Goal: Transaction & Acquisition: Purchase product/service

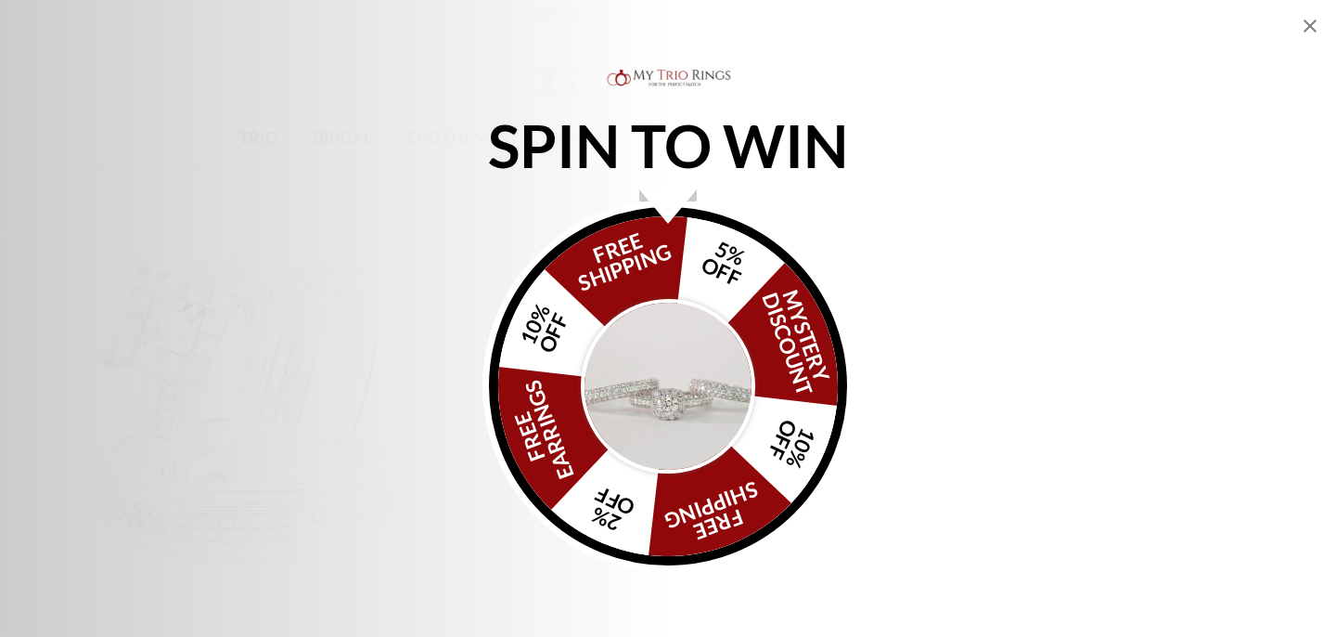
click at [657, 210] on div "Alia popup" at bounding box center [668, 206] width 58 height 34
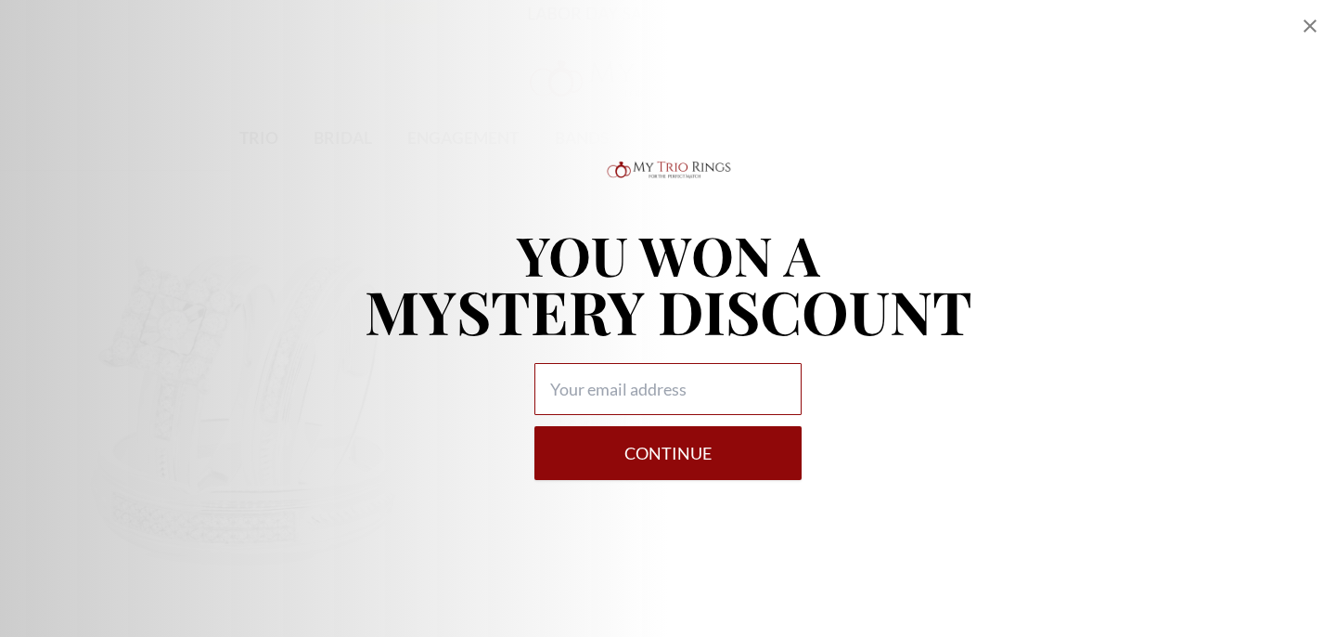
click at [717, 382] on input "Alia popup" at bounding box center [668, 389] width 267 height 52
click at [535, 426] on button "Continue" at bounding box center [668, 453] width 267 height 54
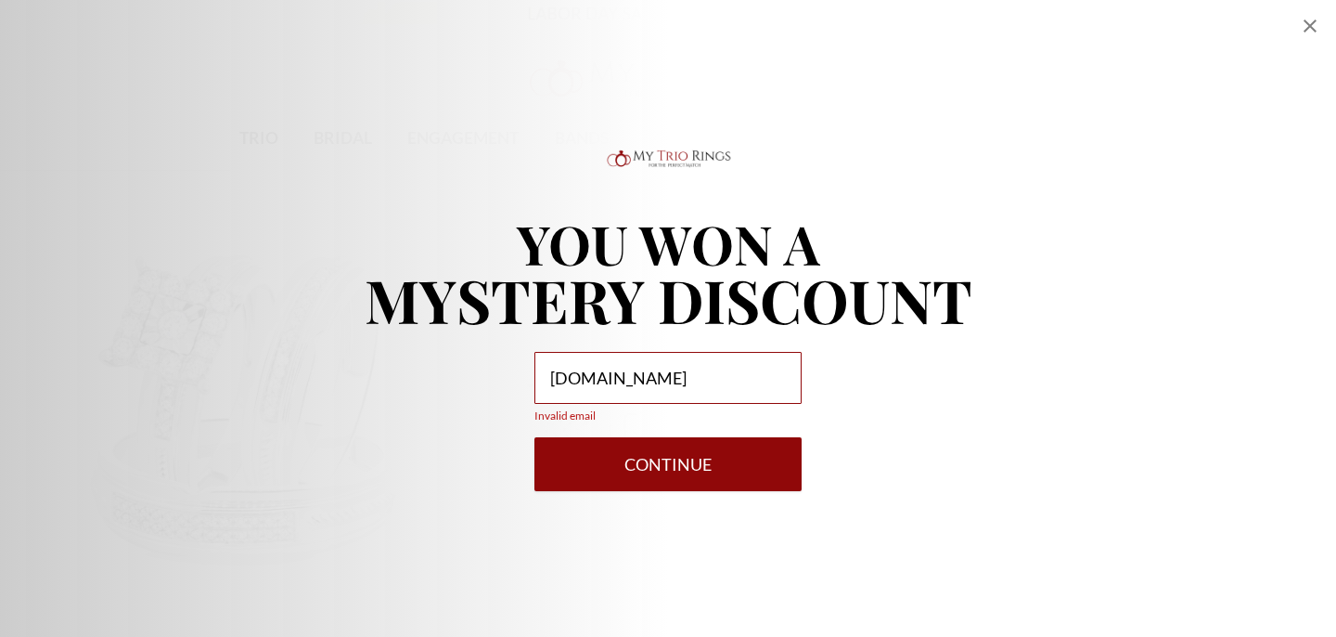
click at [622, 380] on input "azeeona2GMAIL.COM" at bounding box center [668, 378] width 267 height 52
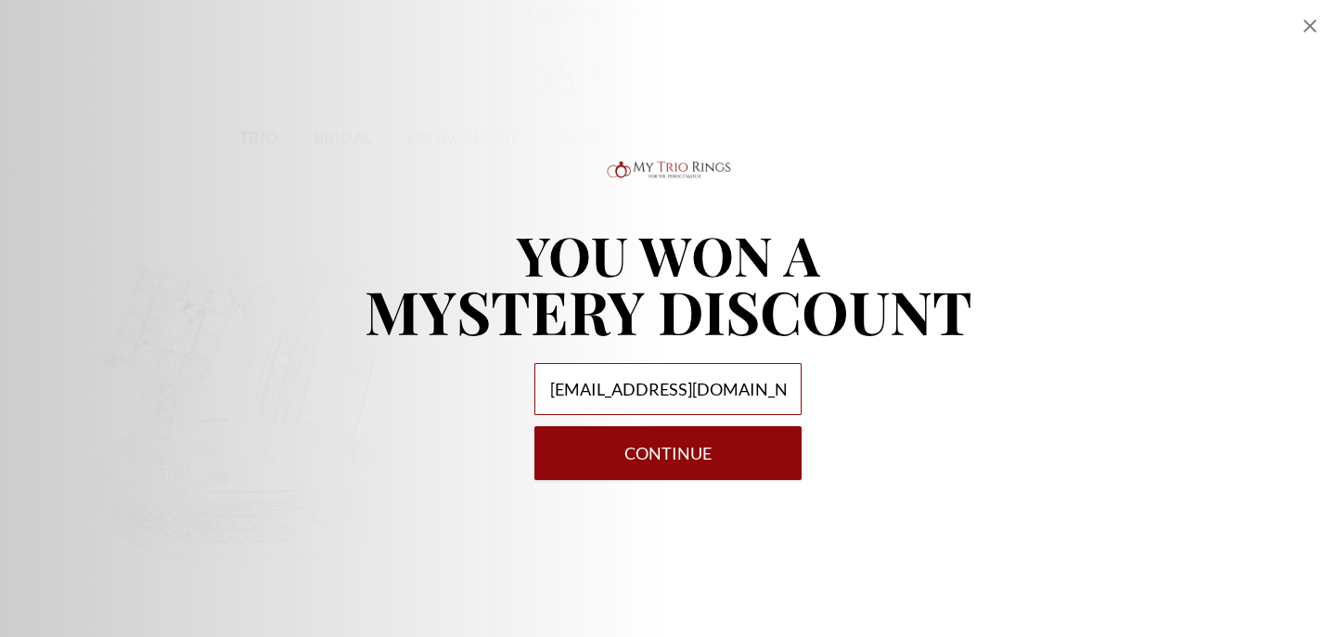
type input "azeeona@GMAIL.COM"
click at [709, 459] on button "Continue" at bounding box center [668, 453] width 267 height 54
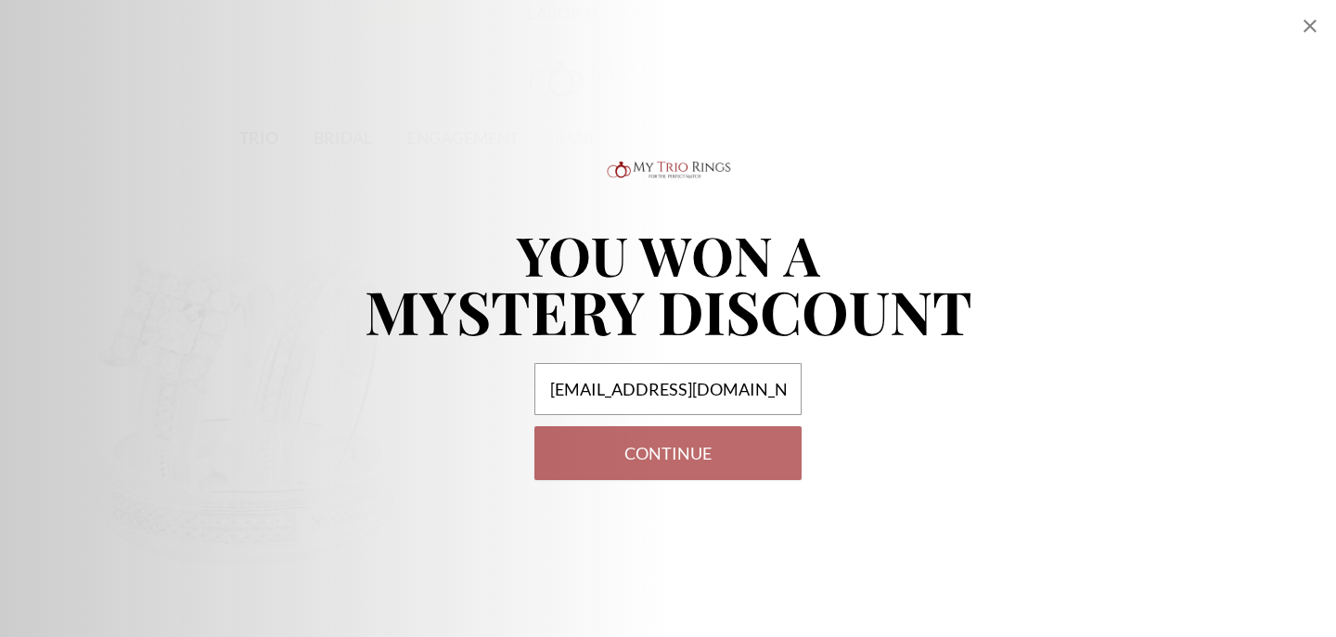
select select "US"
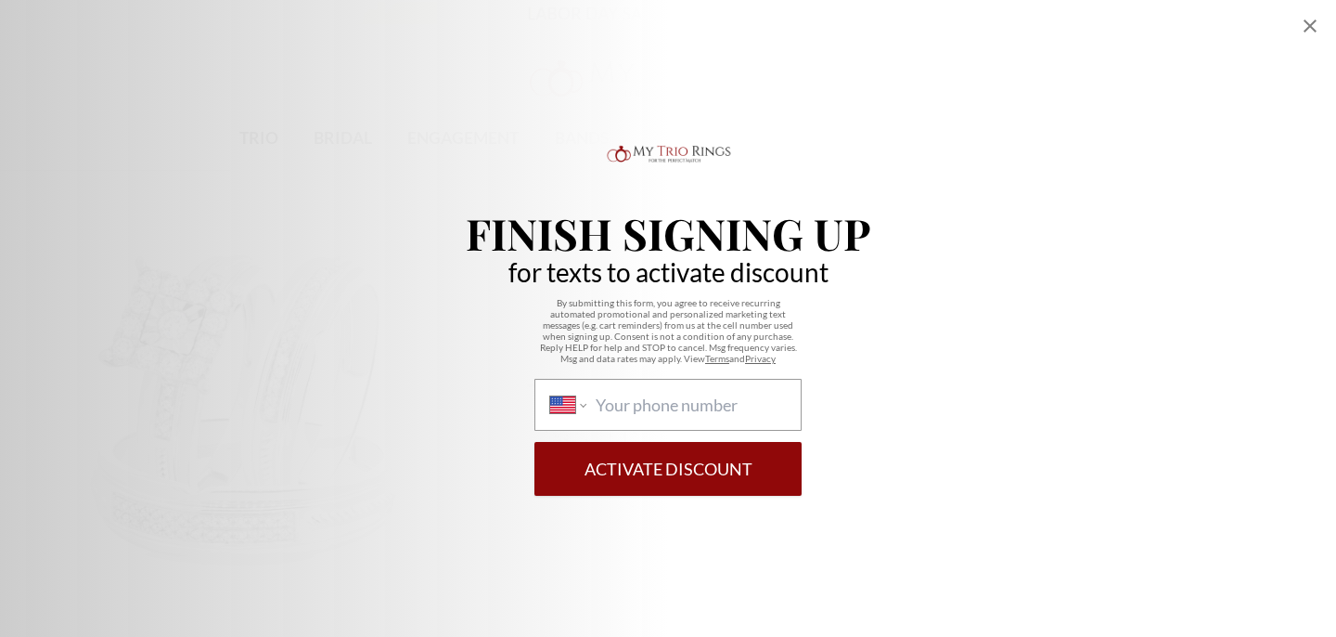
click at [688, 480] on button "Activate Discount" at bounding box center [668, 469] width 267 height 54
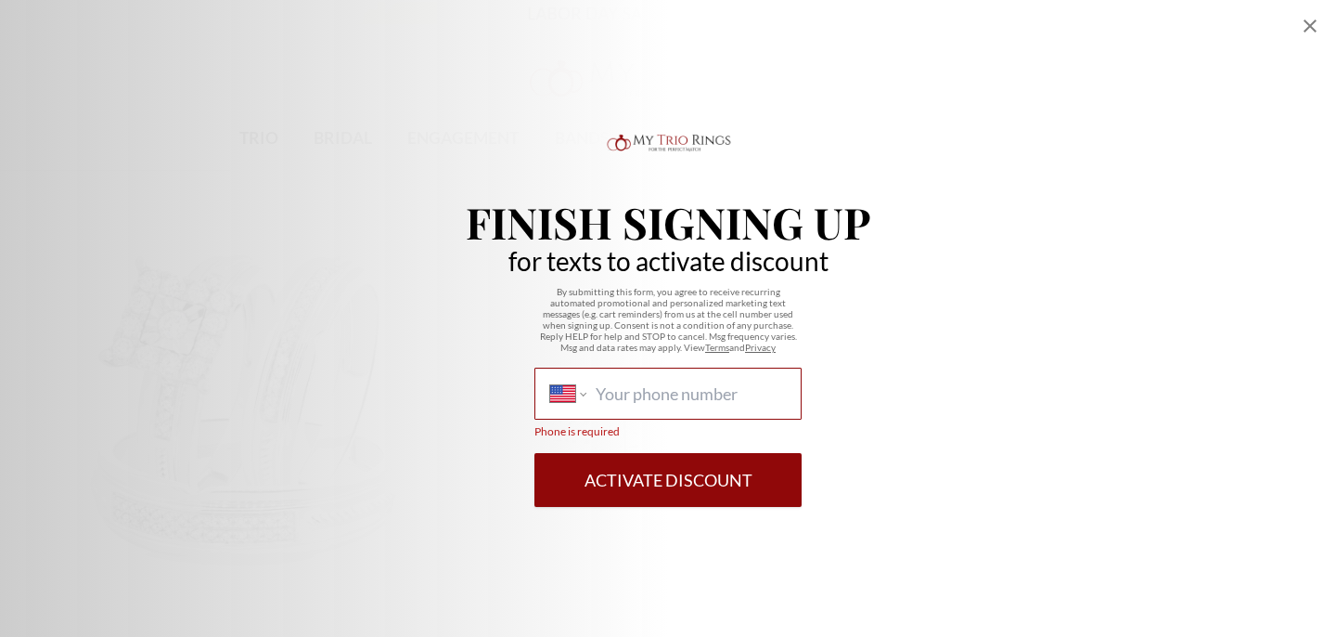
click at [655, 391] on input "International Afghanistan Åland Islands Albania Algeria American Samoa Andorra …" at bounding box center [691, 393] width 190 height 20
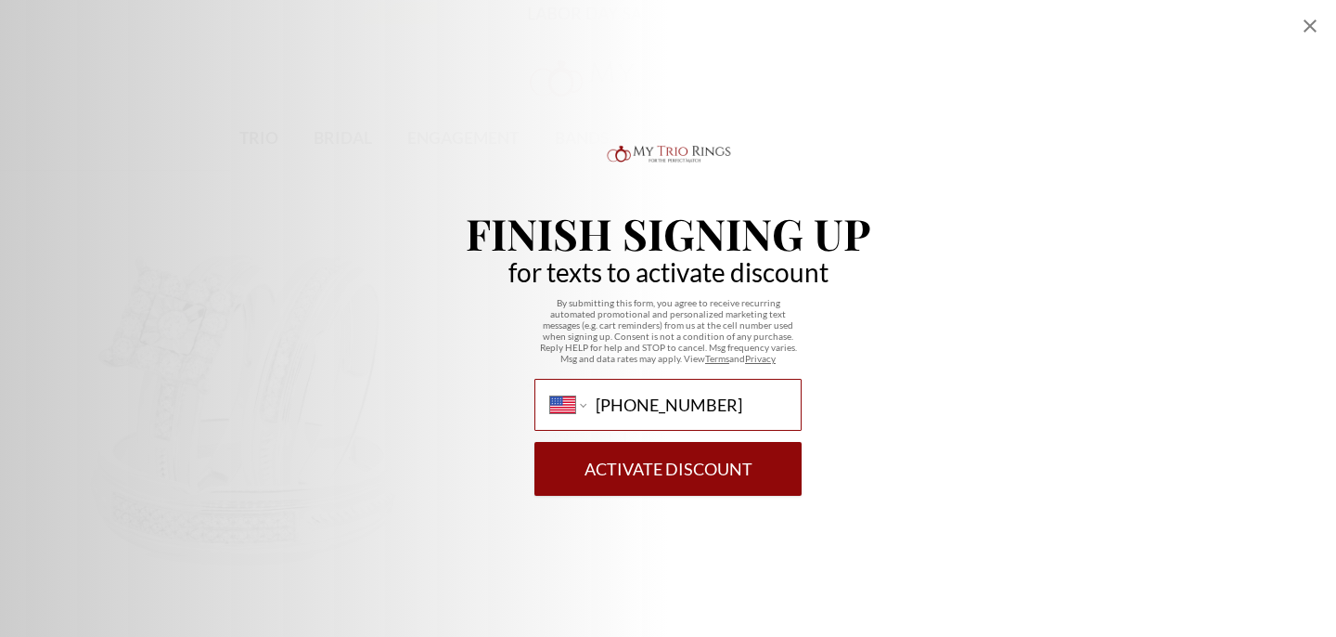
type input "(469) 235-1498"
click at [535, 442] on button "Activate Discount" at bounding box center [668, 469] width 267 height 54
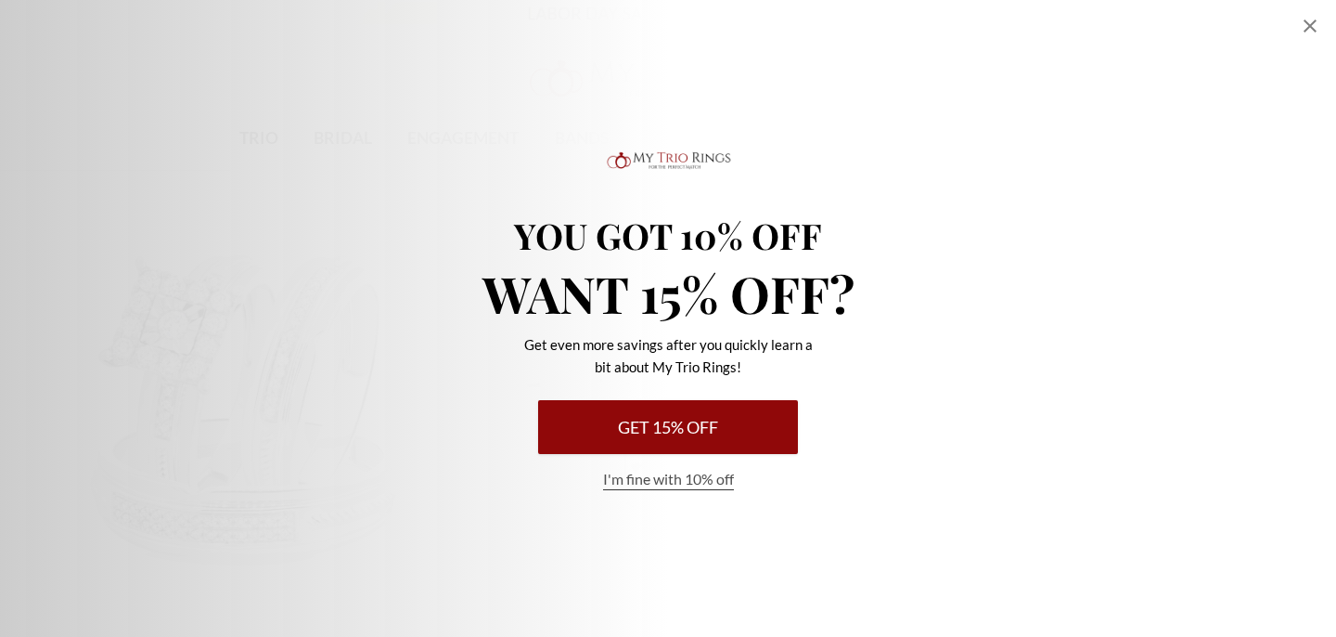
click at [690, 441] on button "Get 15% Off" at bounding box center [668, 427] width 260 height 54
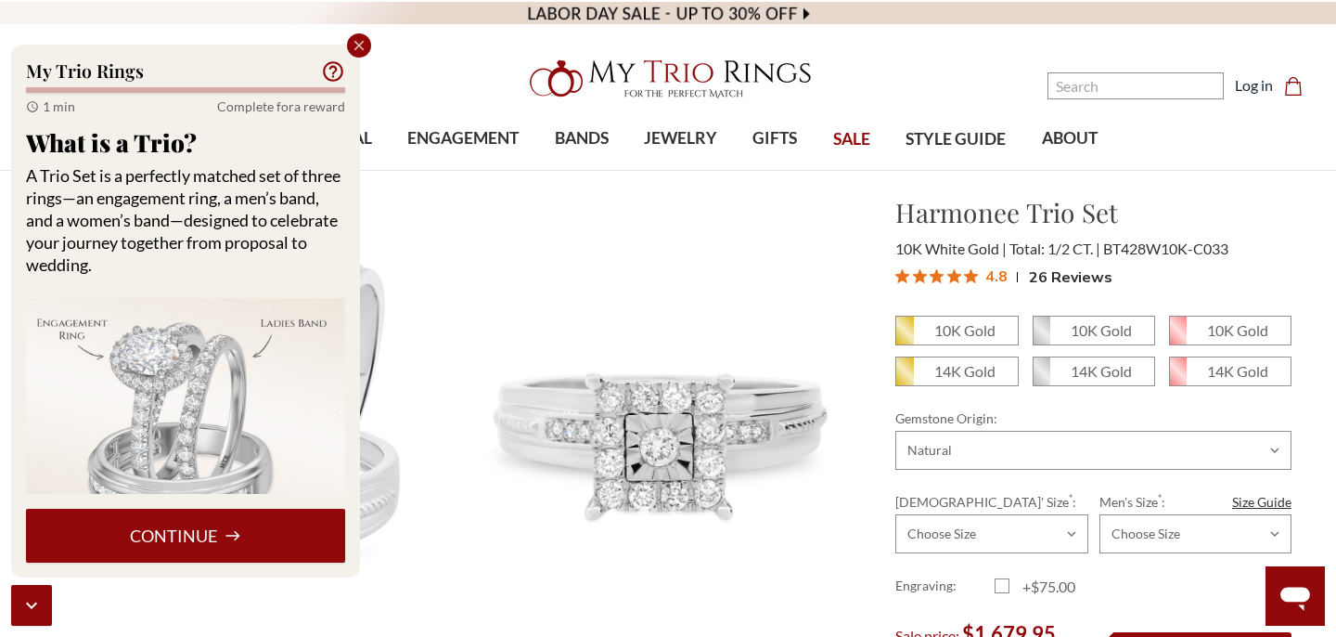
click at [354, 54] on div "Close popup" at bounding box center [359, 45] width 24 height 24
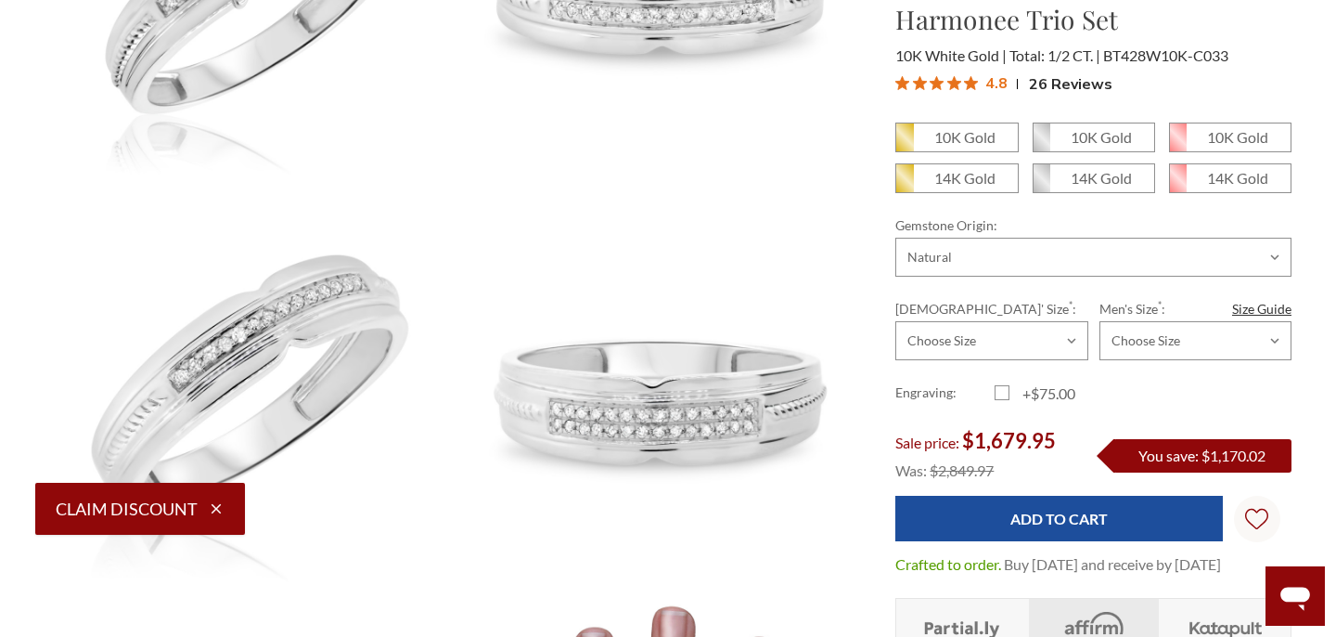
scroll to position [850, 0]
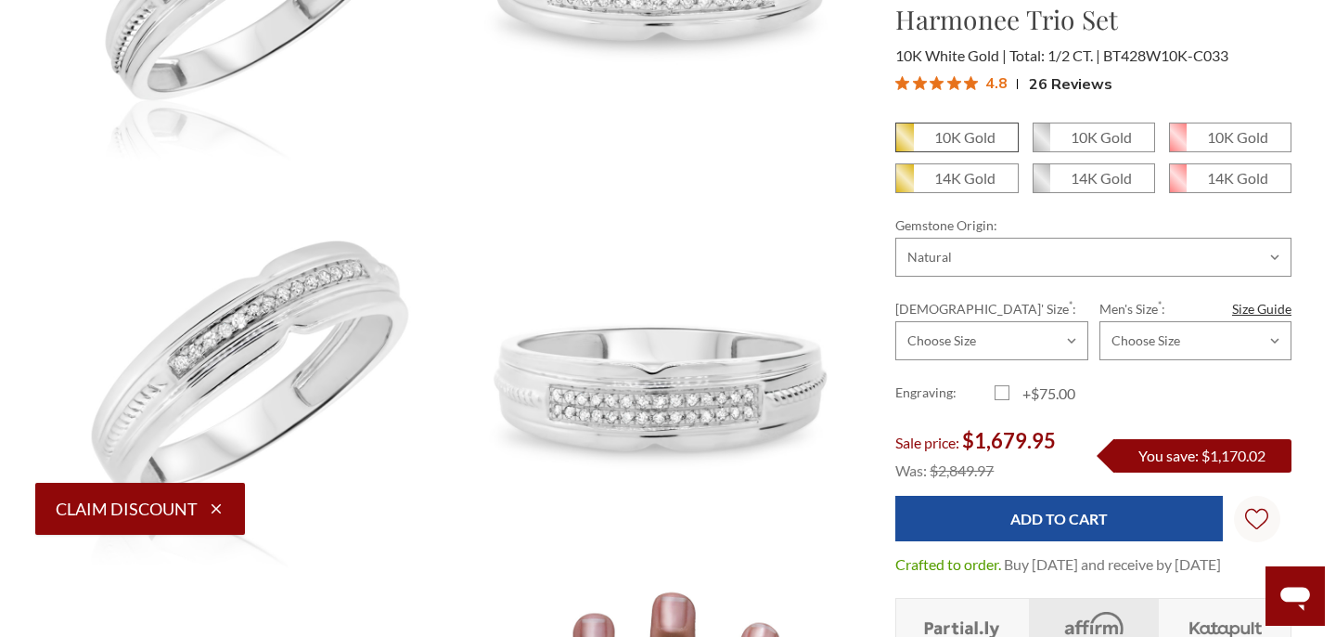
click at [953, 148] on span "10K Gold" at bounding box center [956, 137] width 121 height 28
click at [904, 145] on input "10K Gold" at bounding box center [903, 144] width 1 height 1
radio input "true"
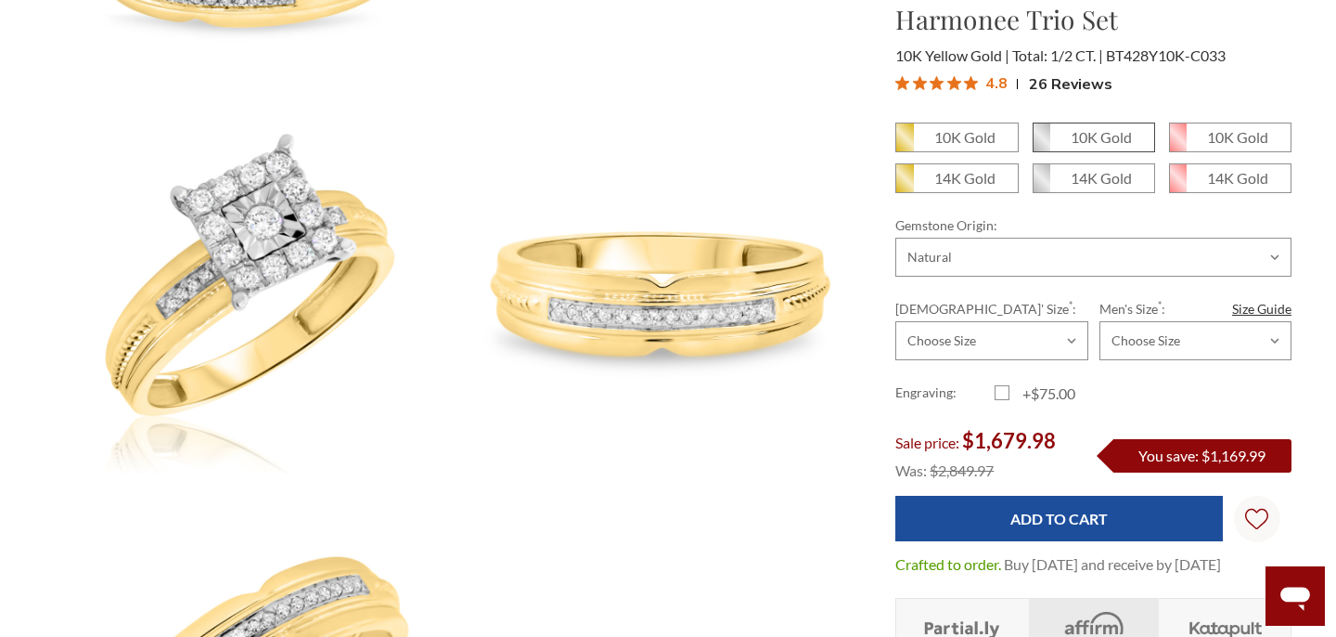
click at [1074, 146] on span "10K Gold" at bounding box center [1094, 137] width 121 height 28
click at [1041, 145] on input "10K Gold" at bounding box center [1040, 144] width 1 height 1
radio input "true"
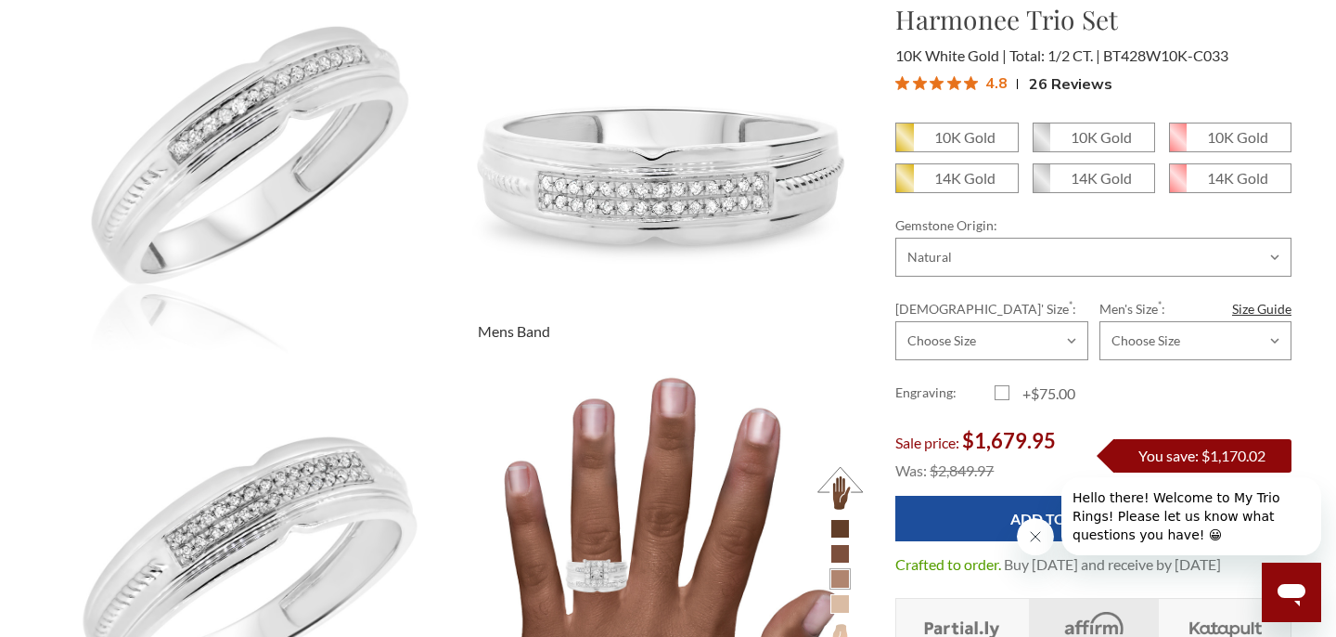
scroll to position [1062, 0]
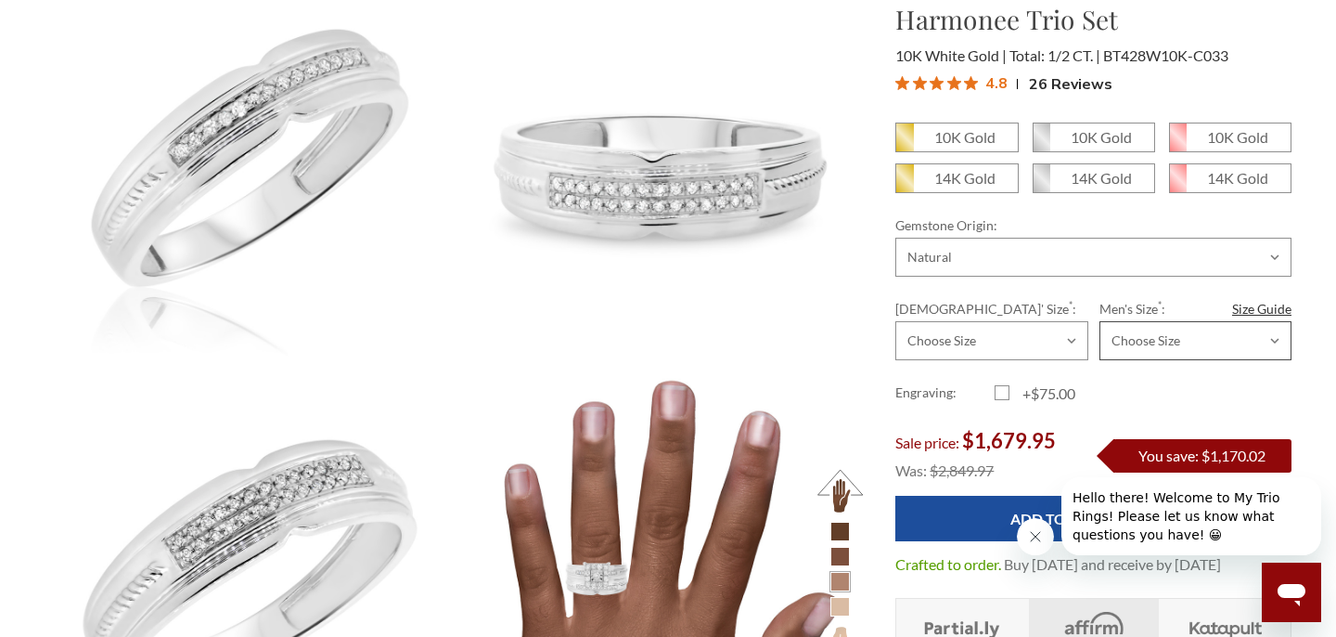
click at [1206, 341] on select "Choose Size 6.00 6.25 6.50 6.75 7.00 7.25 7.50 7.75 8.00 8.25 8.50 8.75 9.00 9.…" at bounding box center [1196, 340] width 192 height 39
click at [1100, 321] on select "Choose Size 6.00 6.25 6.50 6.75 7.00 7.25 7.50 7.75 8.00 8.25 8.50 8.75 9.00 9.…" at bounding box center [1196, 340] width 192 height 39
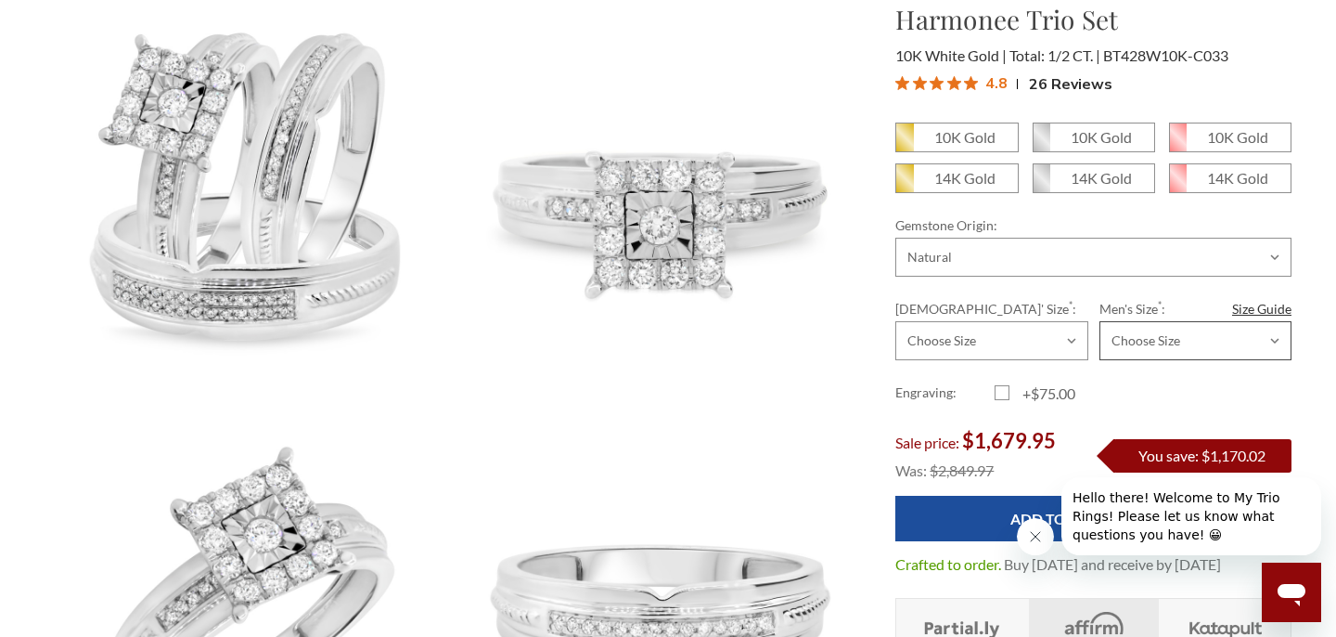
scroll to position [0, 0]
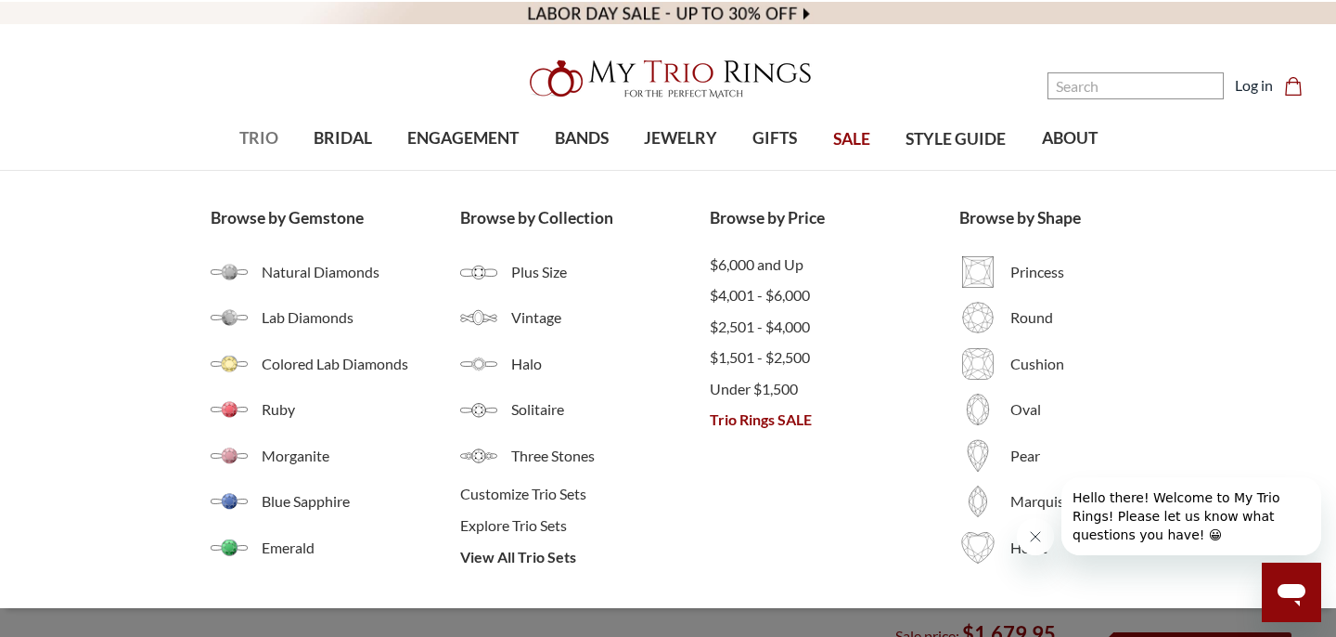
click at [262, 134] on span "TRIO" at bounding box center [258, 138] width 39 height 24
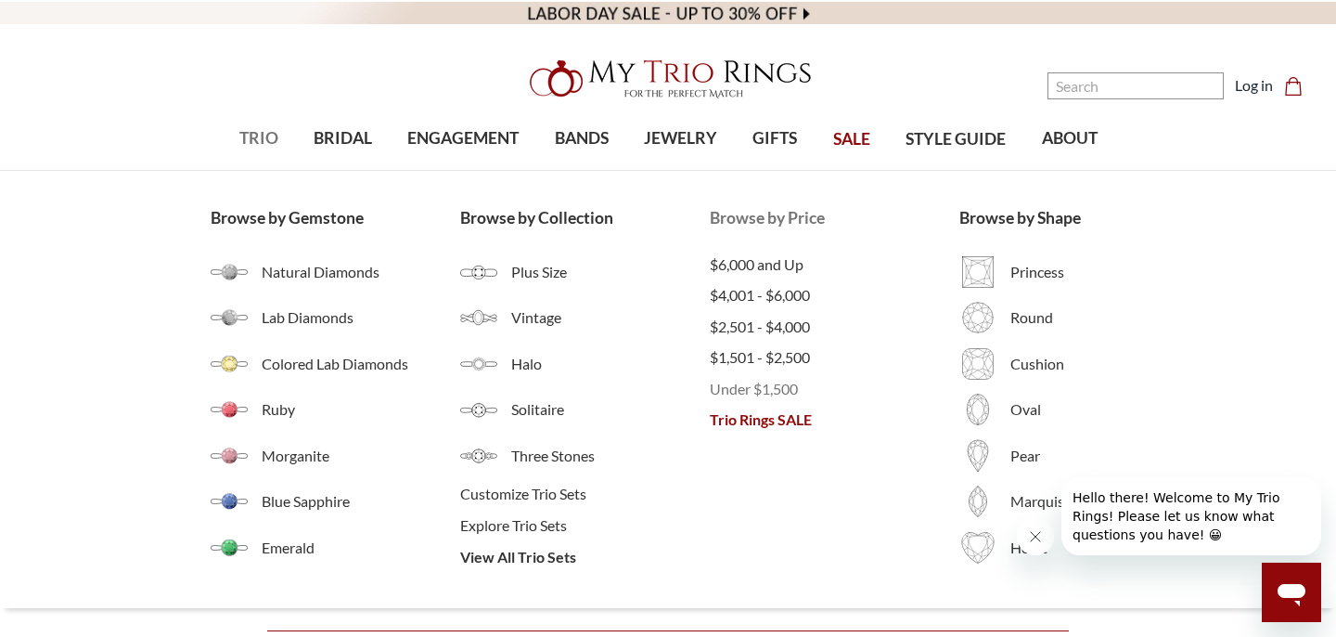
click at [742, 382] on span "Under $1,500" at bounding box center [835, 389] width 250 height 22
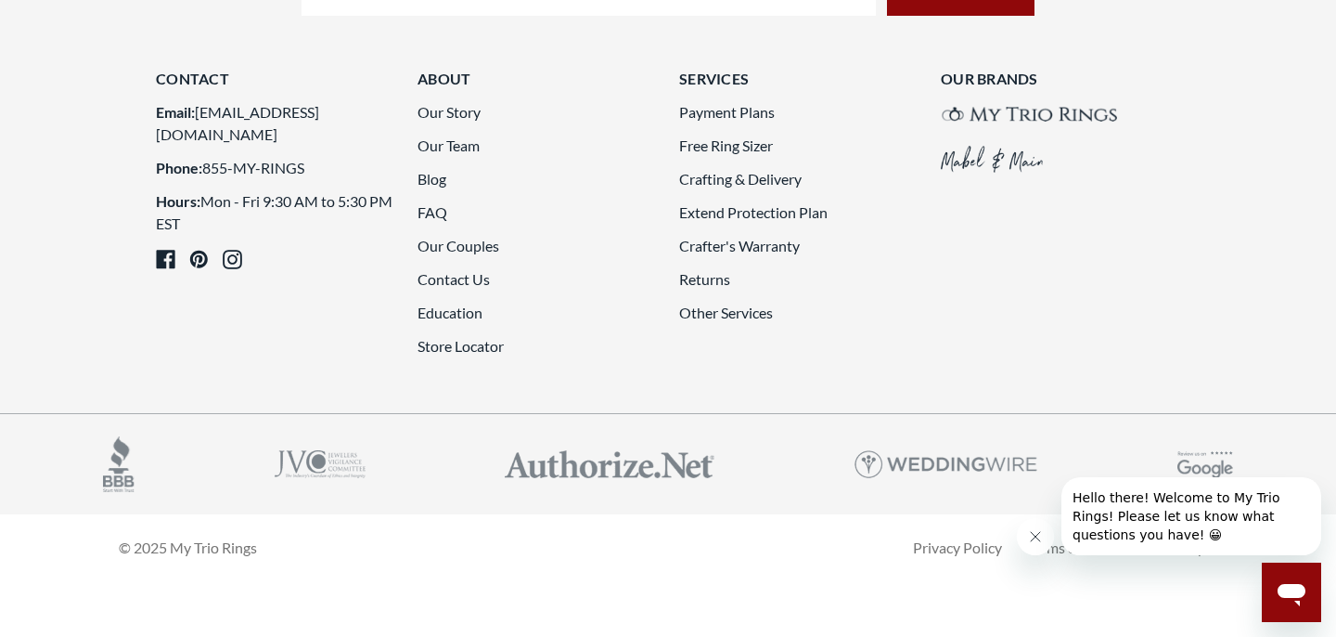
scroll to position [5180, 0]
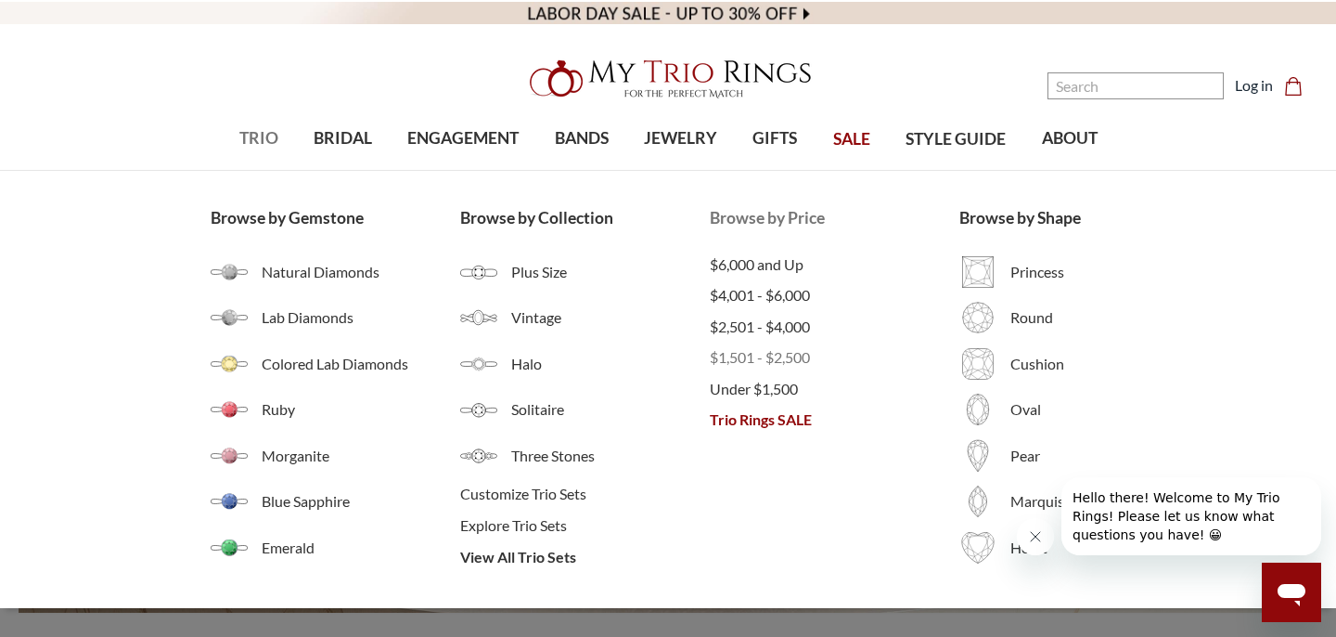
click at [744, 353] on span "$1,501 - $2,500" at bounding box center [835, 357] width 250 height 22
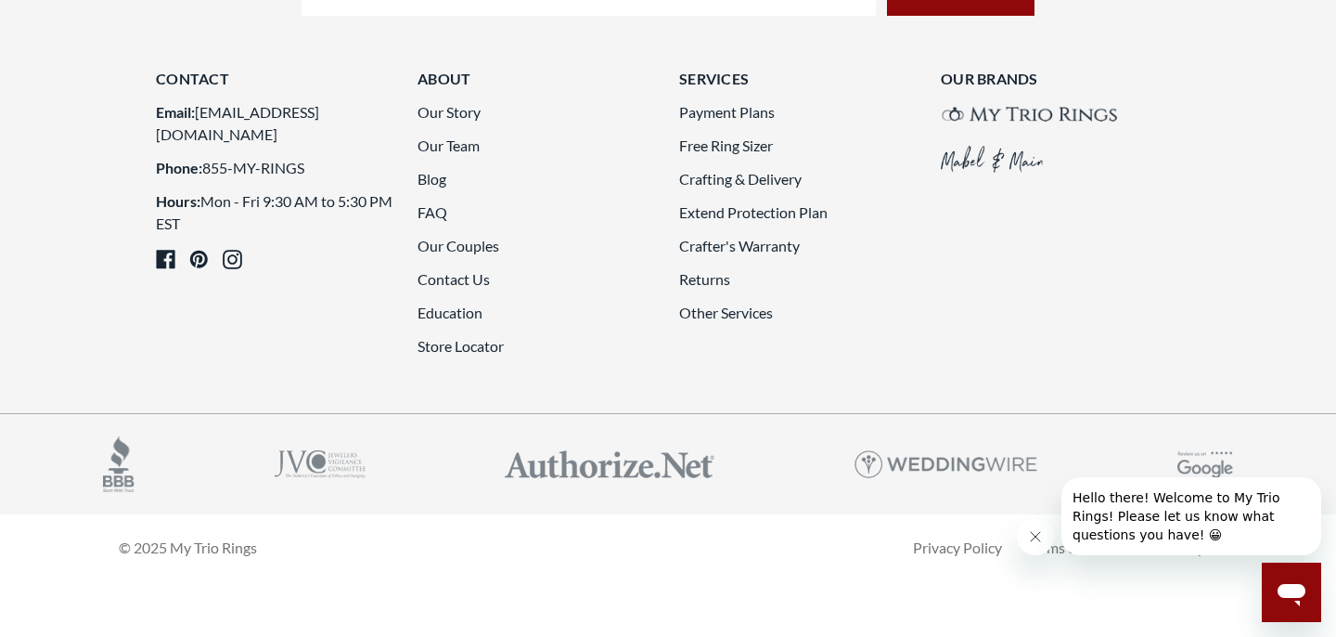
scroll to position [5115, 0]
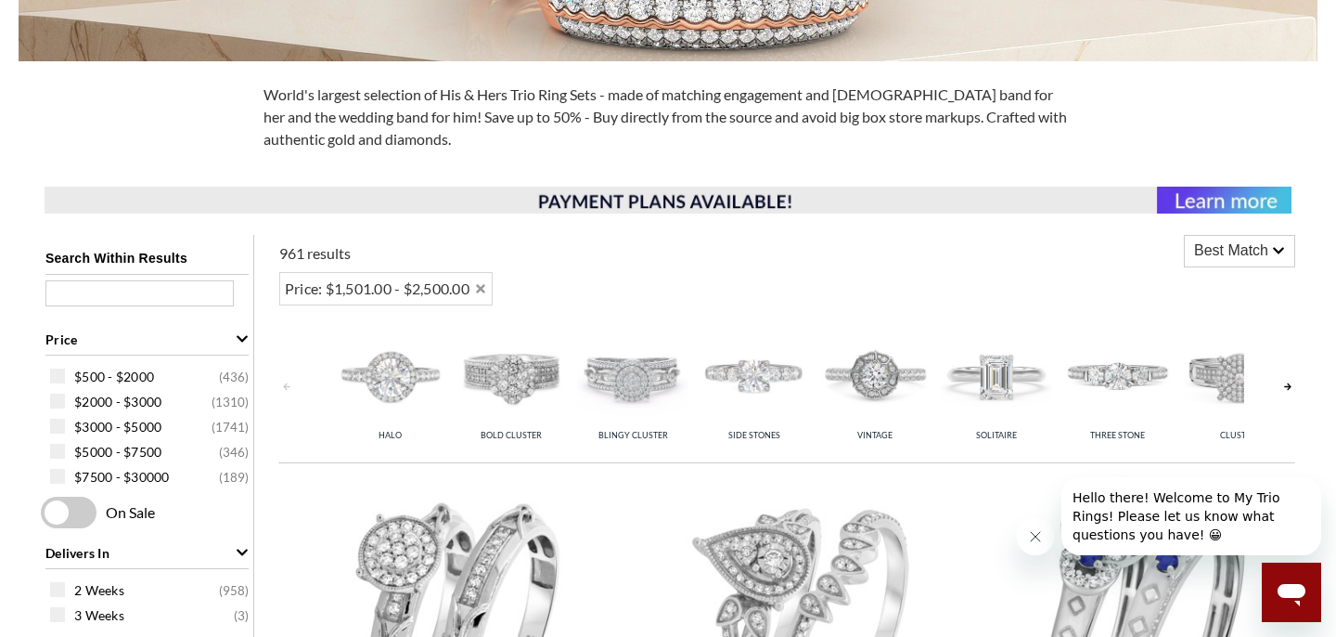
scroll to position [563, 0]
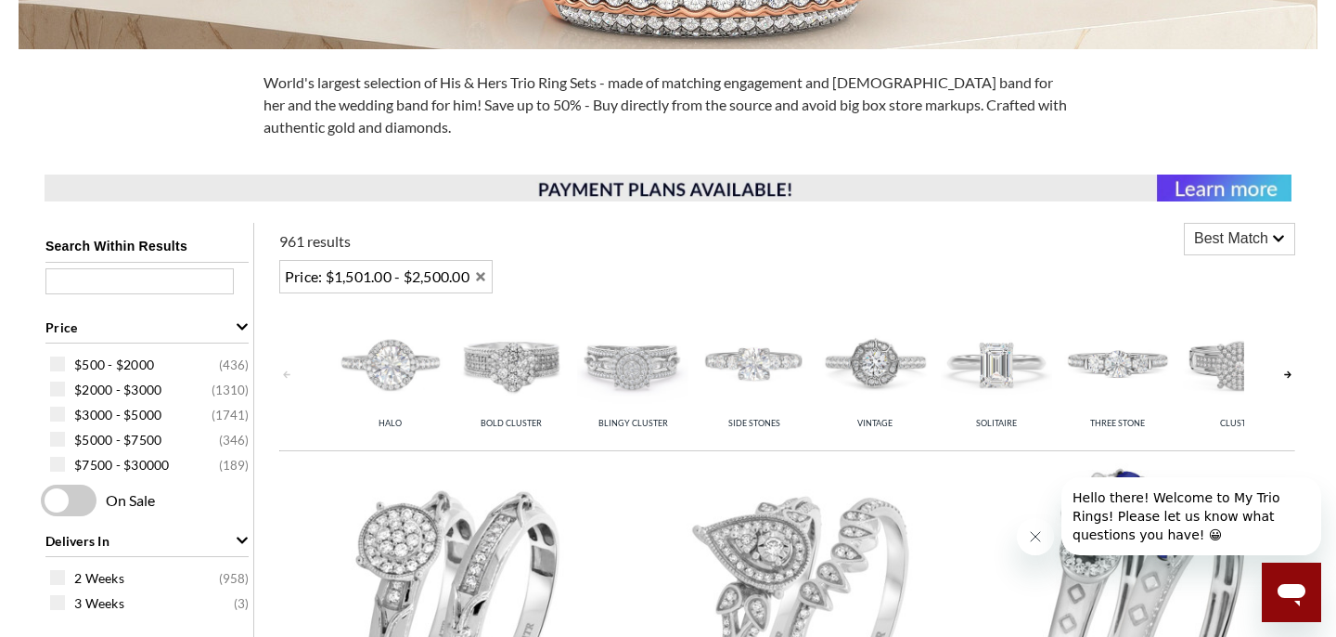
click at [468, 275] on span "Price: $1,501.00 - $2,500.00" at bounding box center [377, 276] width 185 height 22
click at [67, 389] on div "$2000 - $3000 ( 1310 )" at bounding box center [151, 389] width 203 height 20
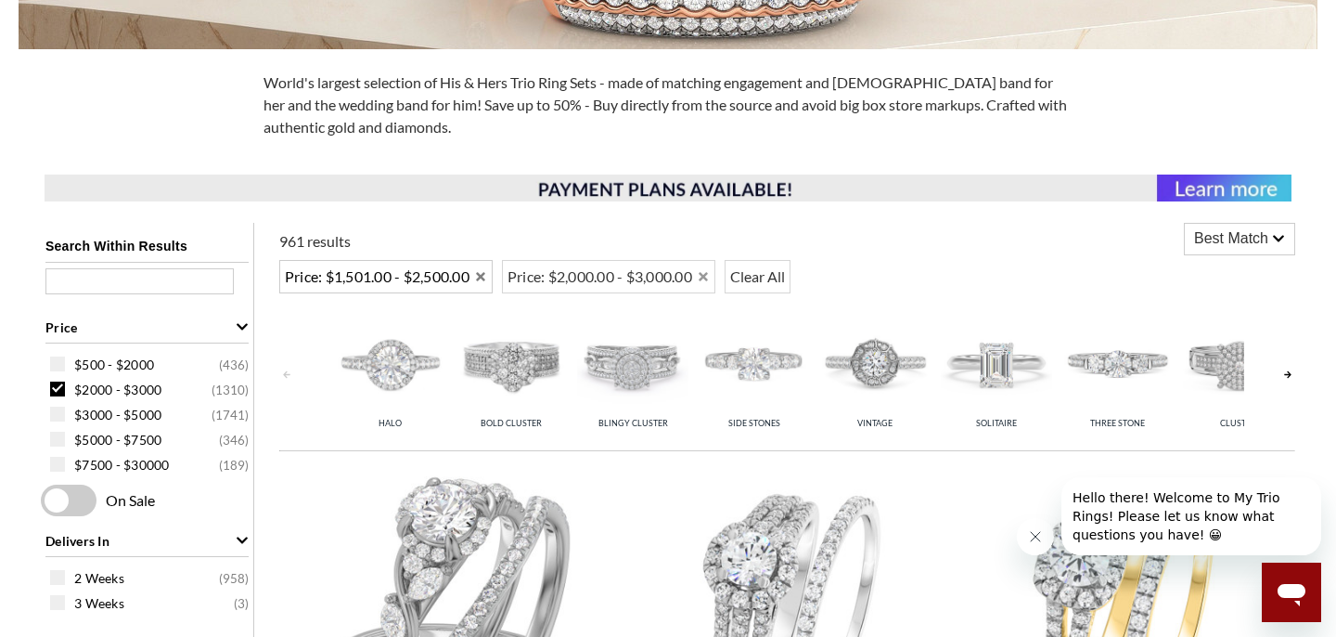
click at [487, 282] on icon "Remove Price: $1,501.00 - $2,500.00" at bounding box center [480, 276] width 13 height 13
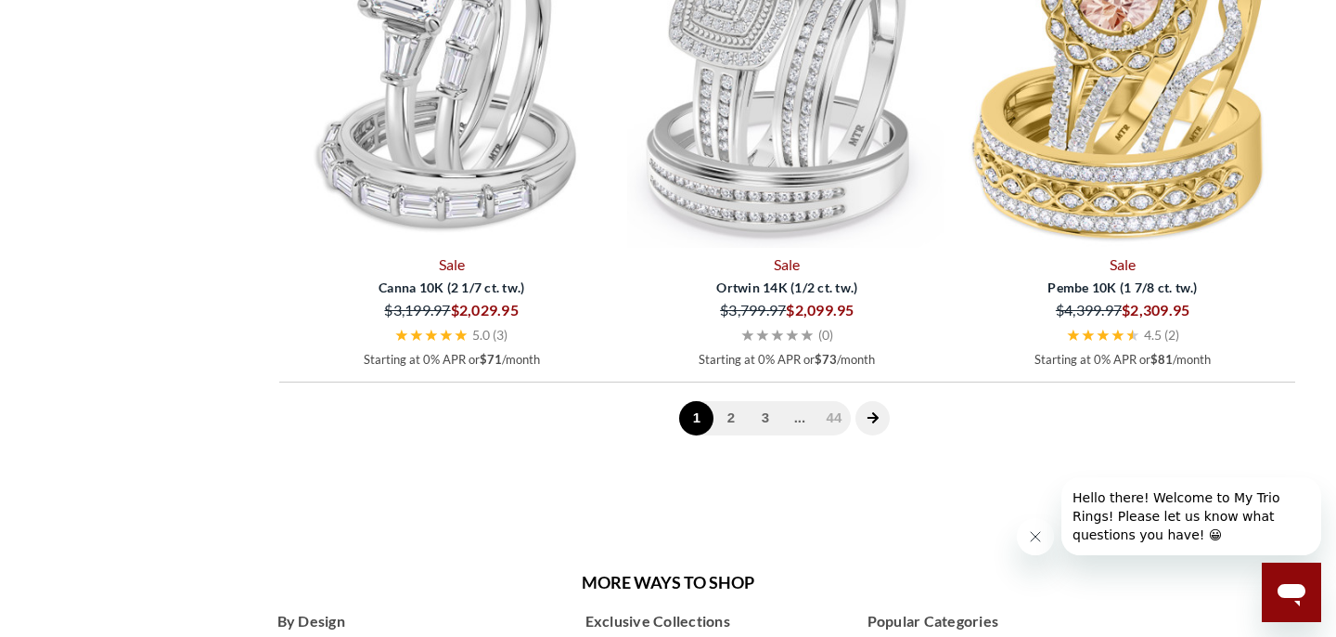
scroll to position [5214, 0]
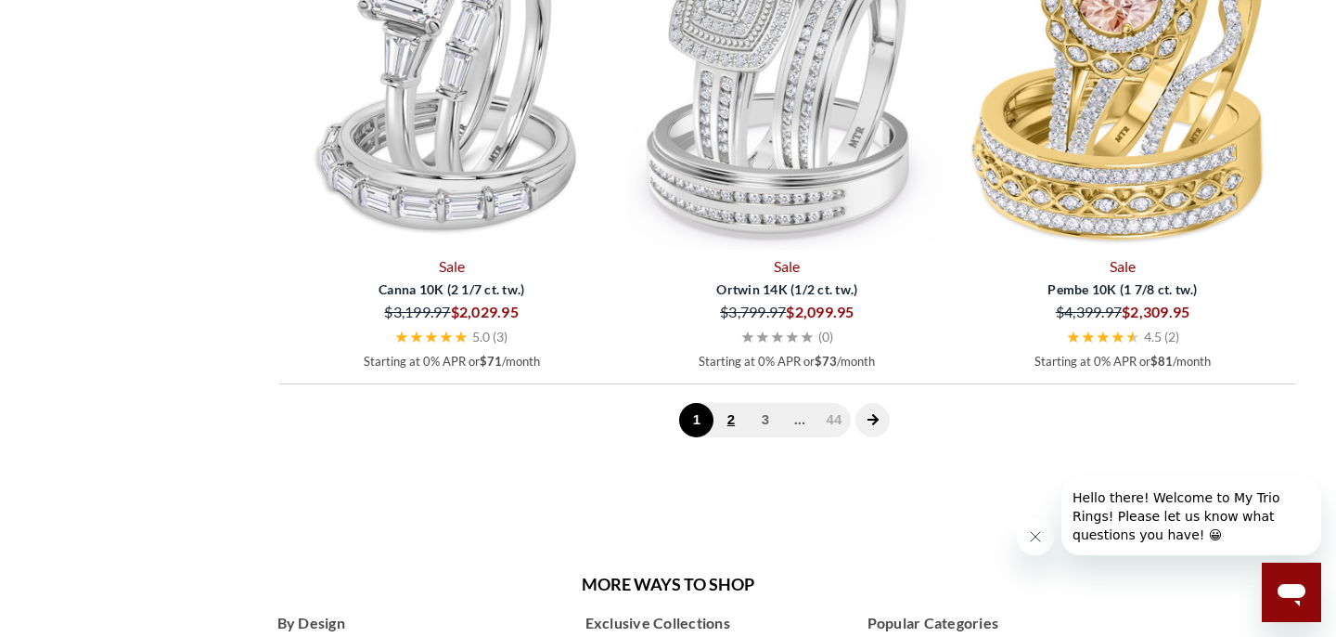
click at [734, 423] on link "2" at bounding box center [731, 420] width 34 height 34
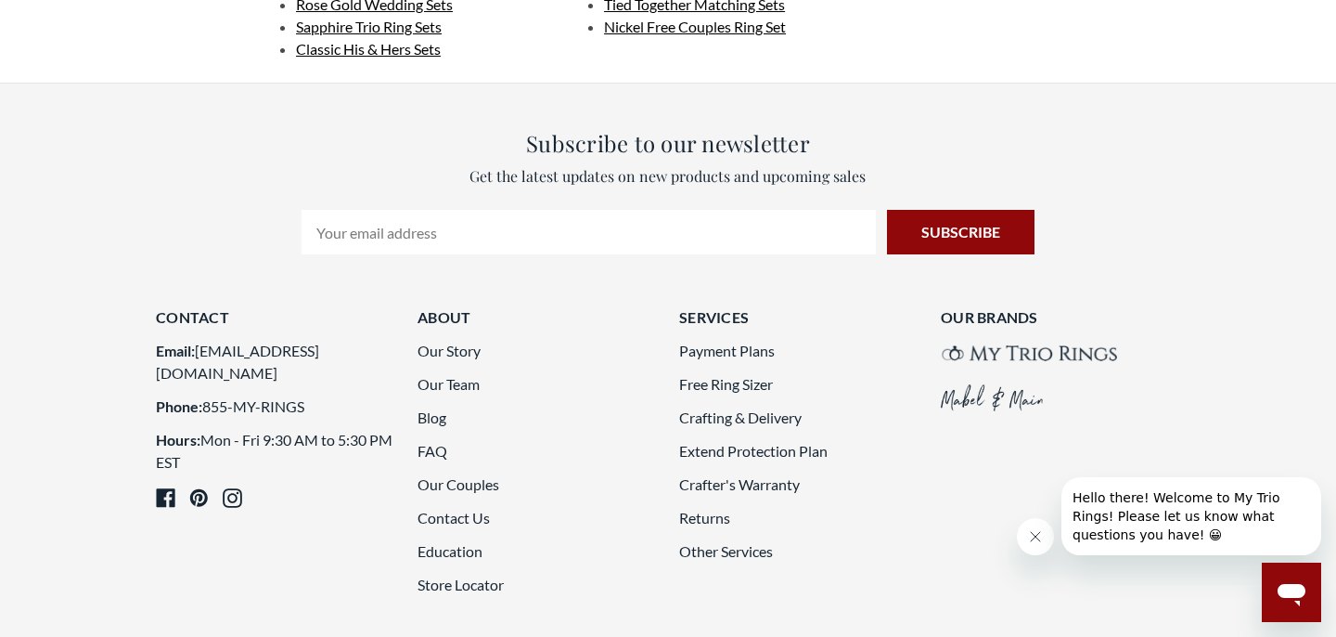
scroll to position [5450, 0]
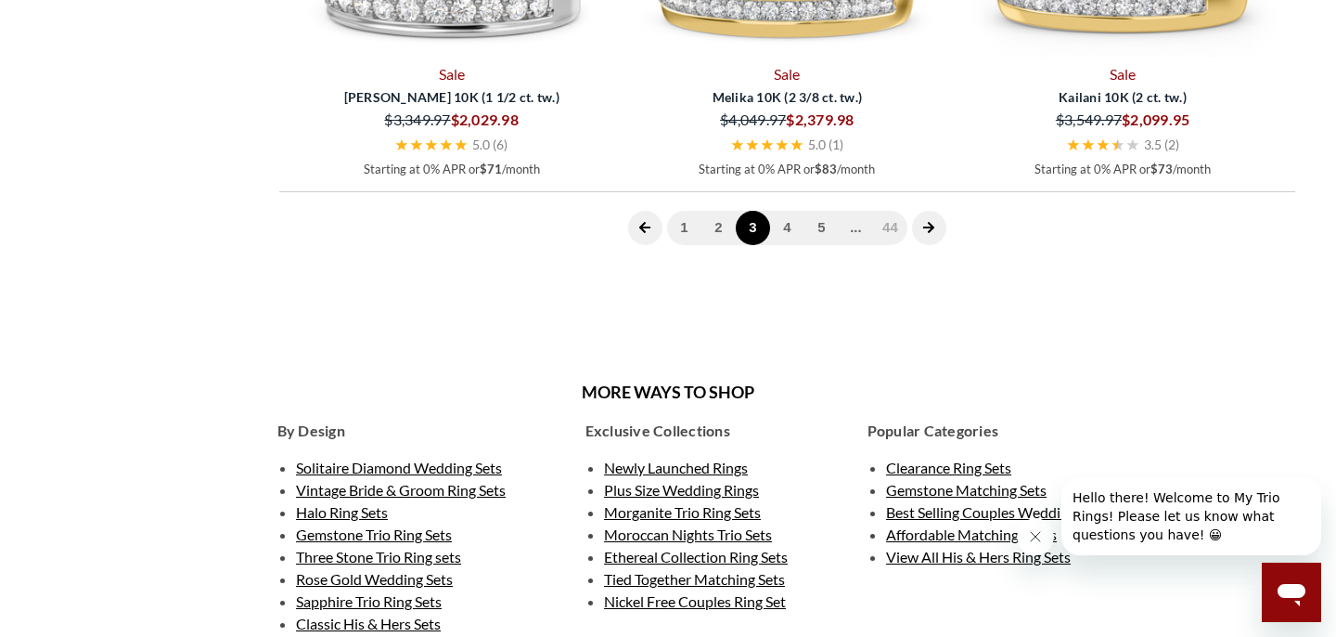
scroll to position [5097, 0]
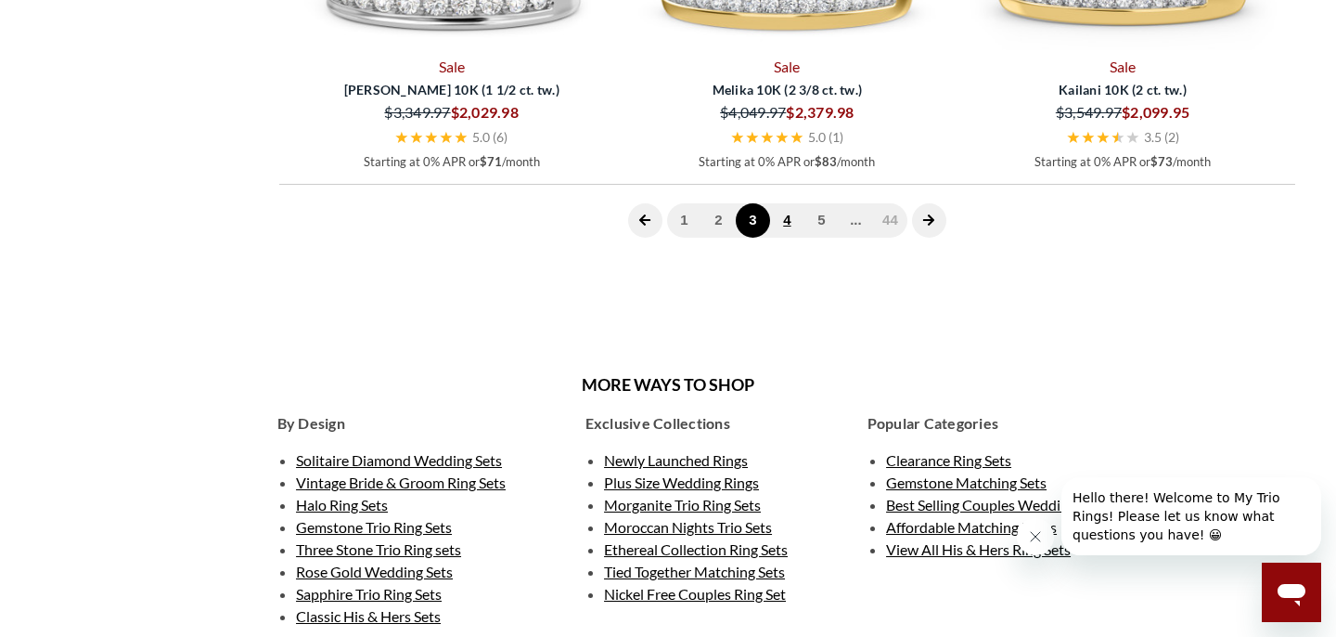
click at [789, 238] on link "4" at bounding box center [787, 220] width 34 height 34
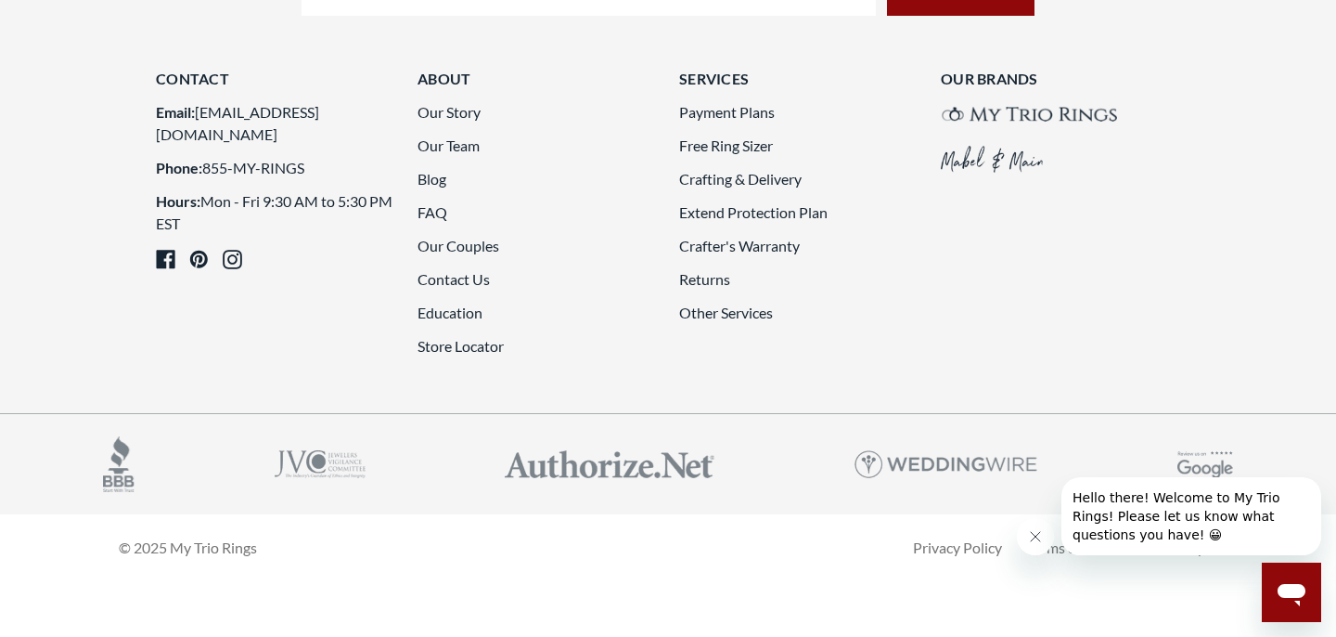
scroll to position [5083, 0]
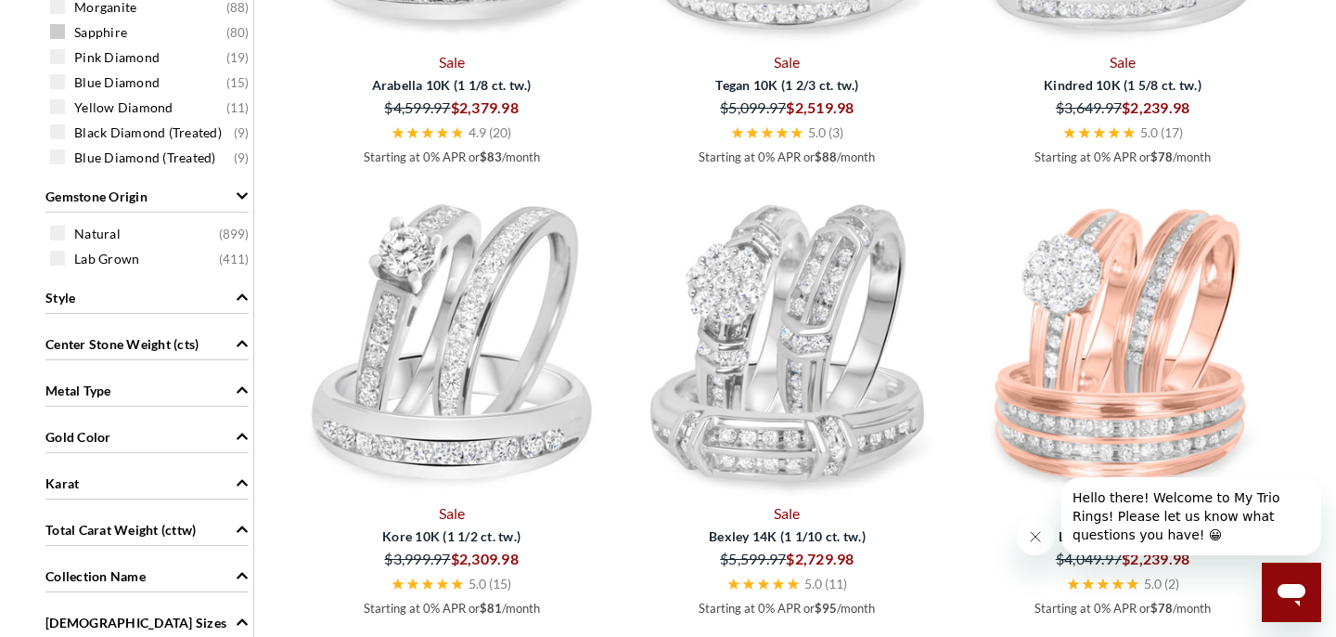
scroll to position [1300, 0]
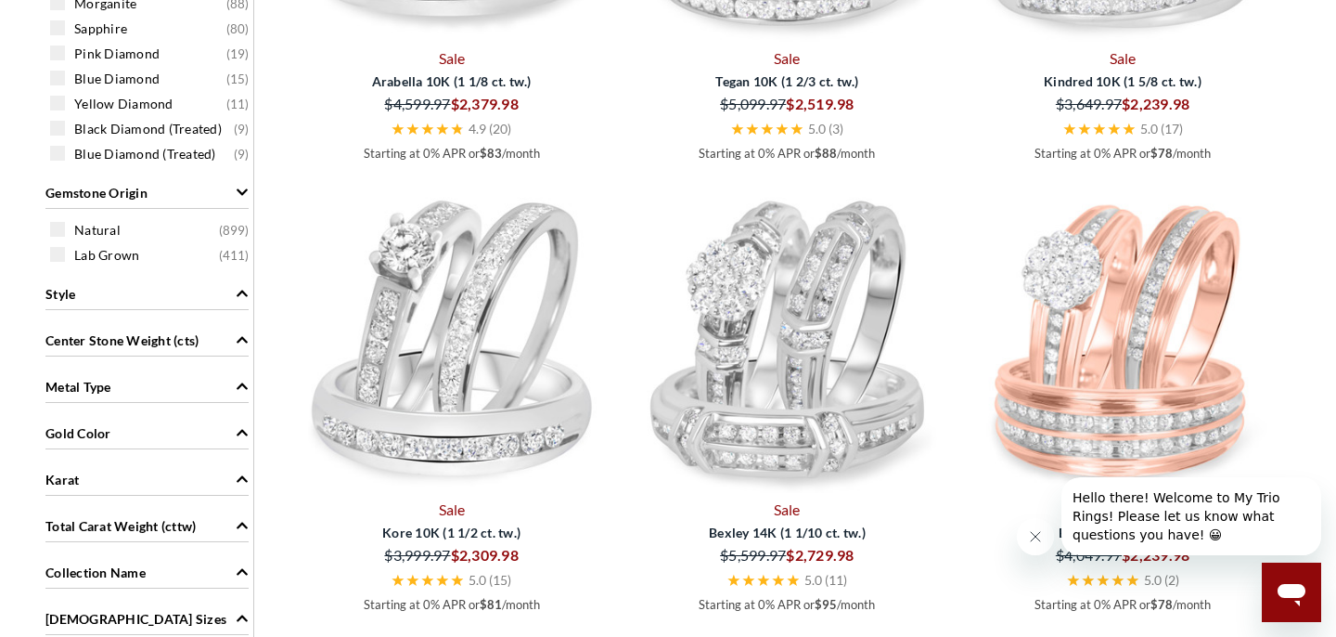
click at [121, 481] on div "Karat" at bounding box center [146, 477] width 203 height 35
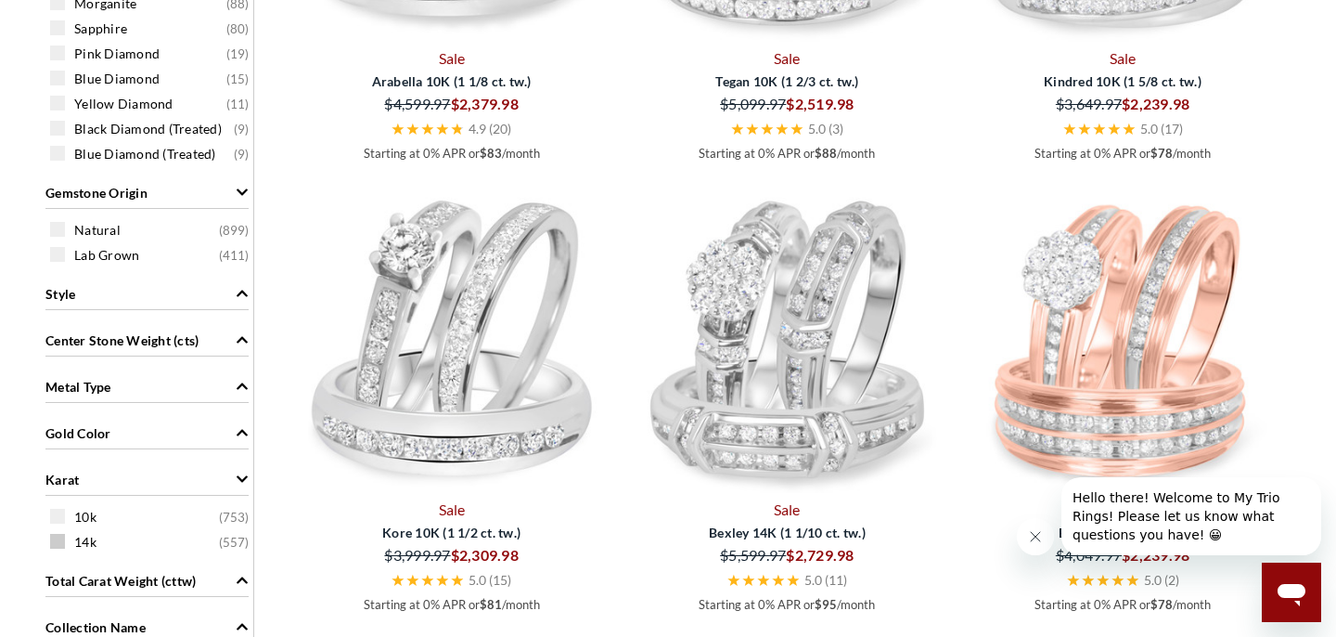
click at [62, 538] on span at bounding box center [57, 541] width 15 height 15
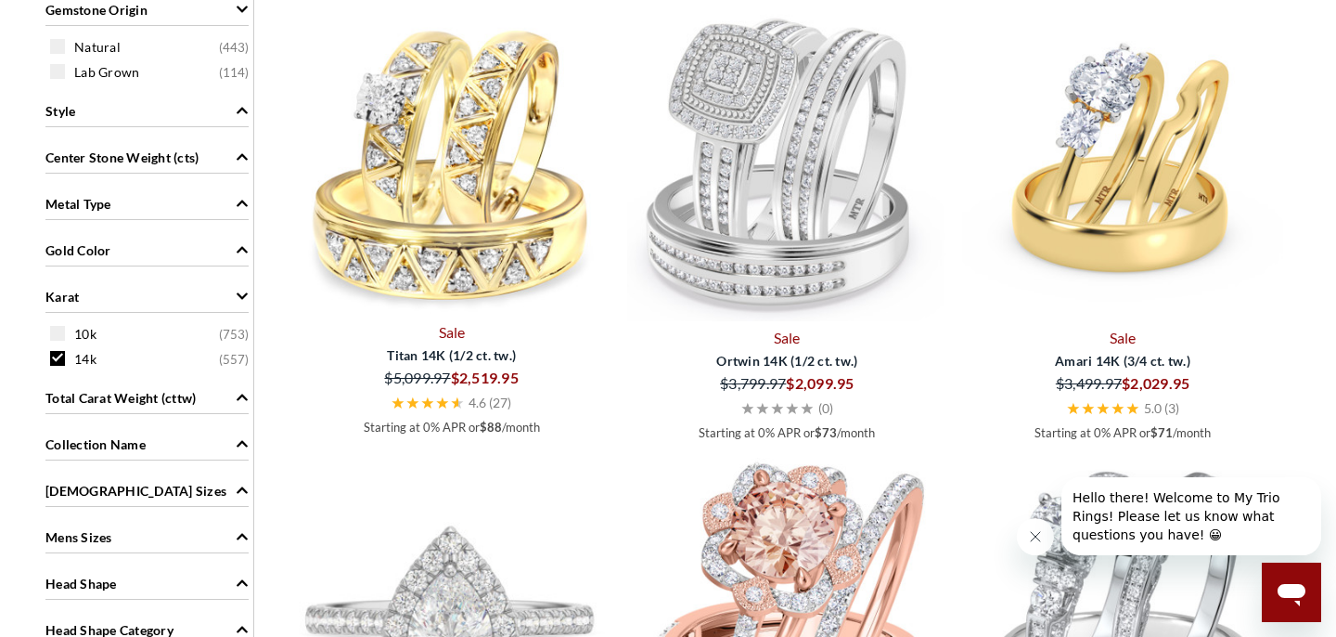
scroll to position [1492, 0]
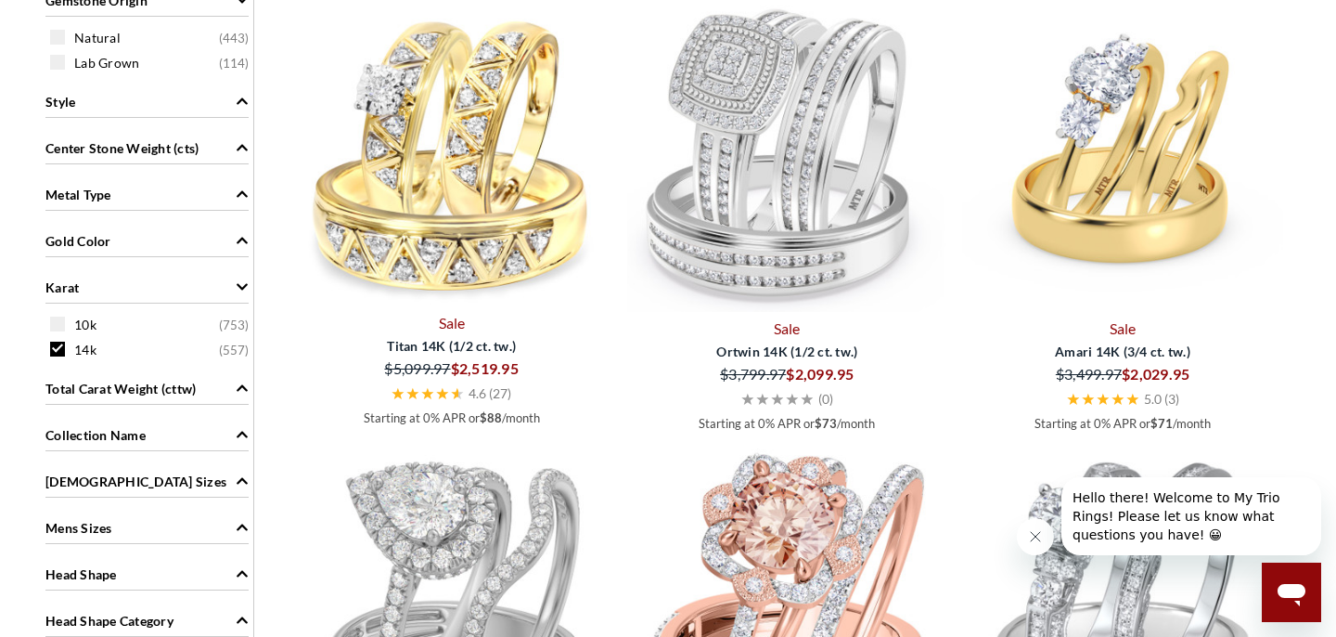
click at [482, 365] on div "$2,519.95" at bounding box center [531, 368] width 161 height 26
click at [476, 343] on span "Titan 14K (1/2 ct. tw.)" at bounding box center [451, 345] width 319 height 19
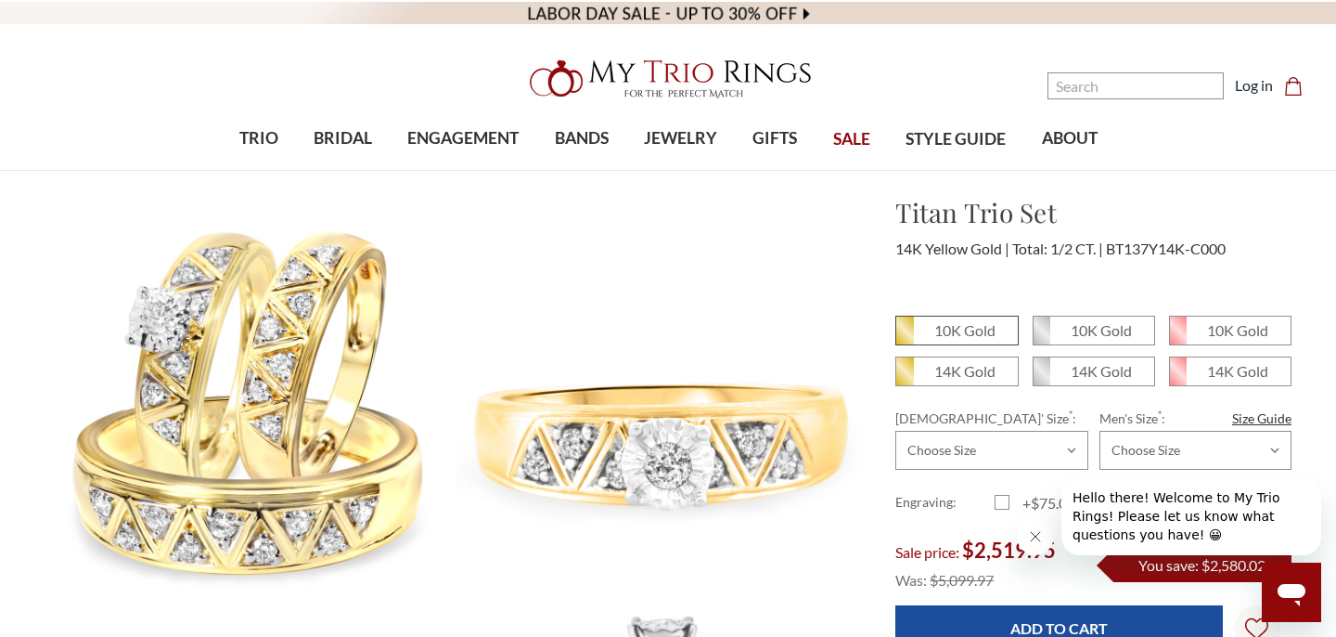
click at [953, 336] on em "10K Gold" at bounding box center [964, 330] width 61 height 18
click at [904, 337] on input "10K Gold" at bounding box center [903, 337] width 1 height 1
radio input "true"
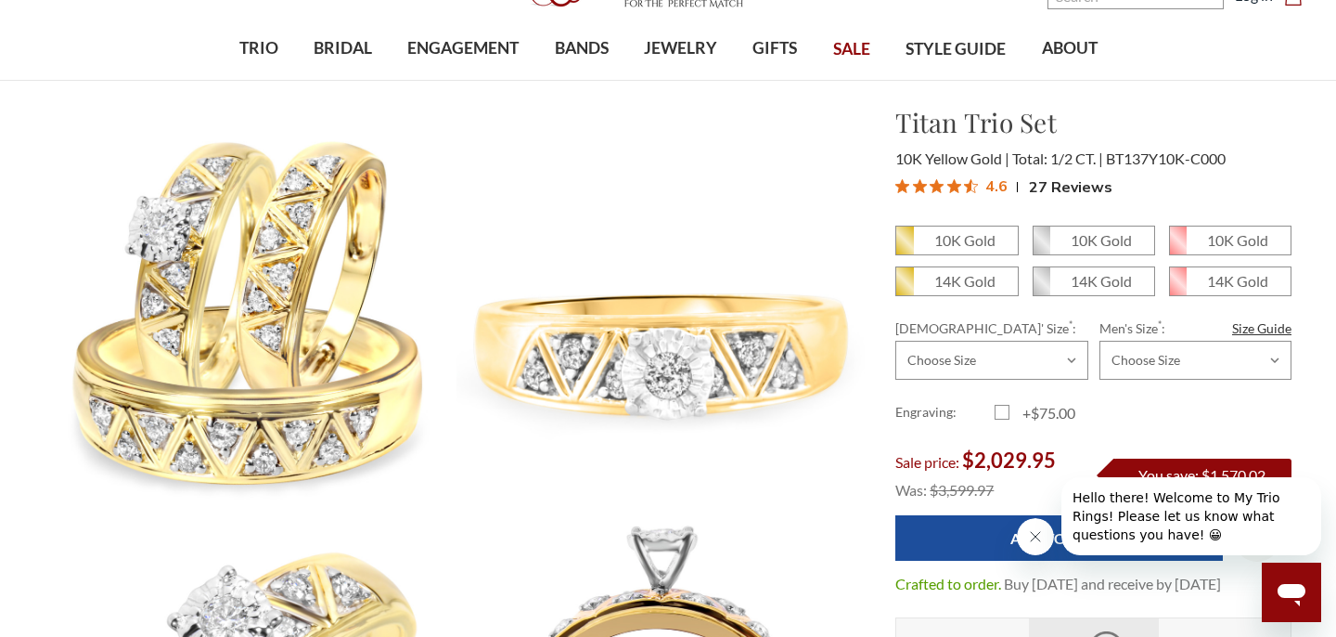
scroll to position [94, 0]
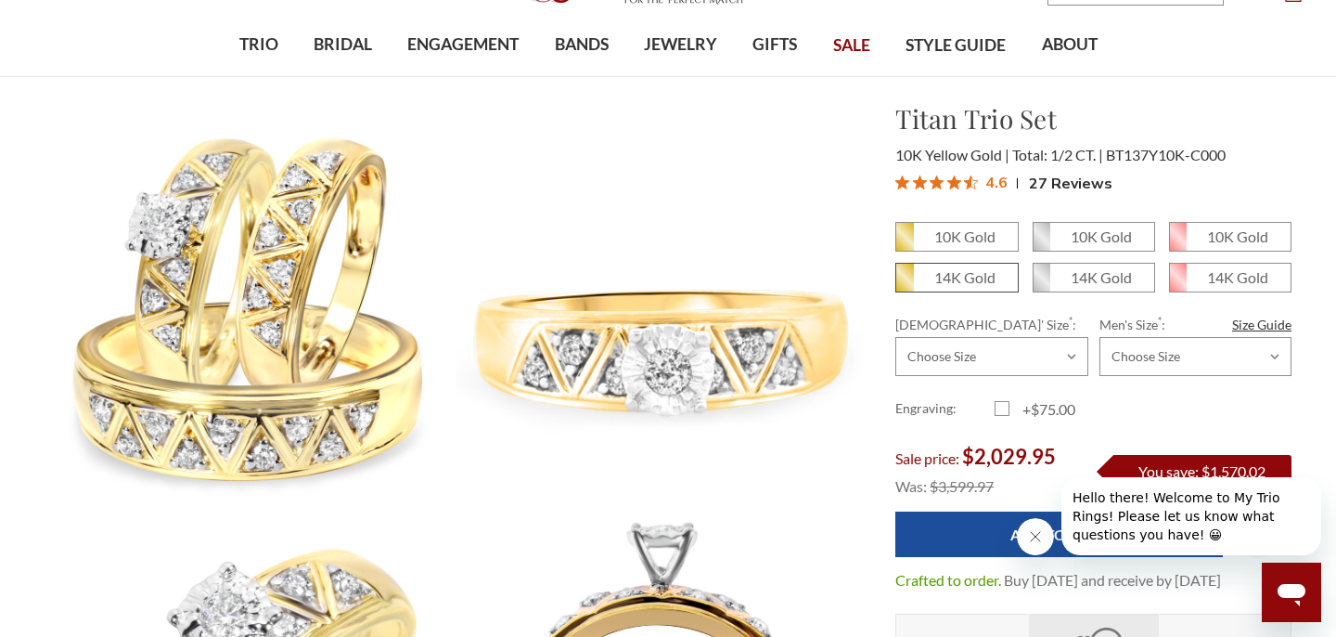
click at [984, 278] on em "14K Gold" at bounding box center [964, 277] width 61 height 18
click at [904, 284] on input "14K Gold" at bounding box center [903, 284] width 1 height 1
radio input "true"
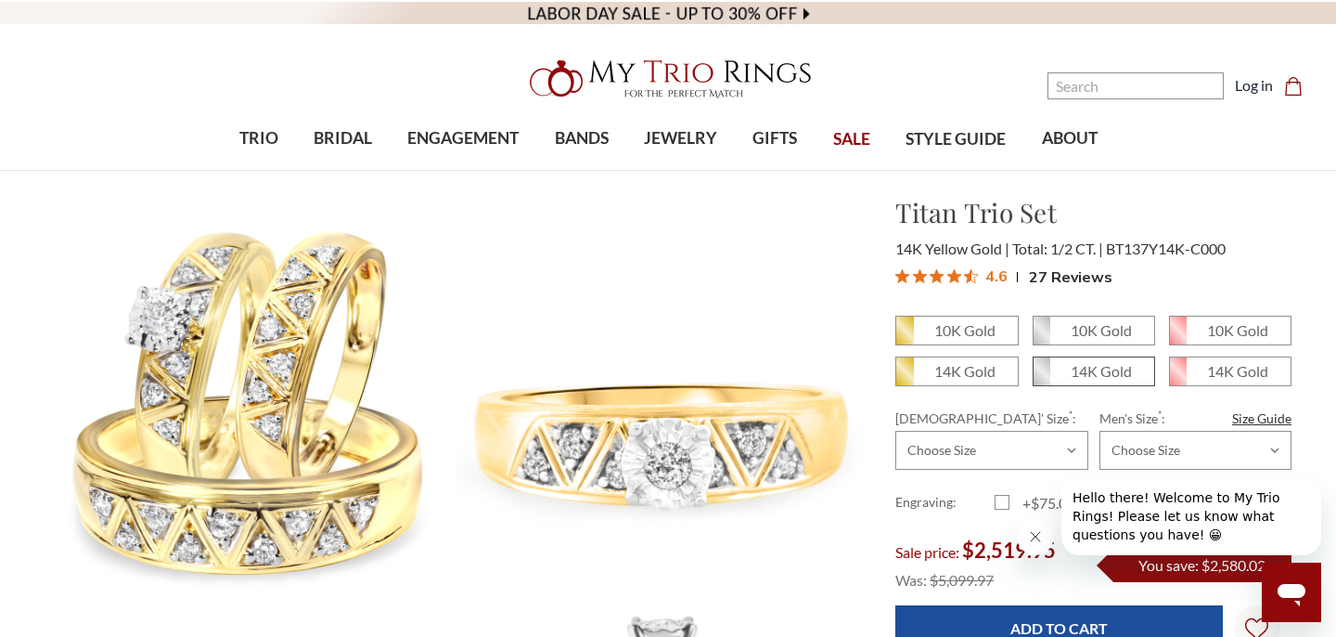
click at [1086, 371] on em "14K Gold" at bounding box center [1101, 371] width 61 height 18
click at [1041, 378] on input "14K Gold" at bounding box center [1040, 378] width 1 height 1
radio input "true"
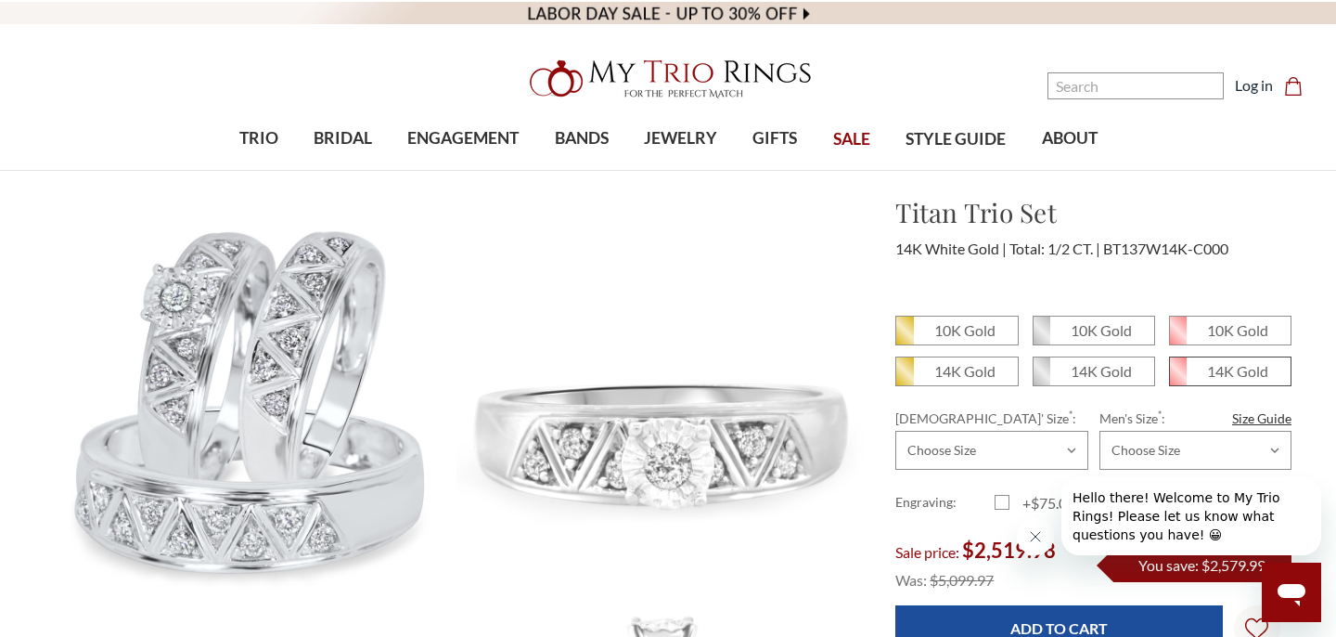
click at [1243, 375] on em "14K Gold" at bounding box center [1237, 371] width 61 height 18
click at [1178, 378] on input "14K Gold" at bounding box center [1177, 378] width 1 height 1
radio input "true"
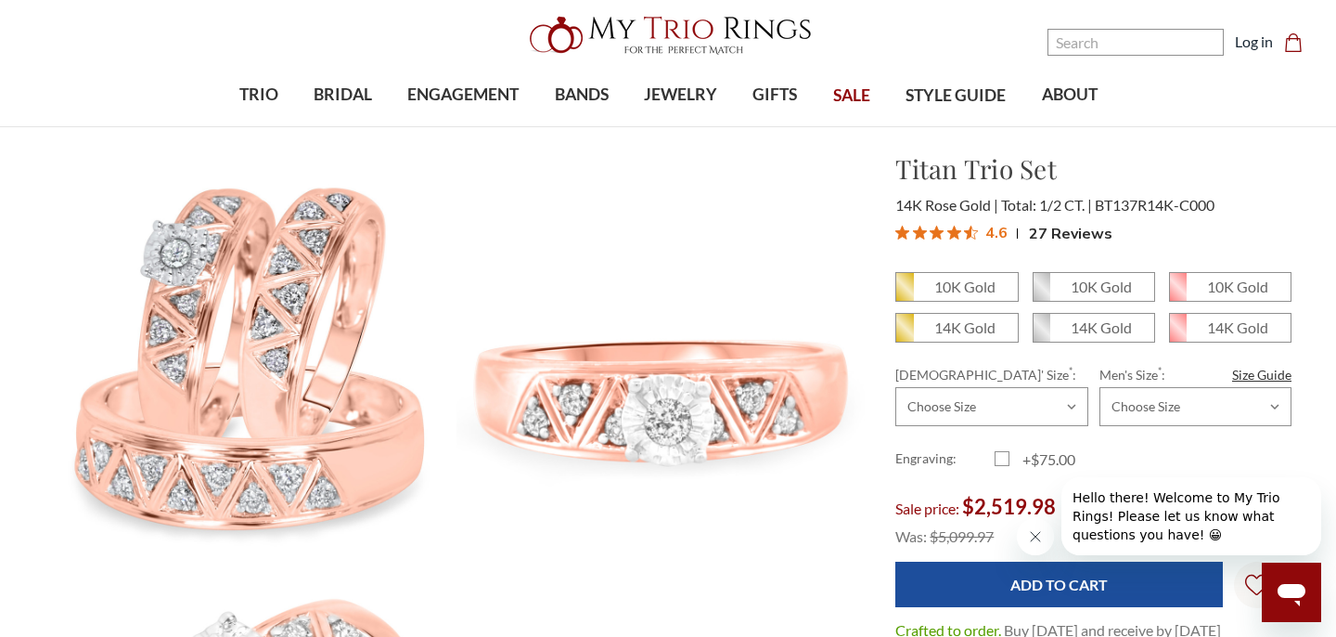
scroll to position [45, 0]
click at [1089, 331] on em "14K Gold" at bounding box center [1101, 326] width 61 height 18
click at [1041, 333] on input "14K Gold" at bounding box center [1040, 333] width 1 height 1
radio input "true"
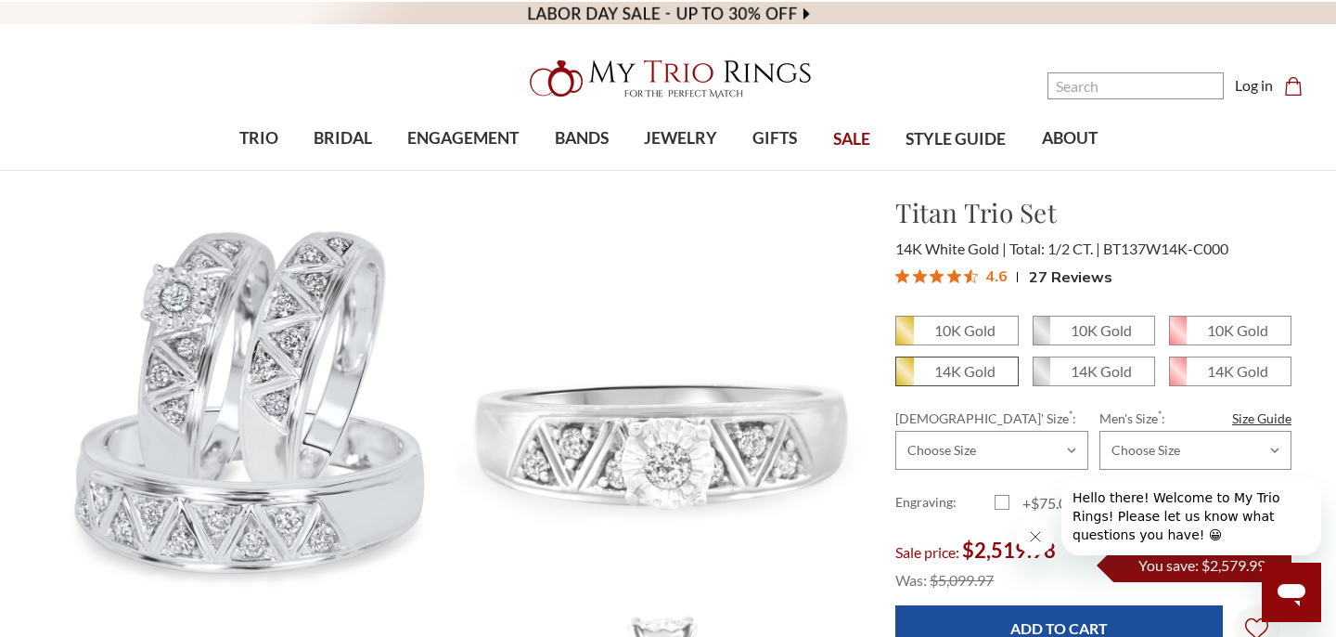
click at [979, 379] on em "14K Gold" at bounding box center [964, 371] width 61 height 18
click at [904, 379] on input "14K Gold" at bounding box center [903, 378] width 1 height 1
radio input "true"
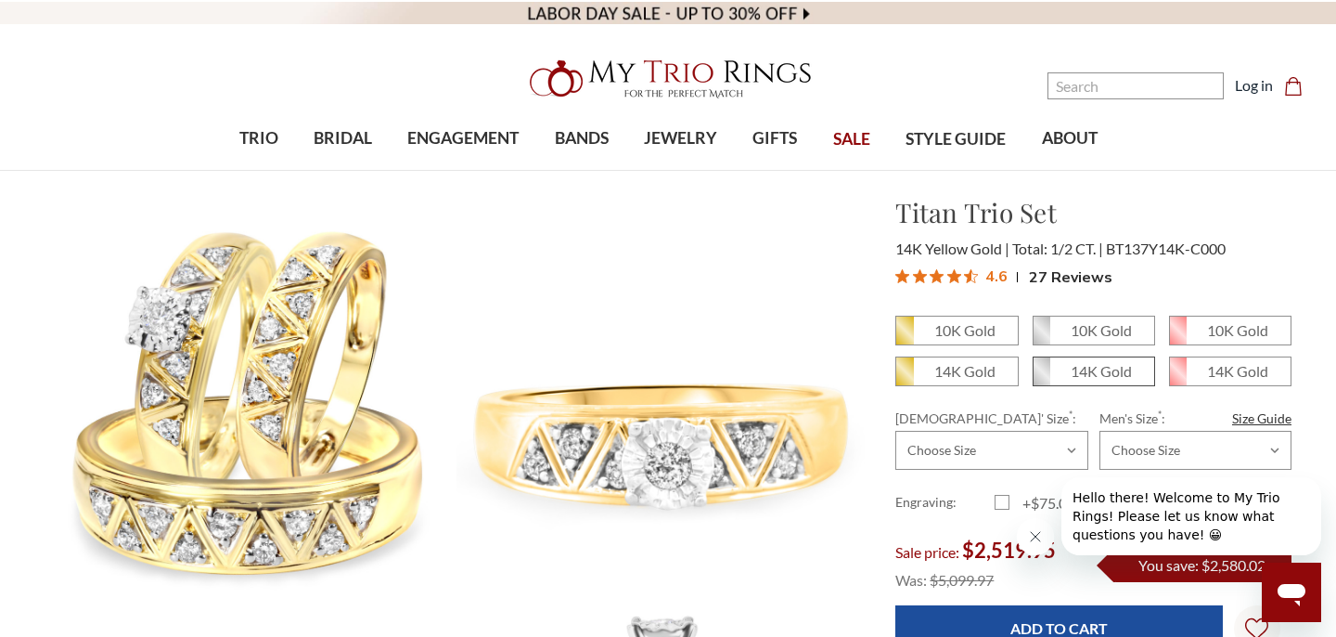
click at [1079, 366] on em "14K Gold" at bounding box center [1101, 371] width 61 height 18
click at [1041, 378] on input "14K Gold" at bounding box center [1040, 378] width 1 height 1
radio input "true"
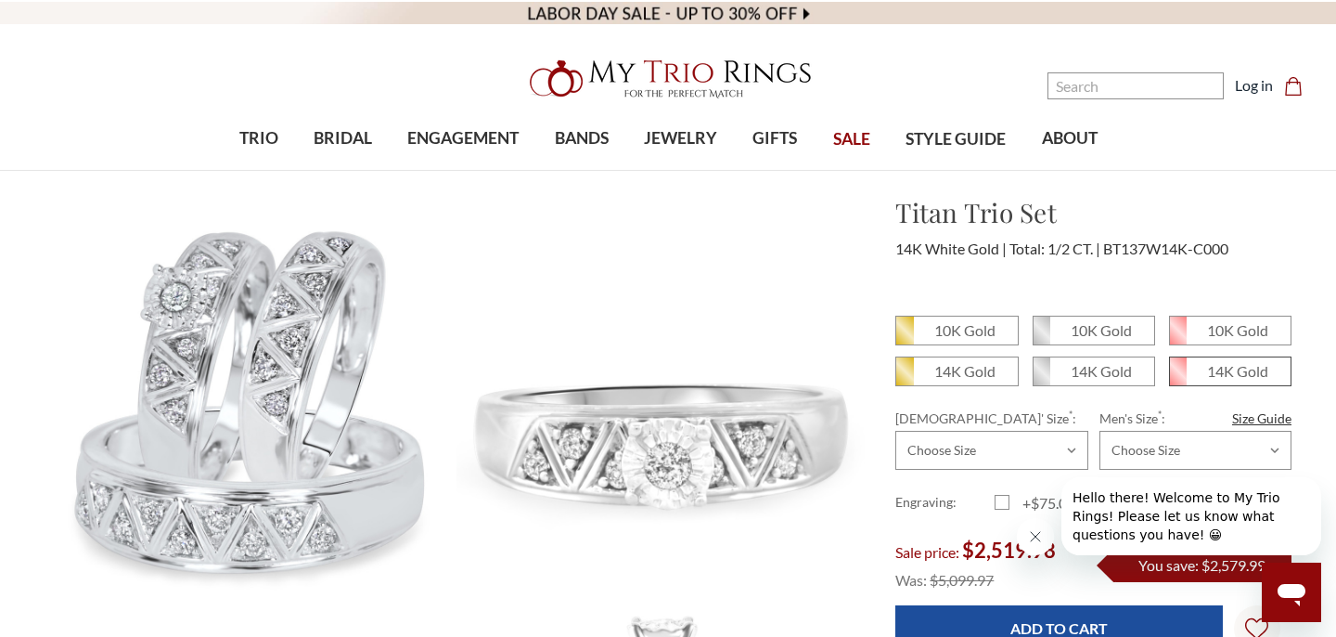
click at [1229, 378] on em "14K Gold" at bounding box center [1237, 371] width 61 height 18
click at [1178, 378] on input "14K Gold" at bounding box center [1177, 378] width 1 height 1
radio input "true"
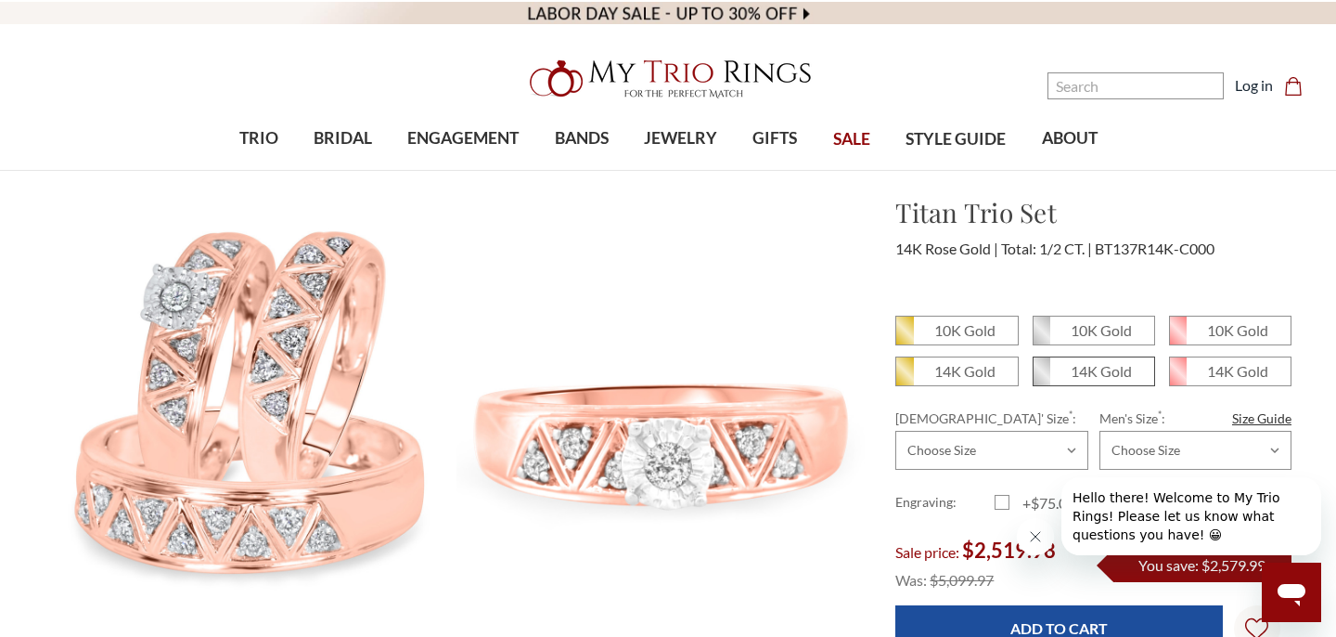
click at [1103, 368] on em "14K Gold" at bounding box center [1101, 371] width 61 height 18
click at [1041, 378] on input "14K Gold" at bounding box center [1040, 378] width 1 height 1
radio input "true"
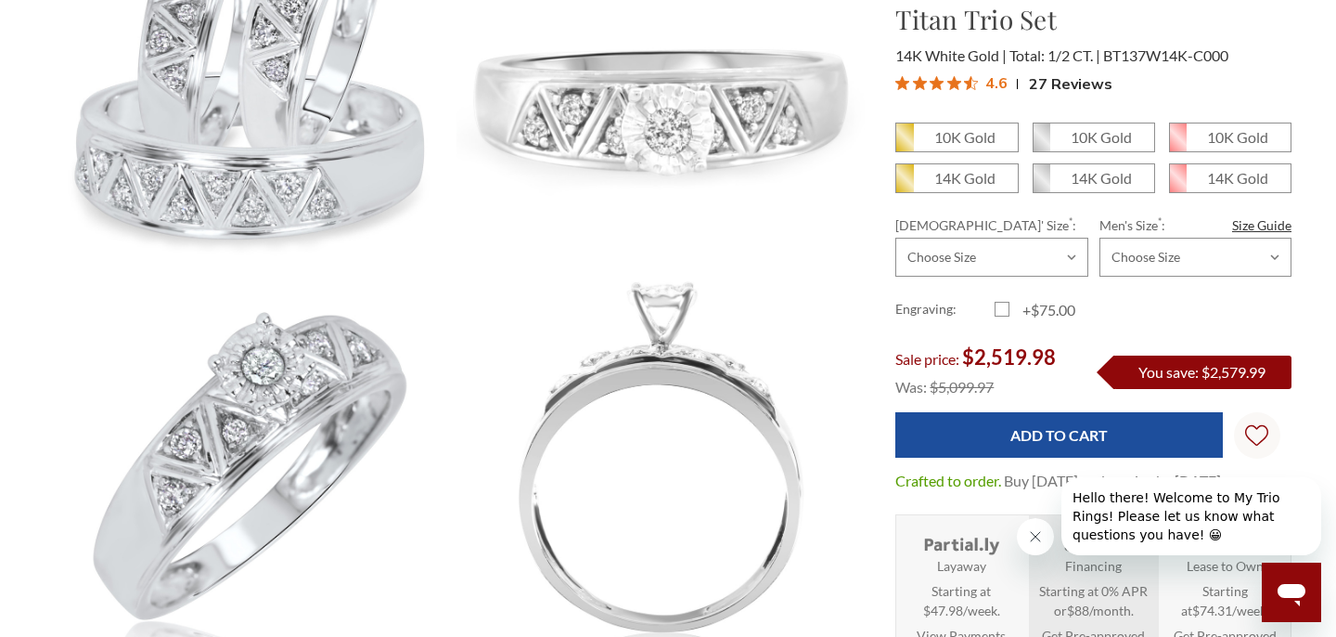
scroll to position [342, 0]
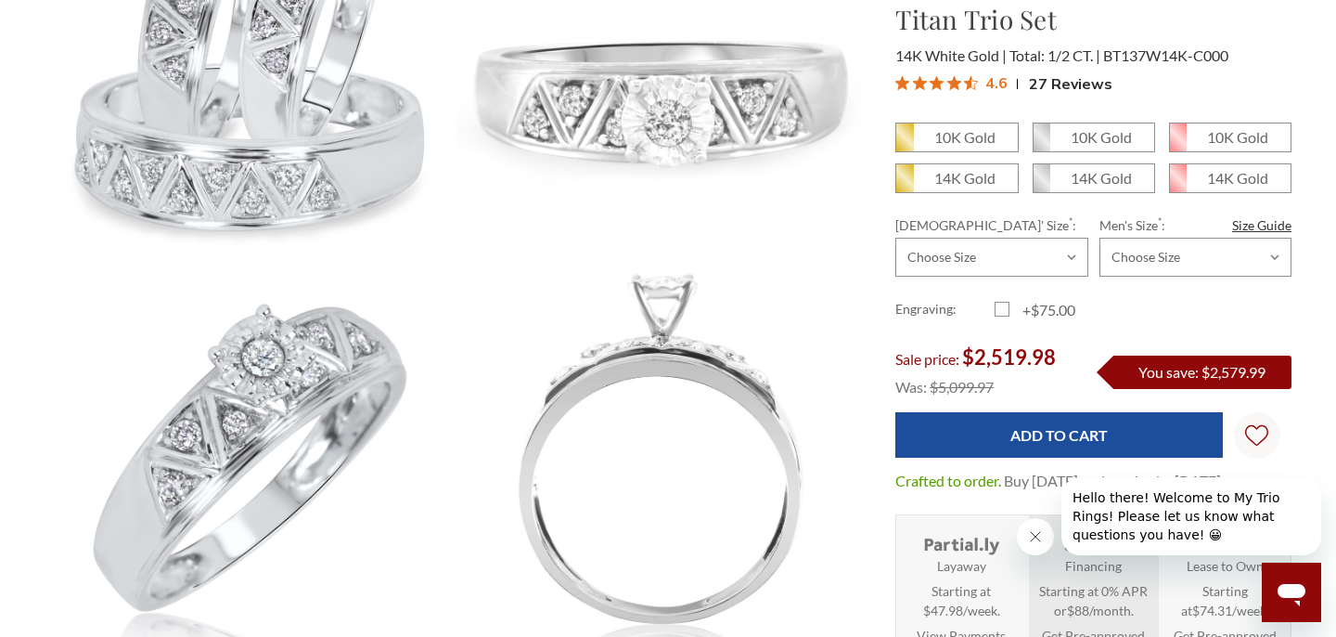
click at [1042, 533] on icon "Close message from company" at bounding box center [1035, 536] width 15 height 15
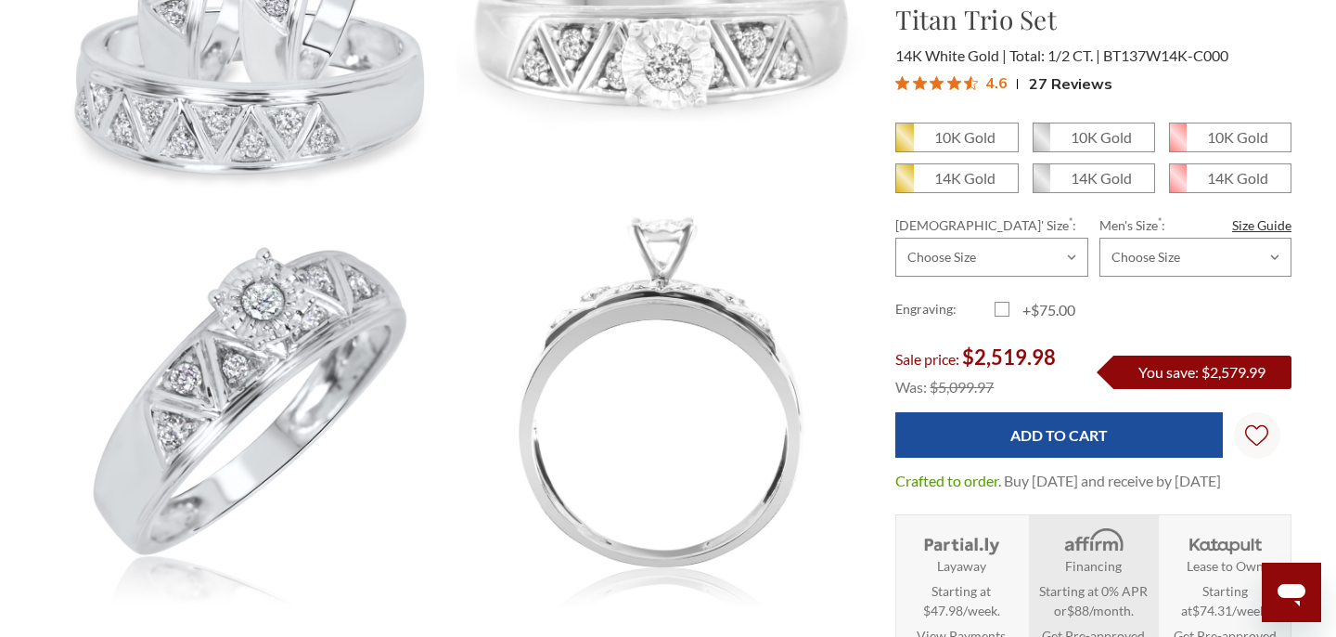
scroll to position [393, 0]
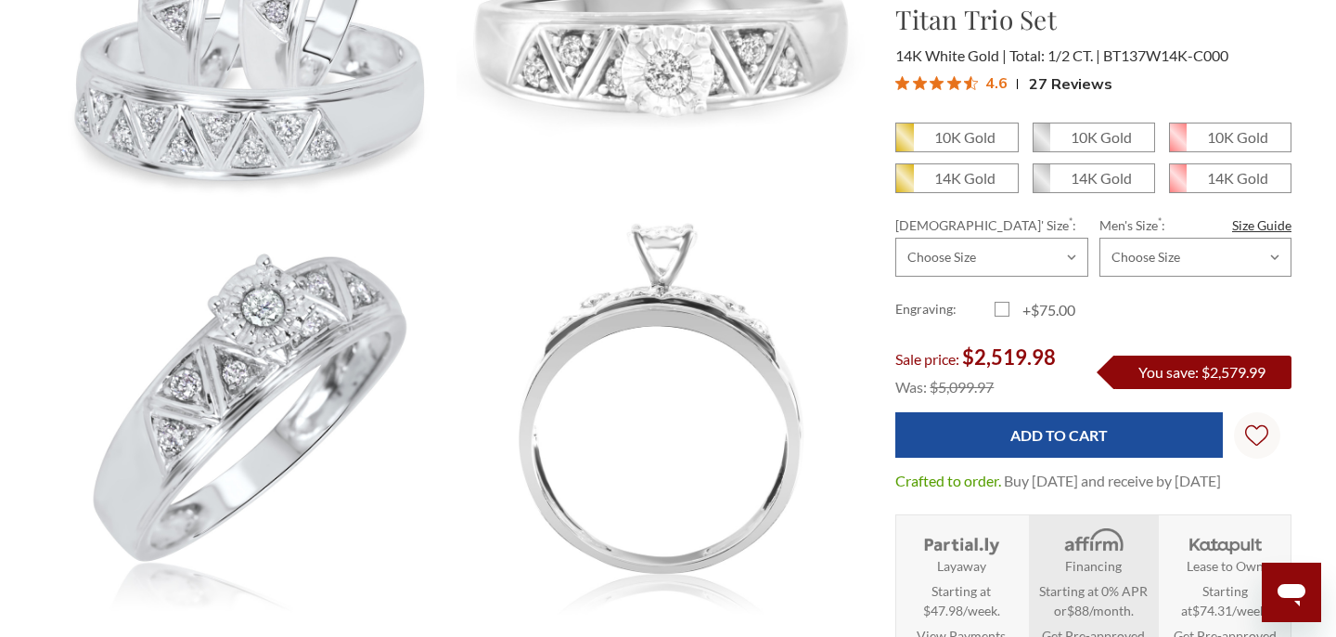
click at [1000, 556] on img at bounding box center [963, 541] width 84 height 30
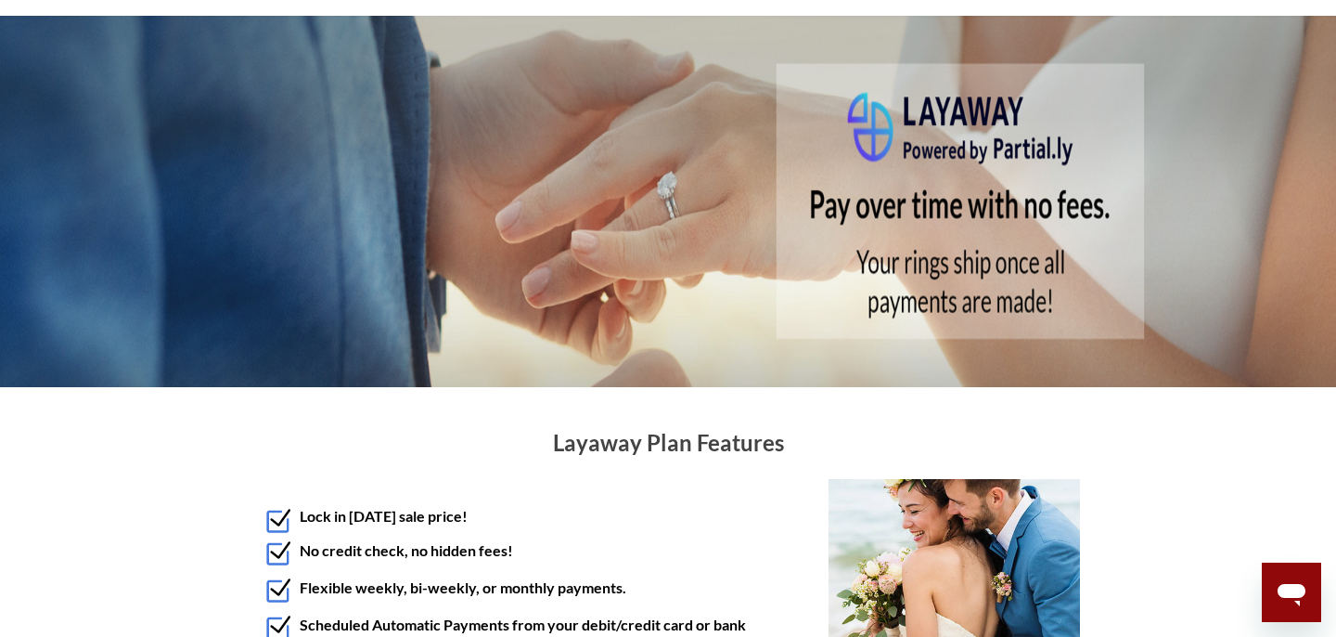
scroll to position [164, 0]
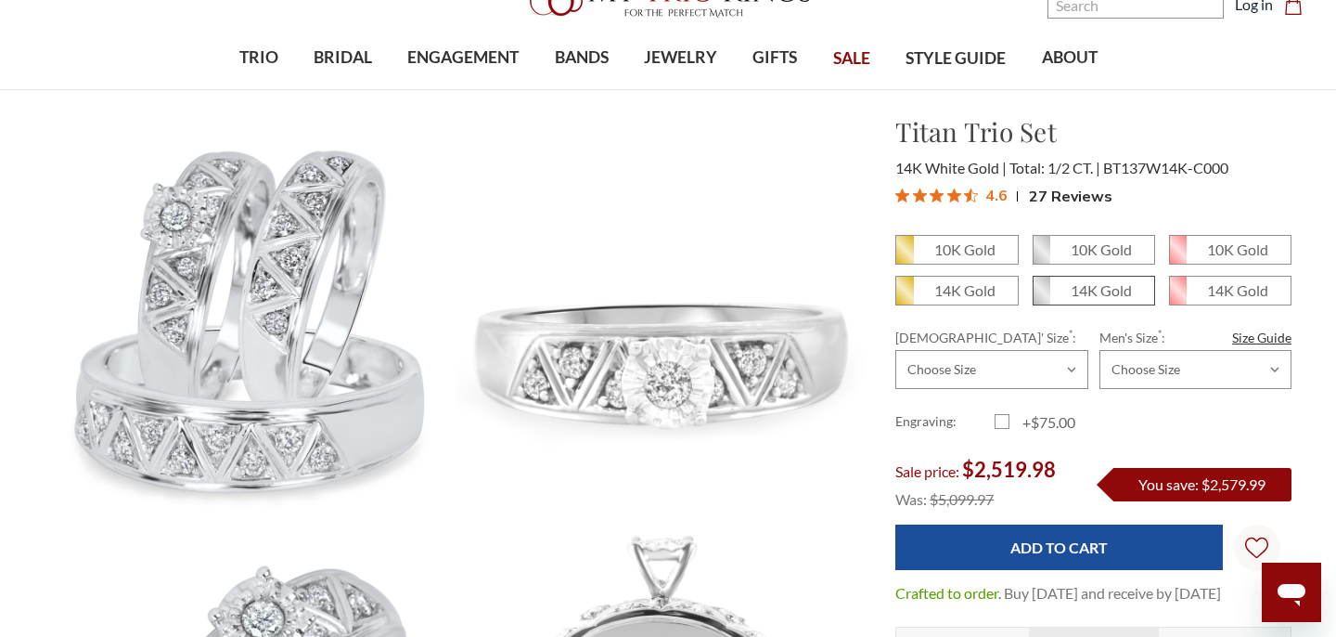
click at [1090, 291] on em "14K Gold" at bounding box center [1101, 290] width 61 height 18
click at [1041, 297] on input "14K Gold" at bounding box center [1040, 297] width 1 height 1
radio input "true"
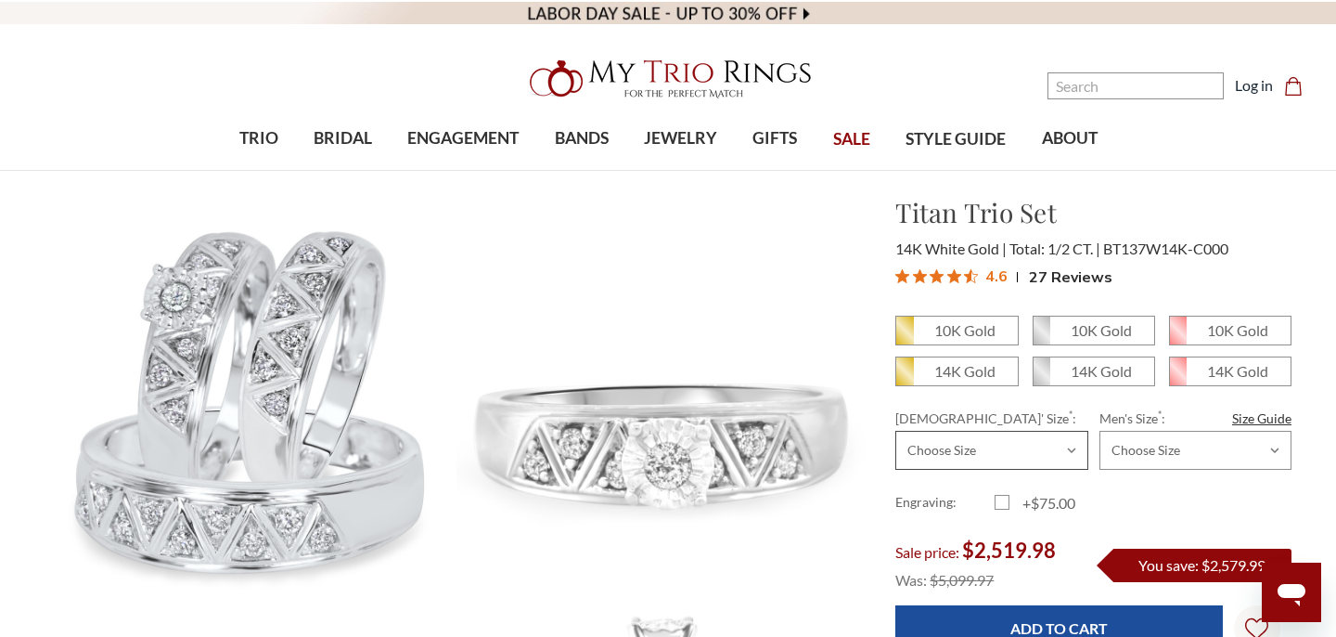
click at [952, 433] on select "Choose Size 3.00 3.25 3.50 3.75 4.00 4.25 4.50 4.75 5.00 5.25 5.50 5.75 6.00 6.…" at bounding box center [991, 450] width 192 height 39
select select "21765717"
click at [895, 431] on select "Choose Size 3.00 3.25 3.50 3.75 4.00 4.25 4.50 4.75 5.00 5.25 5.50 5.75 6.00 6.…" at bounding box center [991, 450] width 192 height 39
click at [1167, 442] on select "Choose Size 6.00 6.25 6.50 6.75 7.00 7.25 7.50 7.75 8.00 8.25 8.50 8.75 9.00 9.…" at bounding box center [1196, 450] width 192 height 39
select select "21765881"
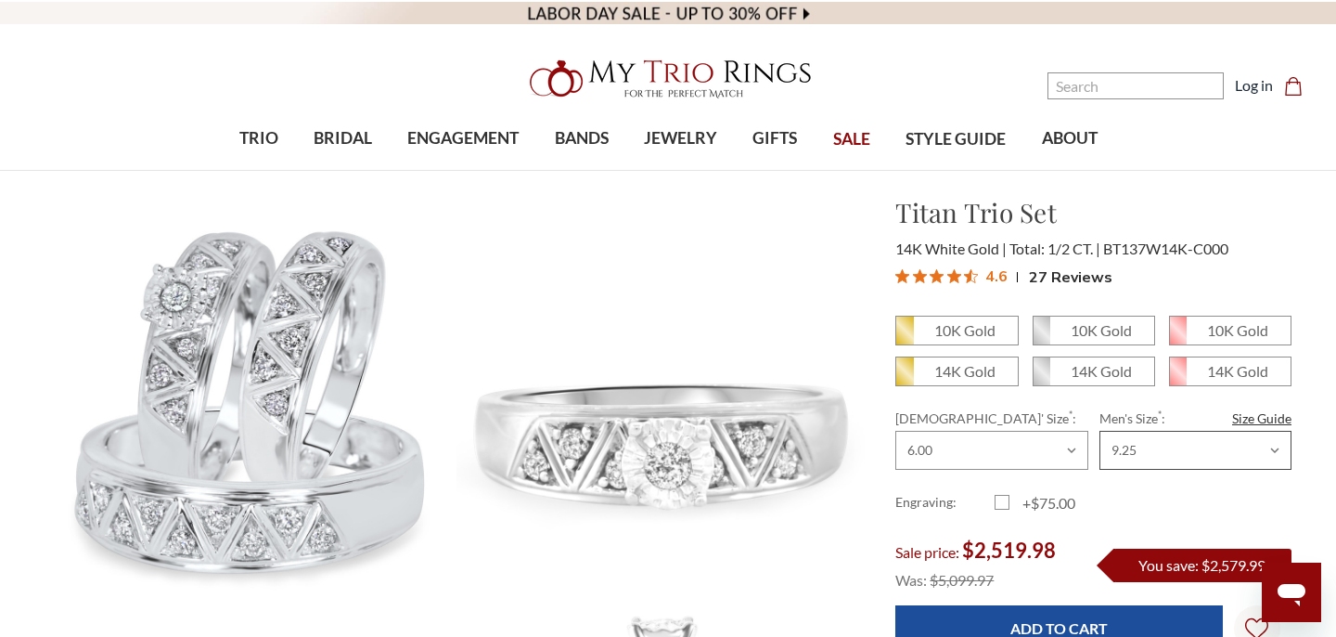
click at [1100, 431] on select "Choose Size 6.00 6.25 6.50 6.75 7.00 7.25 7.50 7.75 8.00 8.25 8.50 8.75 9.00 9.…" at bounding box center [1196, 450] width 192 height 39
click at [1046, 443] on select "Choose Size 3.00 3.25 3.50 3.75 4.00 4.25 4.50 4.75 5.00 5.25 5.50 5.75 6.00 6.…" at bounding box center [991, 450] width 192 height 39
select select "21765720"
click at [895, 431] on select "Choose Size 3.00 3.25 3.50 3.75 4.00 4.25 4.50 4.75 5.00 5.25 5.50 5.75 6.00 6.…" at bounding box center [991, 450] width 192 height 39
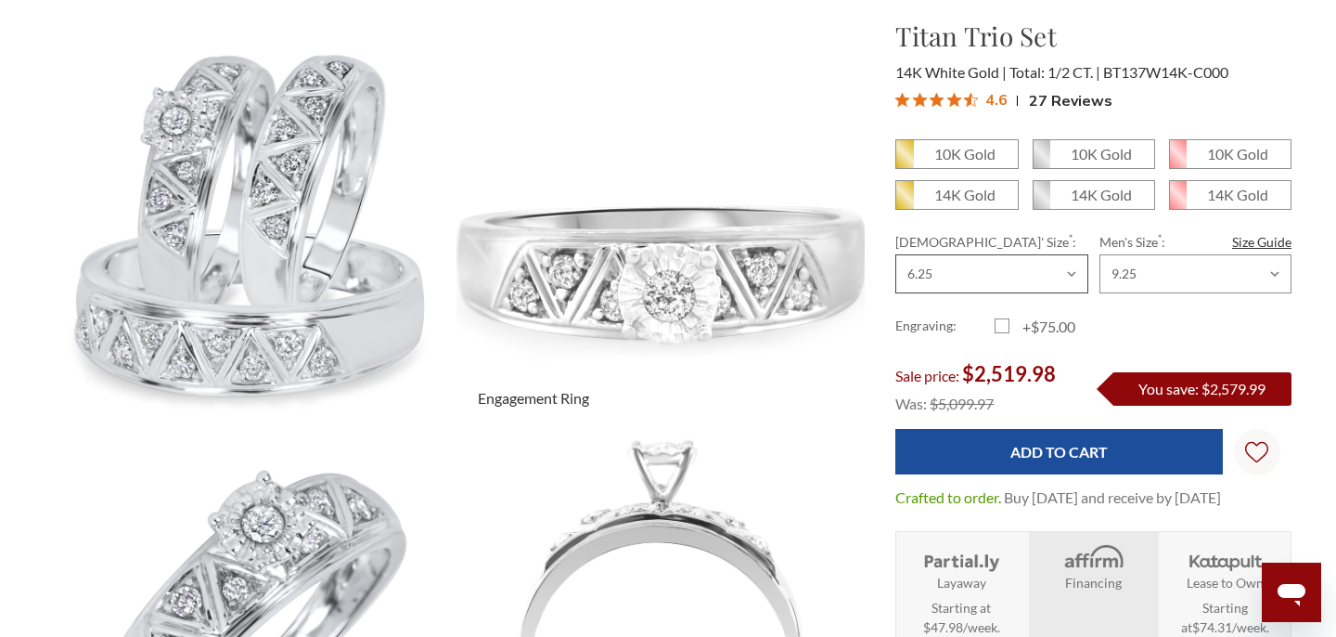
scroll to position [180, 0]
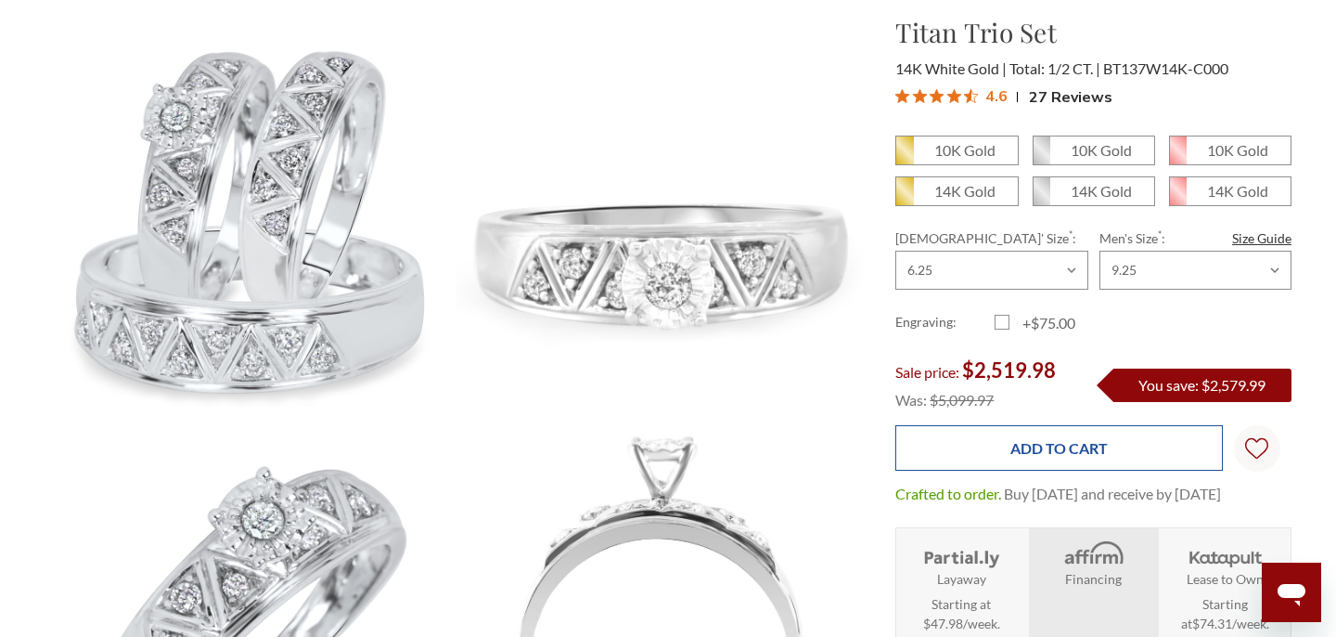
click at [960, 452] on input "Add to Cart" at bounding box center [1058, 447] width 327 height 45
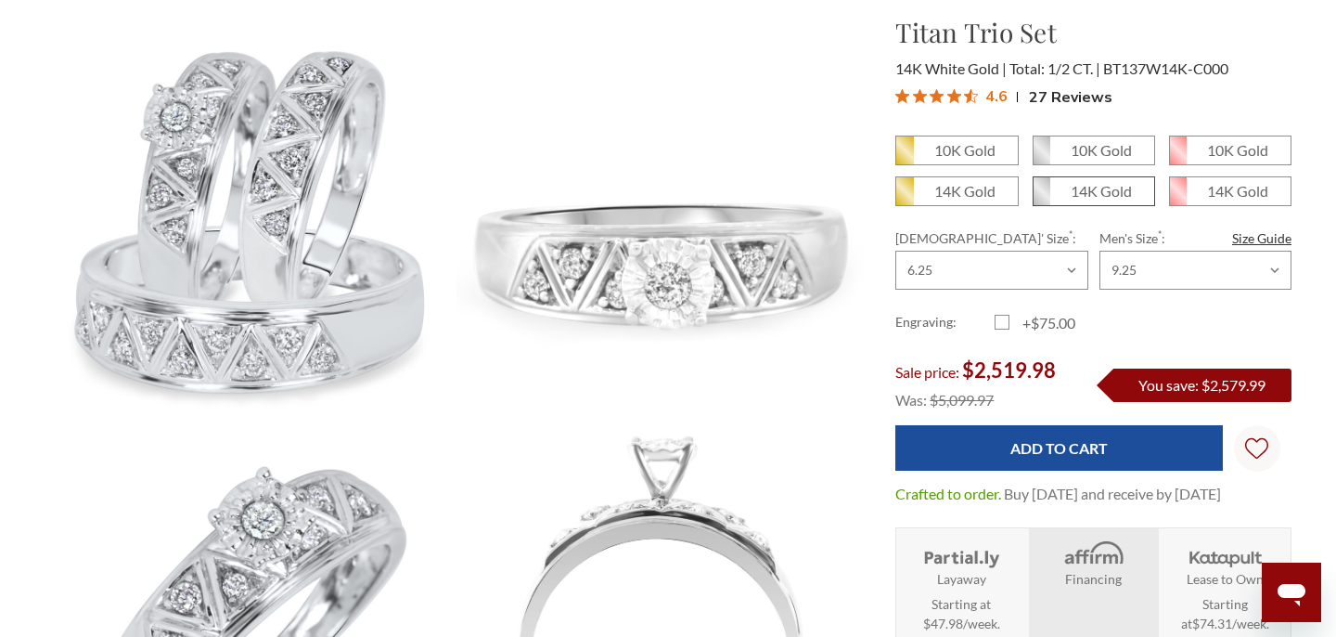
click at [1089, 178] on span "14K Gold" at bounding box center [1094, 191] width 121 height 28
click at [1041, 198] on input "14K Gold" at bounding box center [1040, 198] width 1 height 1
radio input "true"
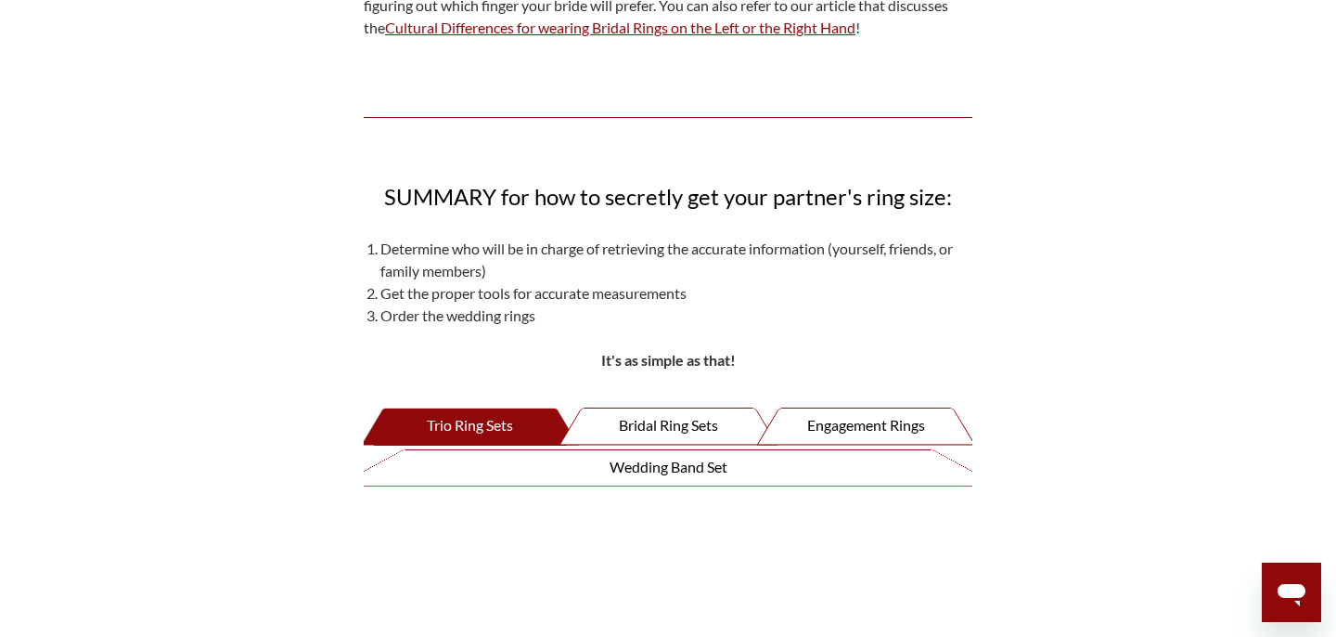
scroll to position [3095, 0]
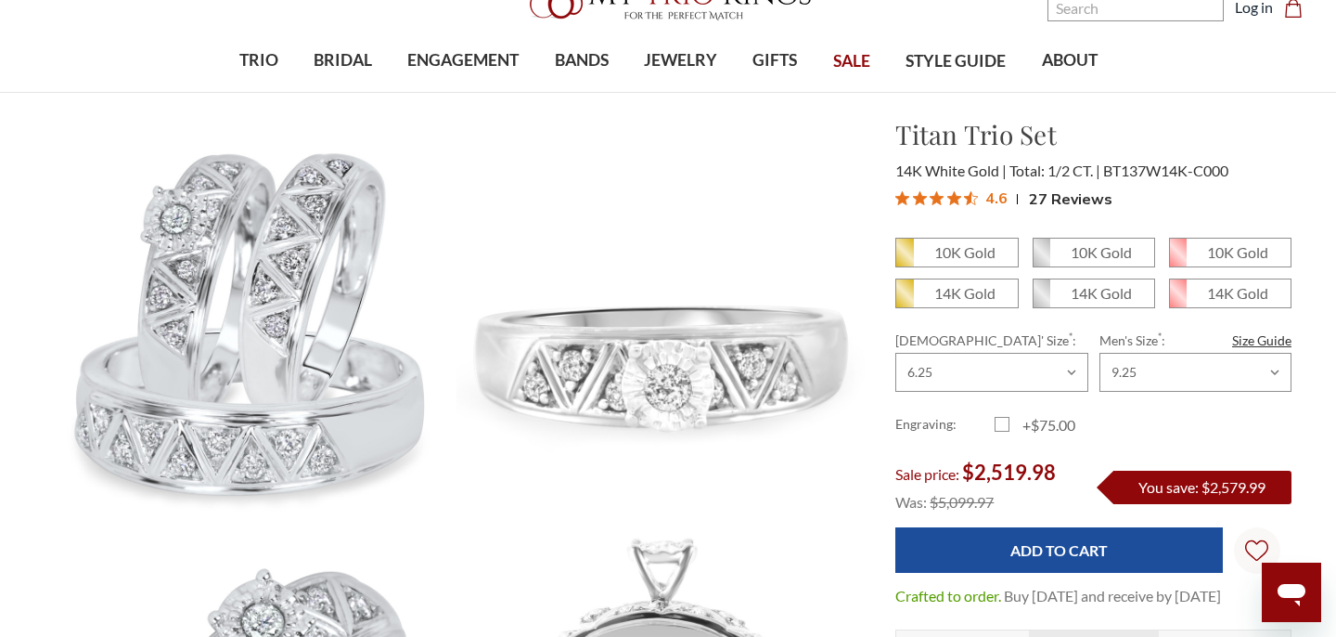
scroll to position [97, 0]
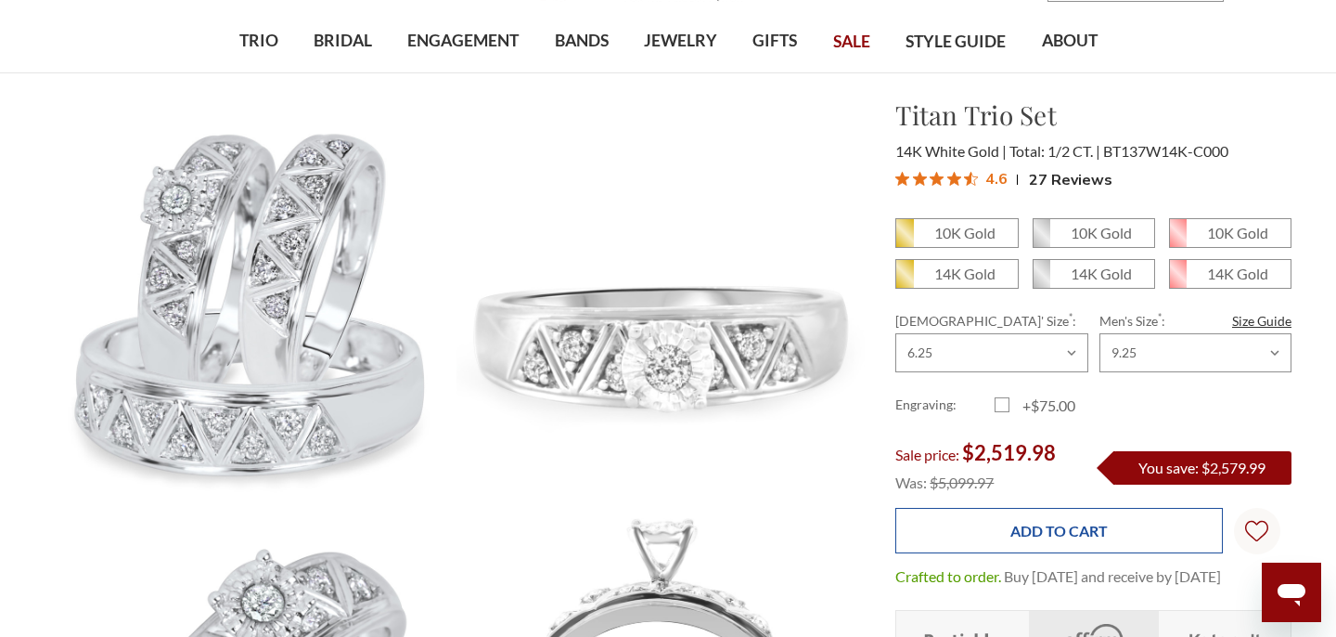
click at [1054, 526] on input "Add to Cart" at bounding box center [1058, 530] width 327 height 45
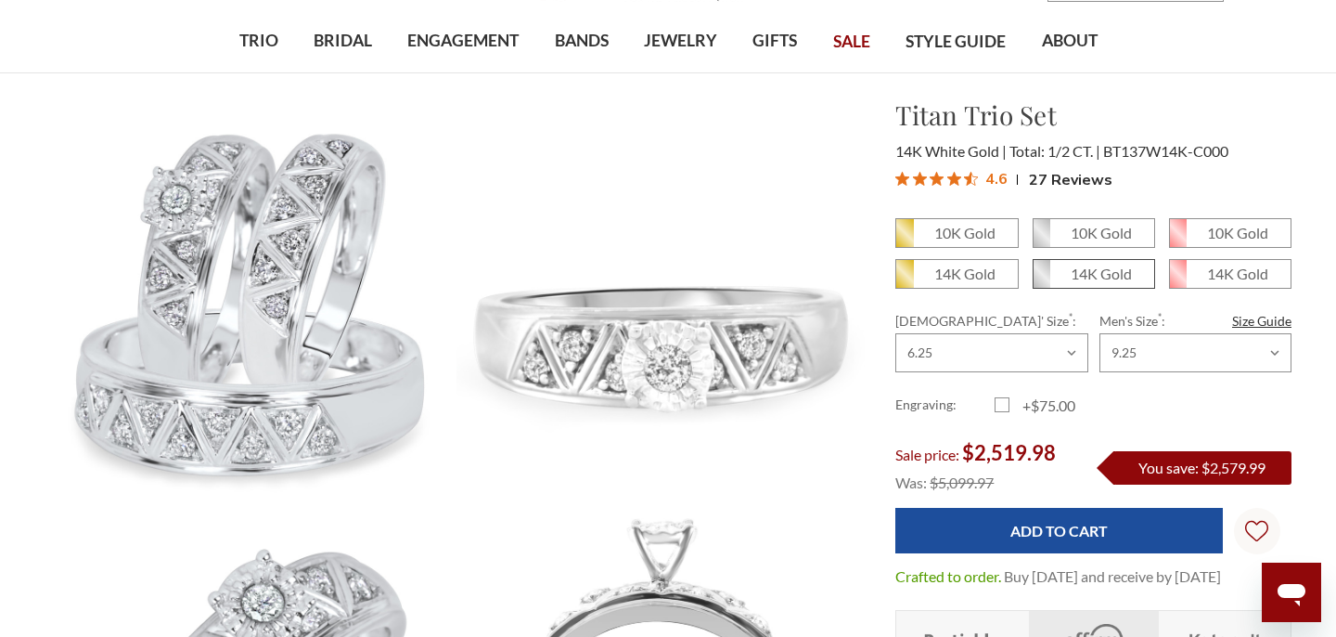
click at [1078, 274] on em "14K Gold" at bounding box center [1101, 273] width 61 height 18
click at [1041, 280] on input "14K Gold" at bounding box center [1040, 280] width 1 height 1
radio input "true"
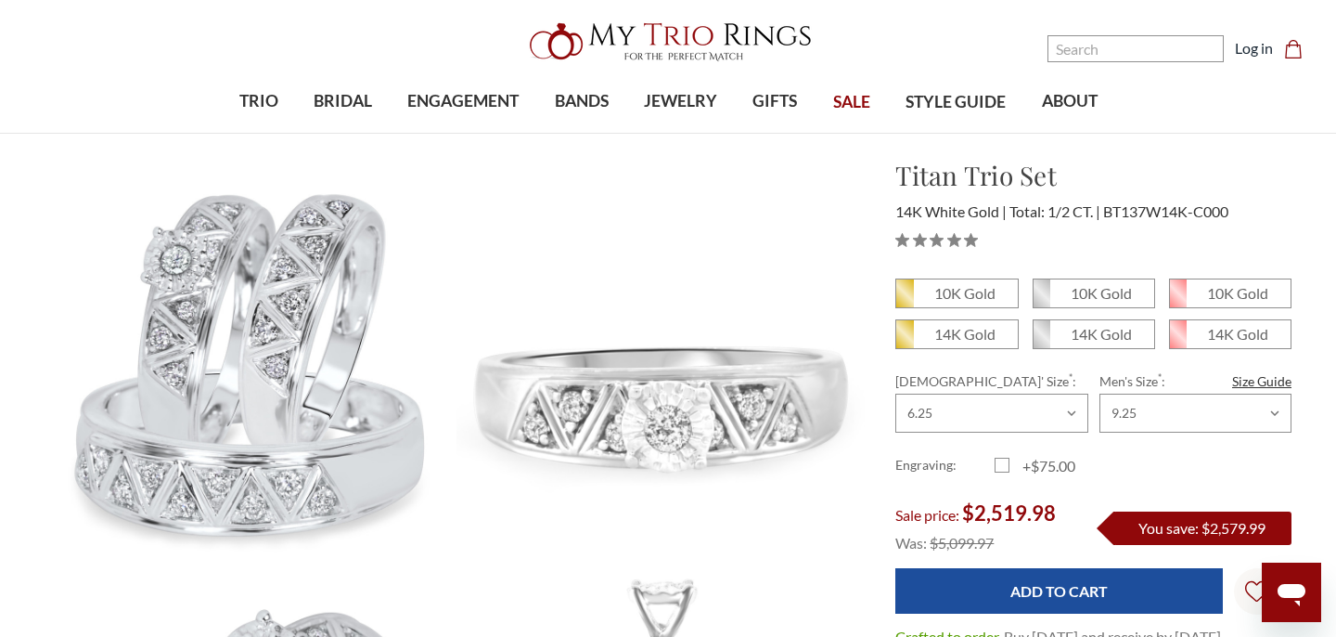
scroll to position [49, 0]
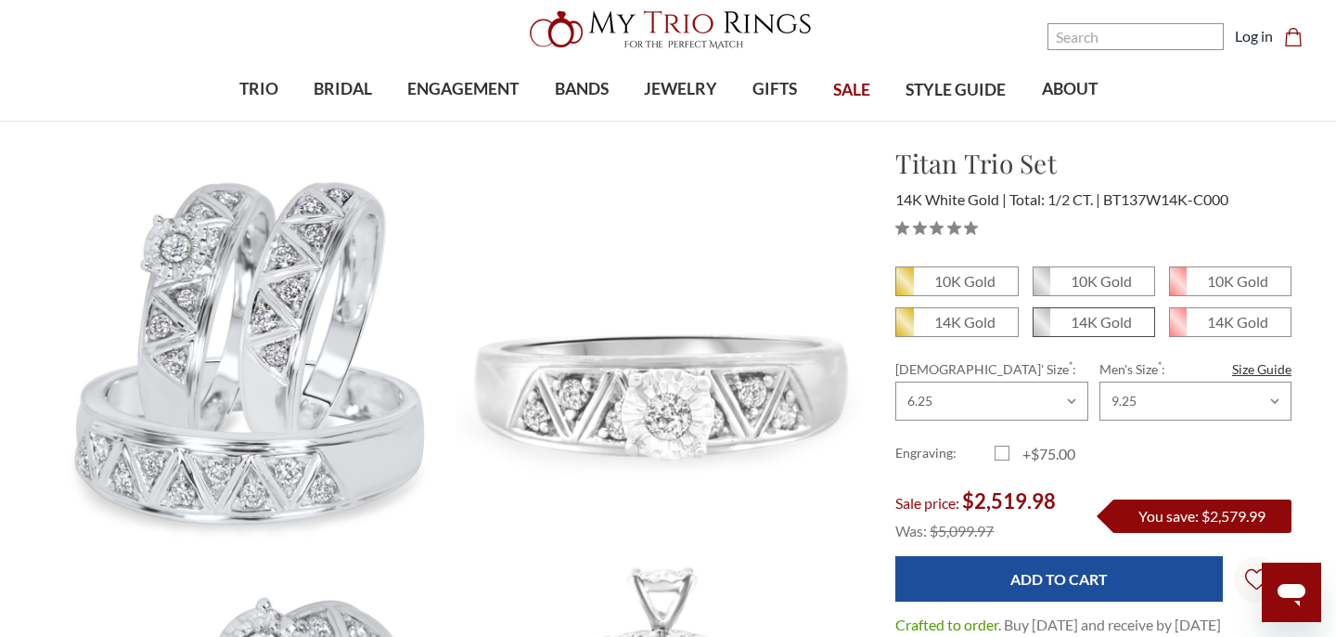
click at [1104, 324] on em "14K Gold" at bounding box center [1101, 322] width 61 height 18
click at [1041, 329] on input "14K Gold" at bounding box center [1040, 329] width 1 height 1
radio input "true"
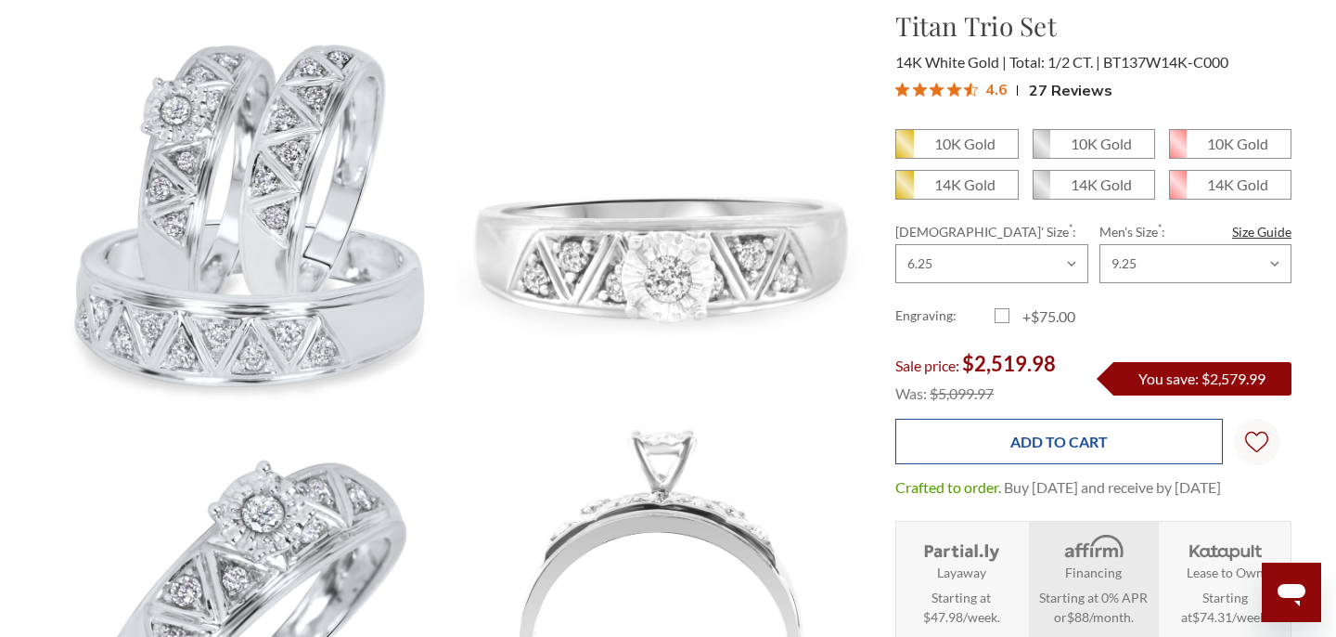
click at [1059, 456] on input "Add to Cart" at bounding box center [1058, 441] width 327 height 45
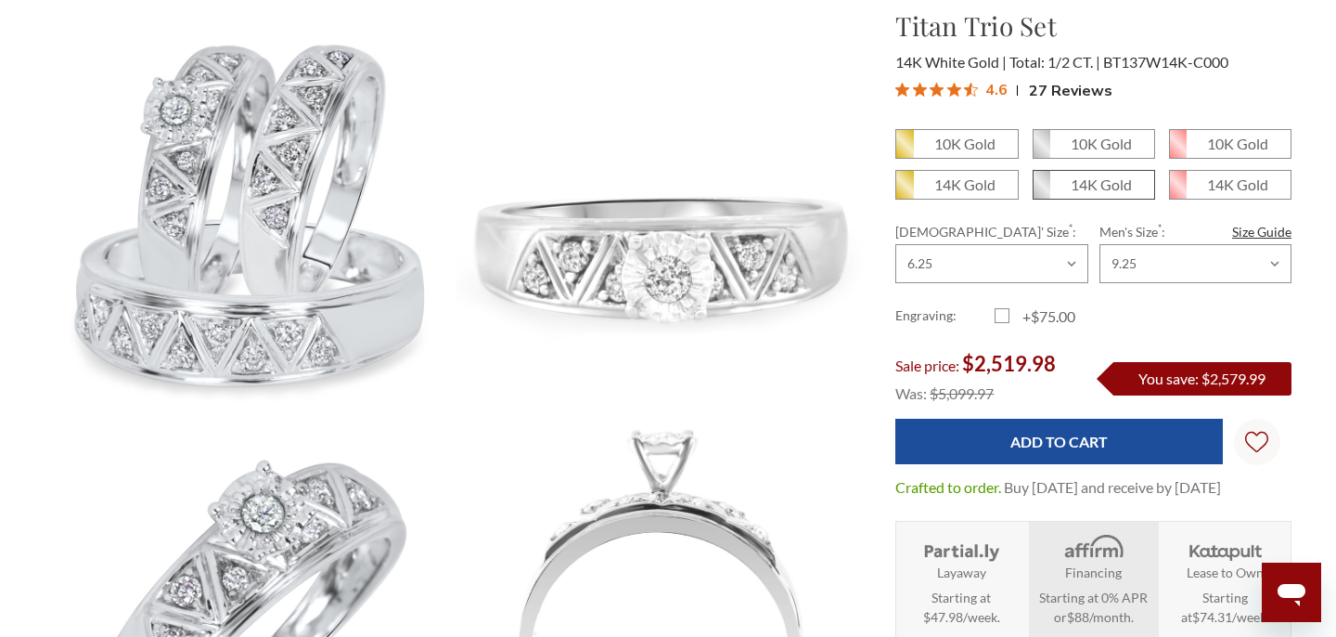
click at [1107, 182] on em "14K Gold" at bounding box center [1101, 184] width 61 height 18
click at [1041, 191] on input "14K Gold" at bounding box center [1040, 191] width 1 height 1
radio input "true"
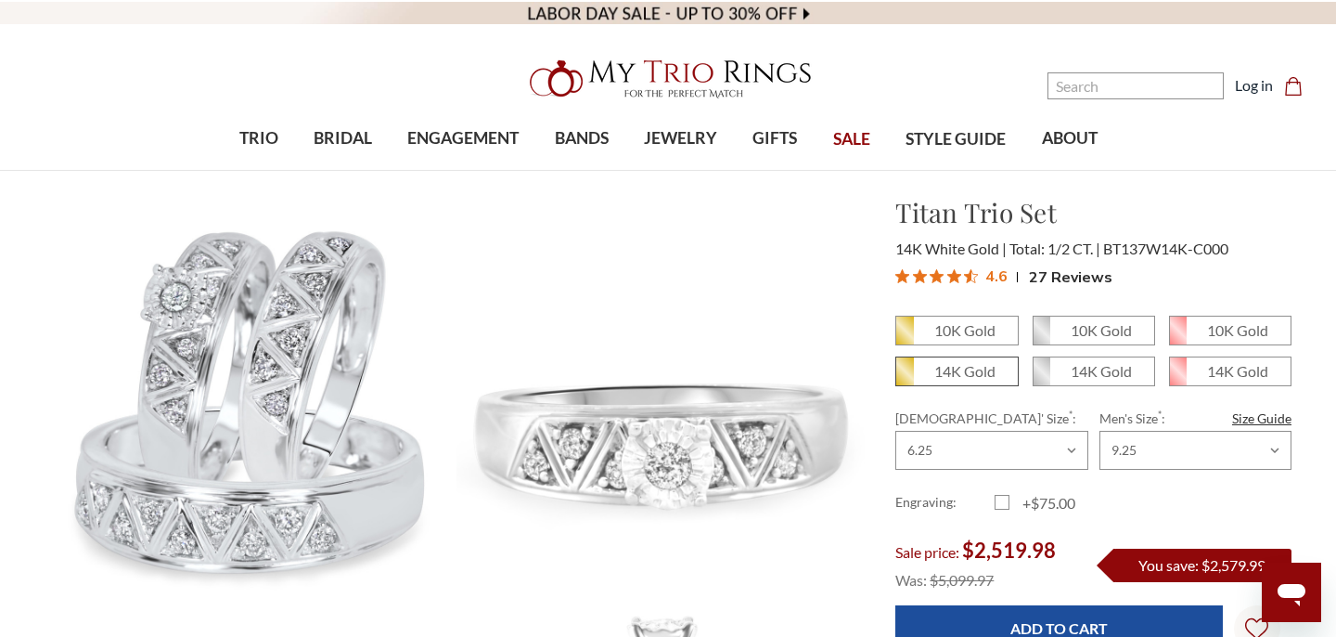
click at [986, 362] on em "14K Gold" at bounding box center [964, 371] width 61 height 18
click at [904, 378] on input "14K Gold" at bounding box center [903, 378] width 1 height 1
radio input "true"
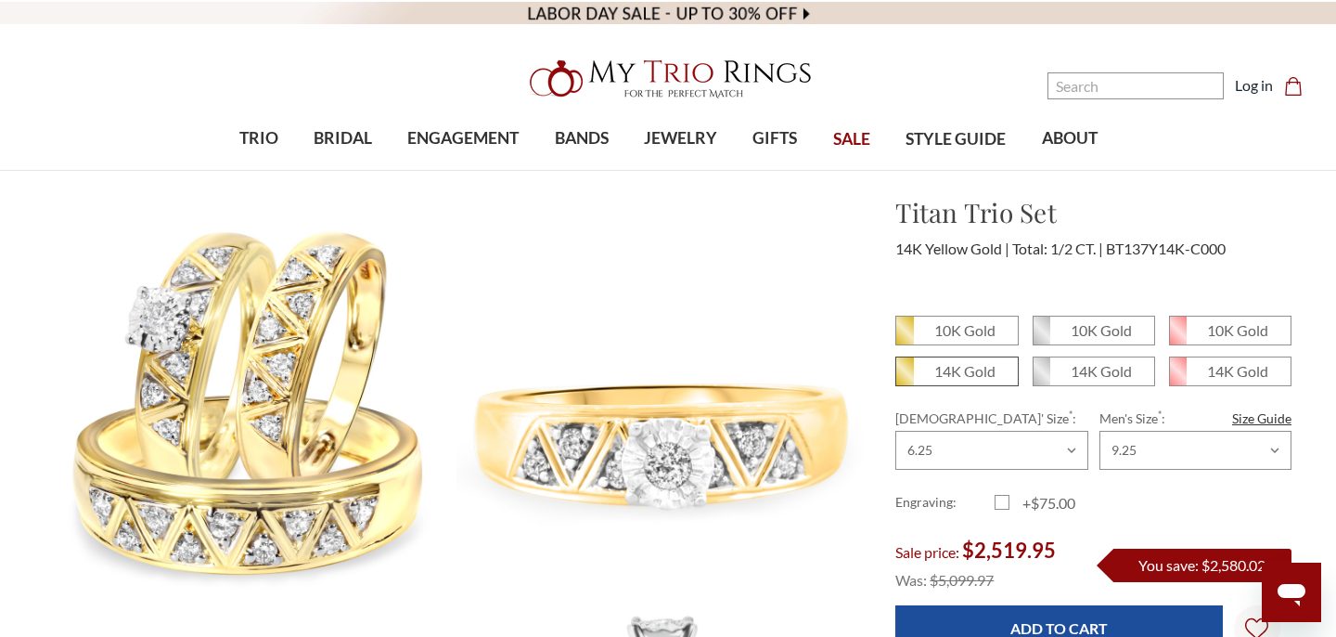
click at [954, 373] on em "14K Gold" at bounding box center [964, 371] width 61 height 18
click at [904, 378] on input "14K Gold" at bounding box center [903, 378] width 1 height 1
radio input "true"
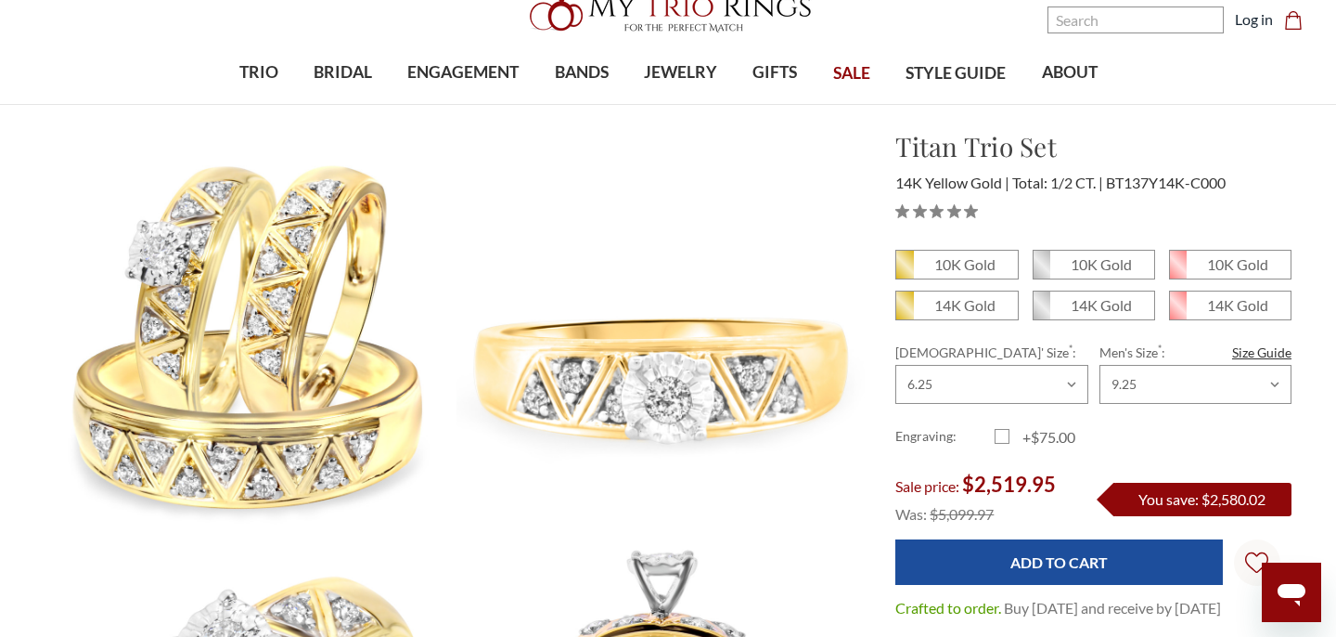
scroll to position [68, 0]
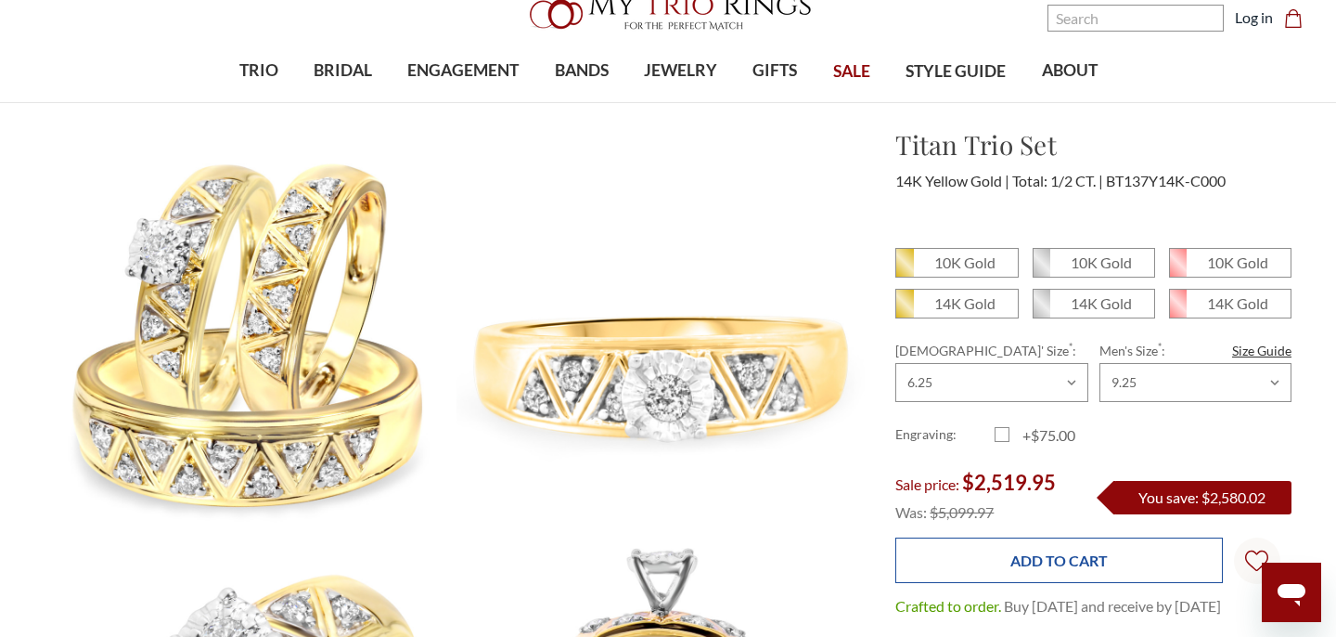
click at [1011, 564] on input "Add to Cart" at bounding box center [1058, 559] width 327 height 45
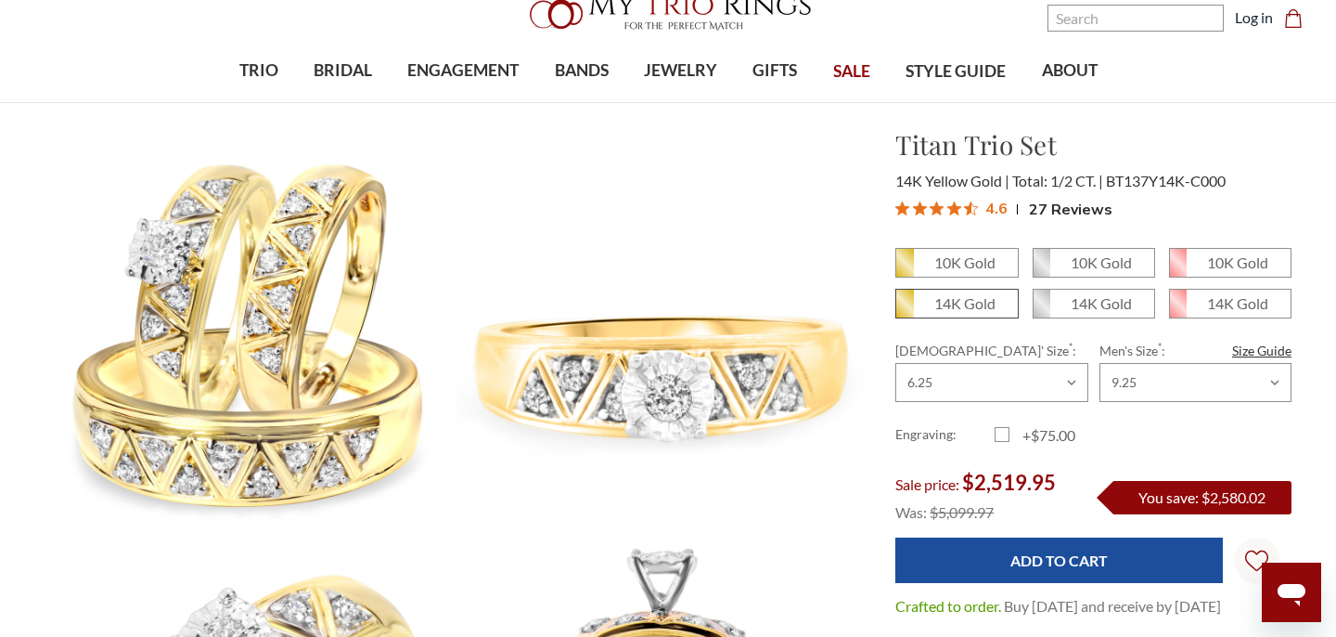
click at [950, 300] on em "14K Gold" at bounding box center [964, 303] width 61 height 18
click at [904, 310] on input "14K Gold" at bounding box center [903, 310] width 1 height 1
radio input "true"
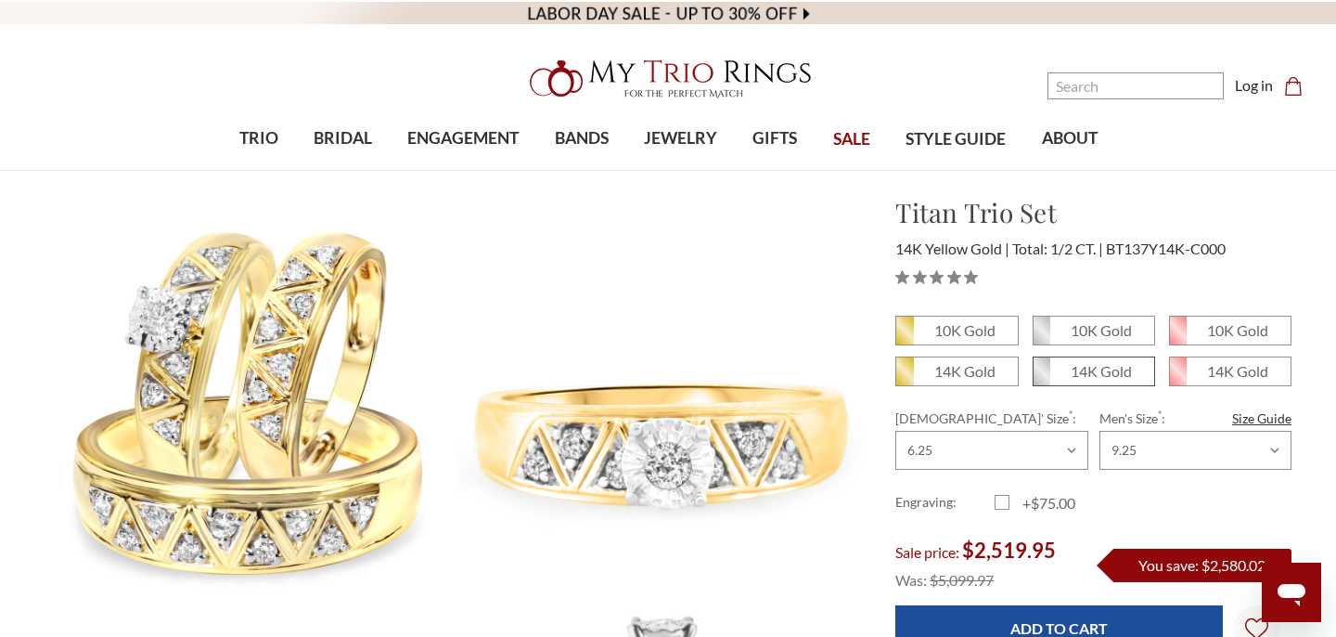
click at [1086, 363] on em "14K Gold" at bounding box center [1101, 371] width 61 height 18
click at [1041, 378] on input "14K Gold" at bounding box center [1040, 378] width 1 height 1
radio input "true"
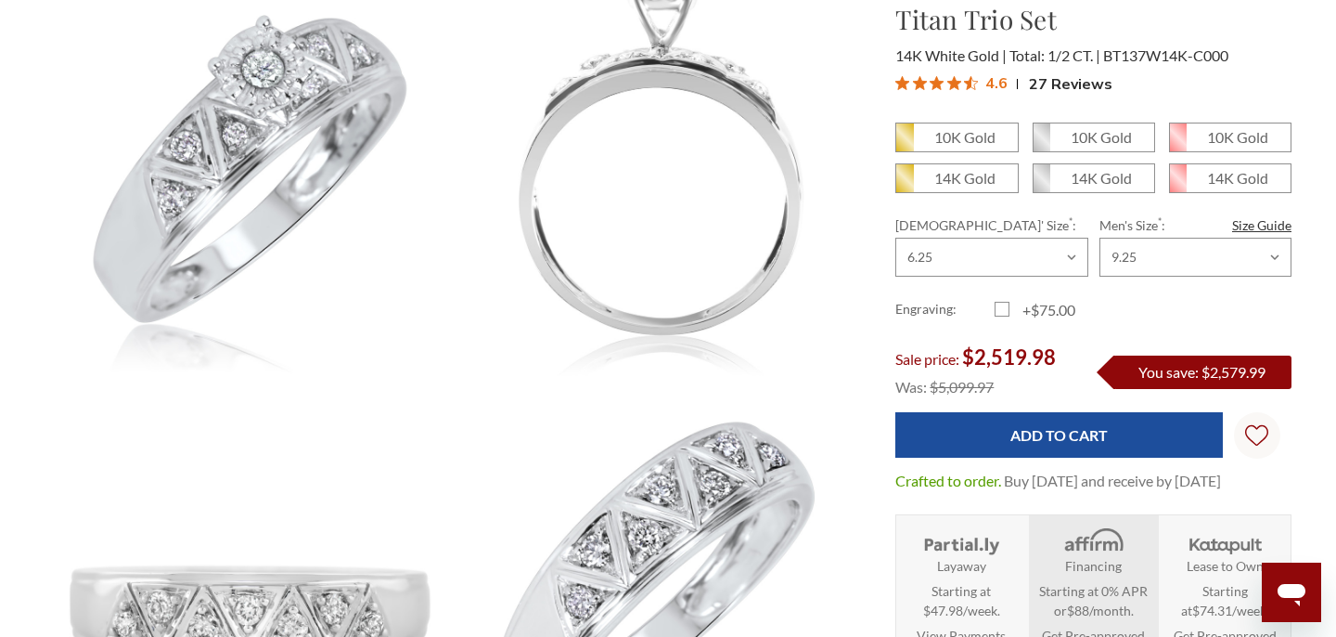
scroll to position [686, 0]
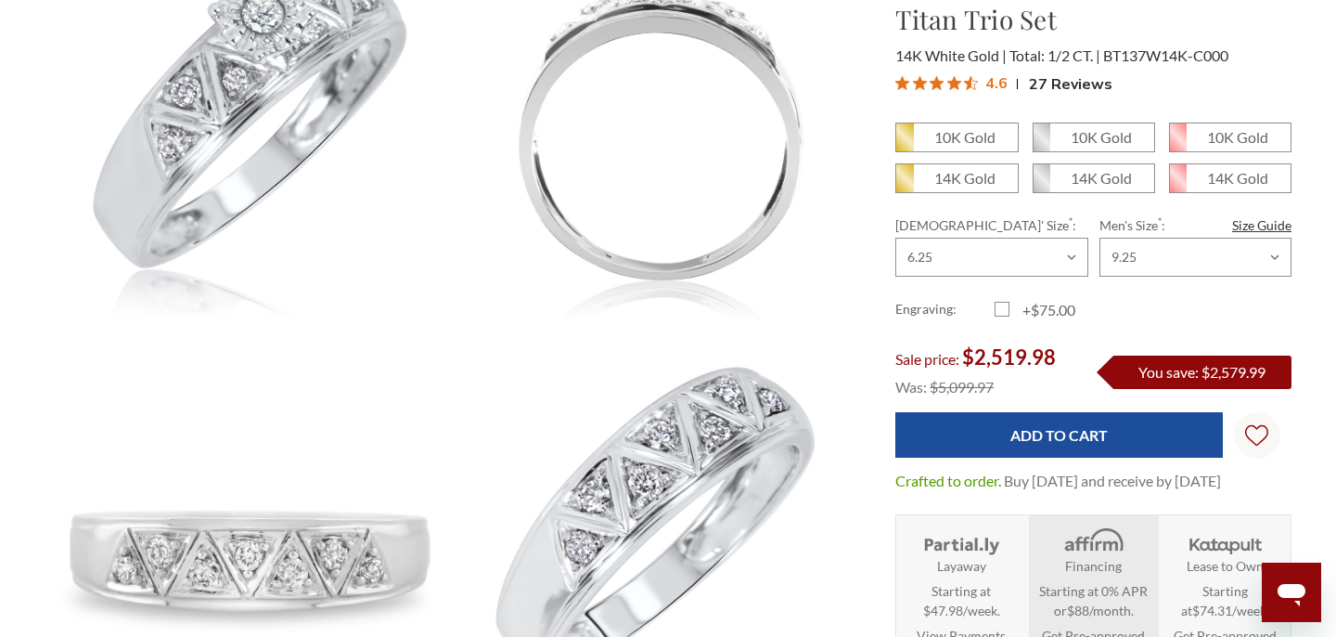
click at [970, 556] on img at bounding box center [963, 541] width 84 height 30
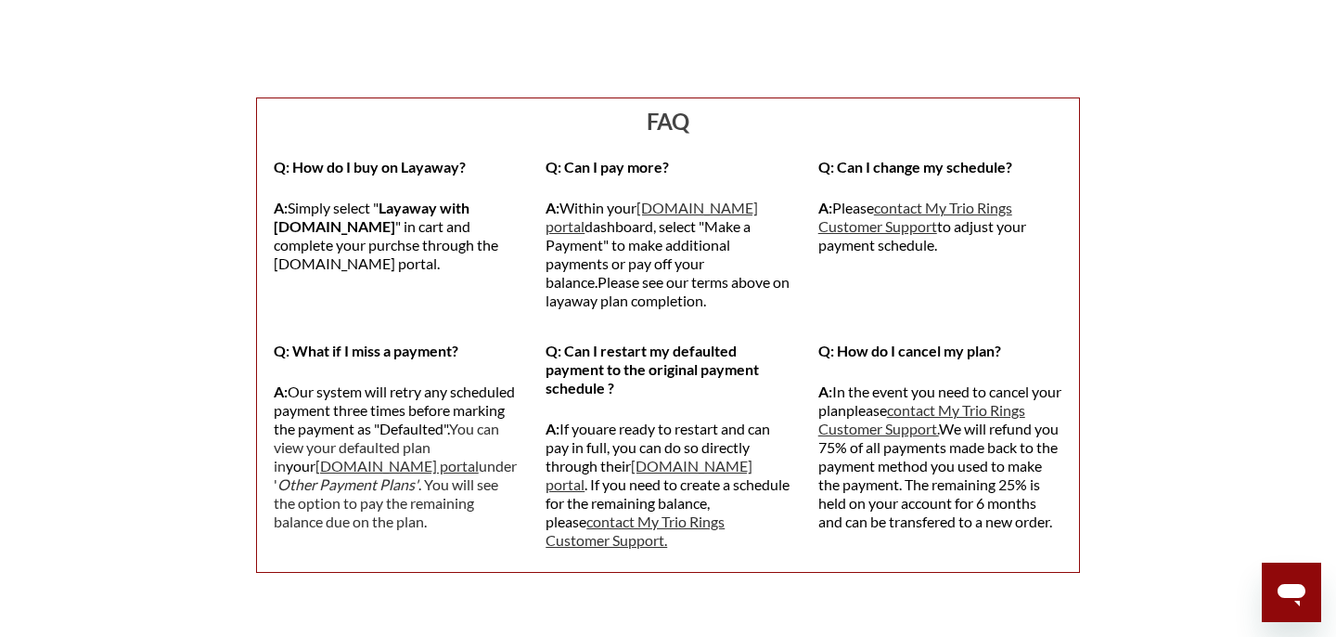
scroll to position [1904, 0]
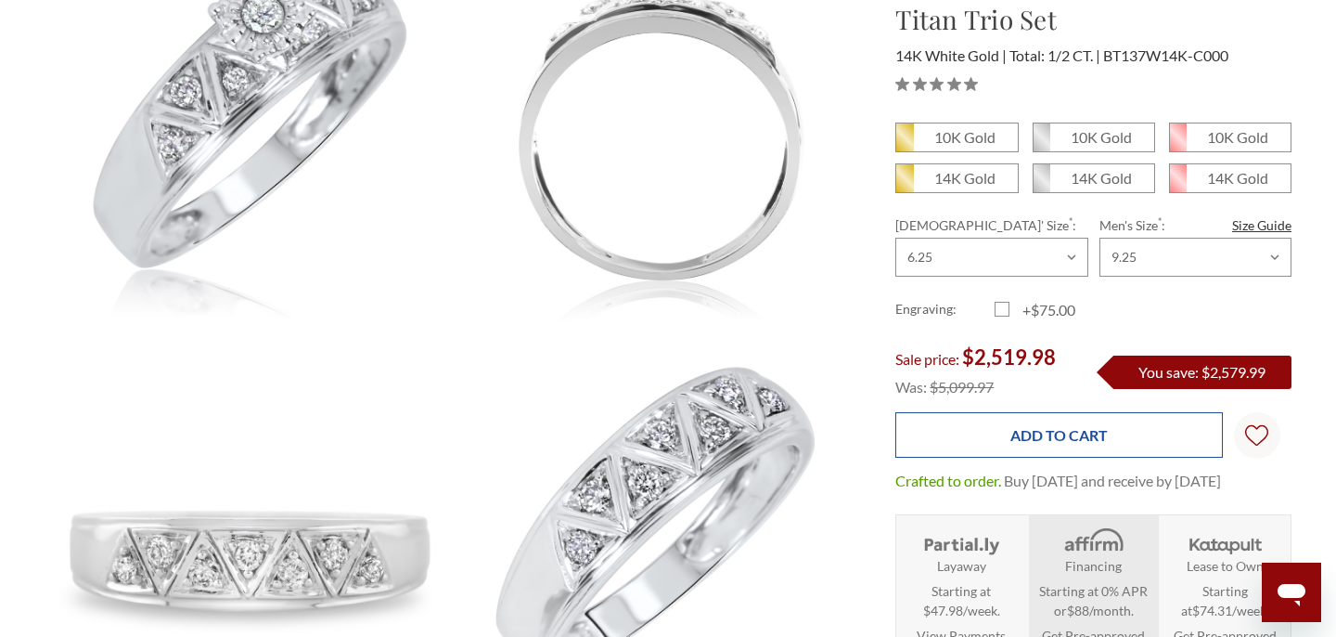
click at [956, 443] on input "Add to Cart" at bounding box center [1058, 434] width 327 height 45
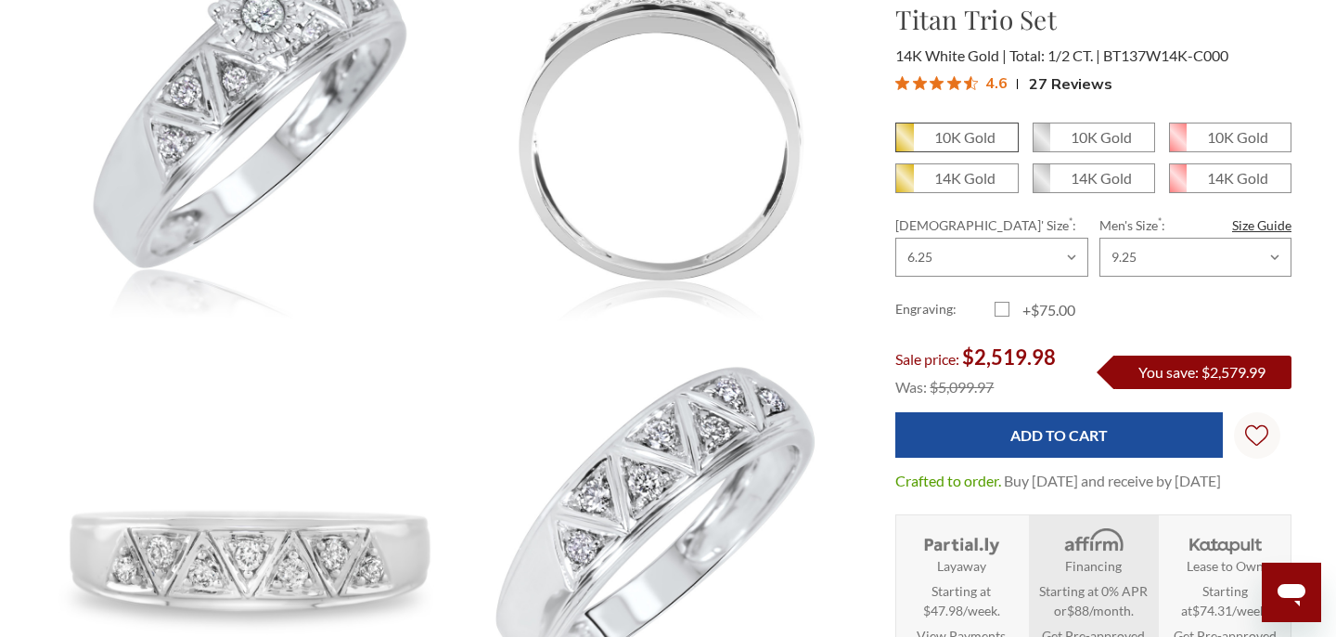
click at [967, 142] on em "10K Gold" at bounding box center [964, 137] width 61 height 18
click at [904, 144] on input "10K Gold" at bounding box center [903, 144] width 1 height 1
radio input "true"
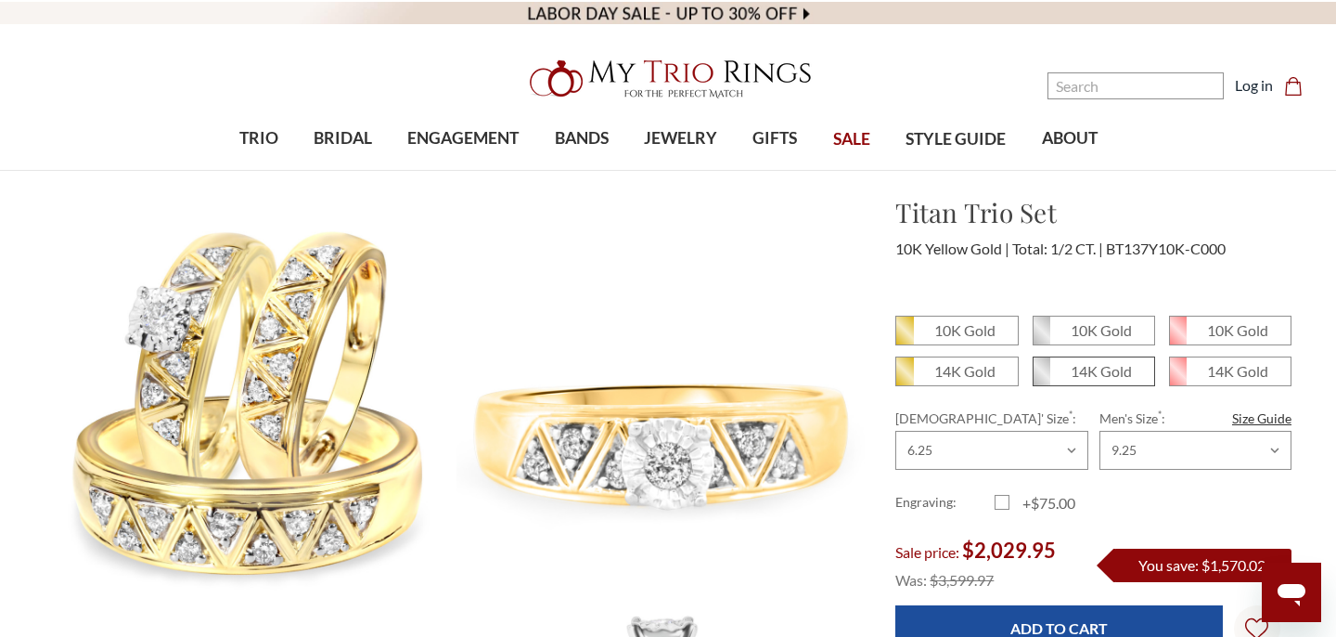
click at [1088, 380] on span "14K Gold" at bounding box center [1094, 371] width 121 height 28
click at [1041, 379] on input "14K Gold" at bounding box center [1040, 378] width 1 height 1
radio input "true"
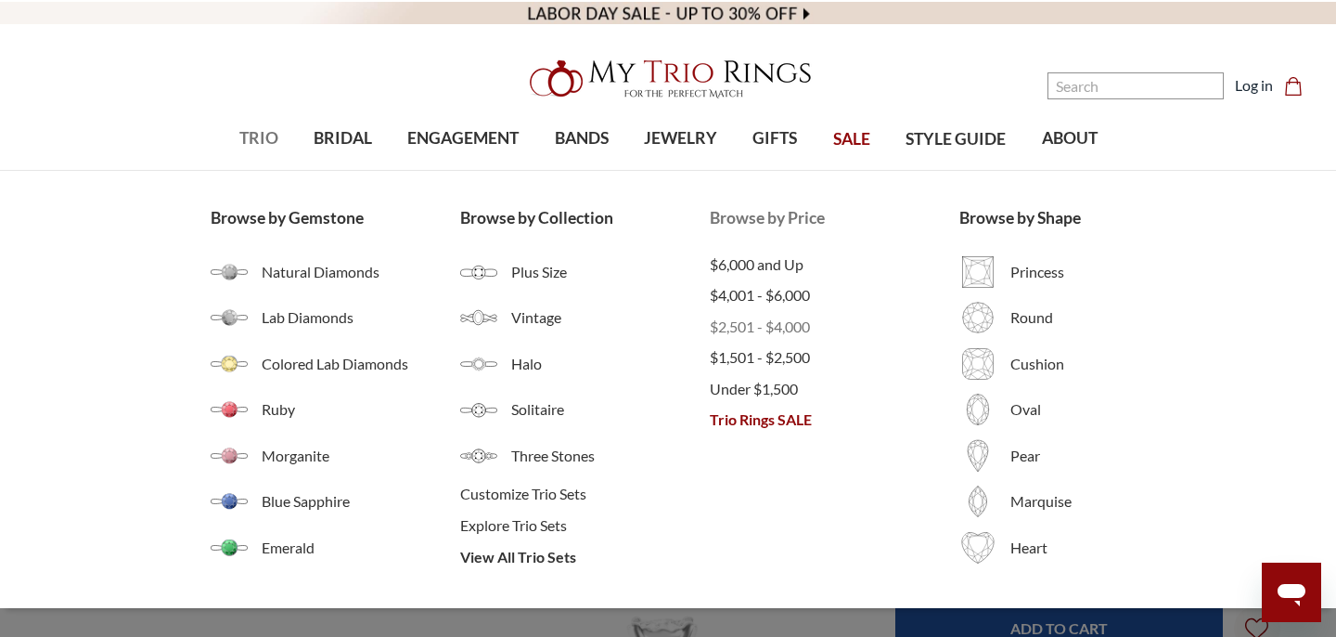
click at [752, 323] on span "$2,501 - $4,000" at bounding box center [835, 327] width 250 height 22
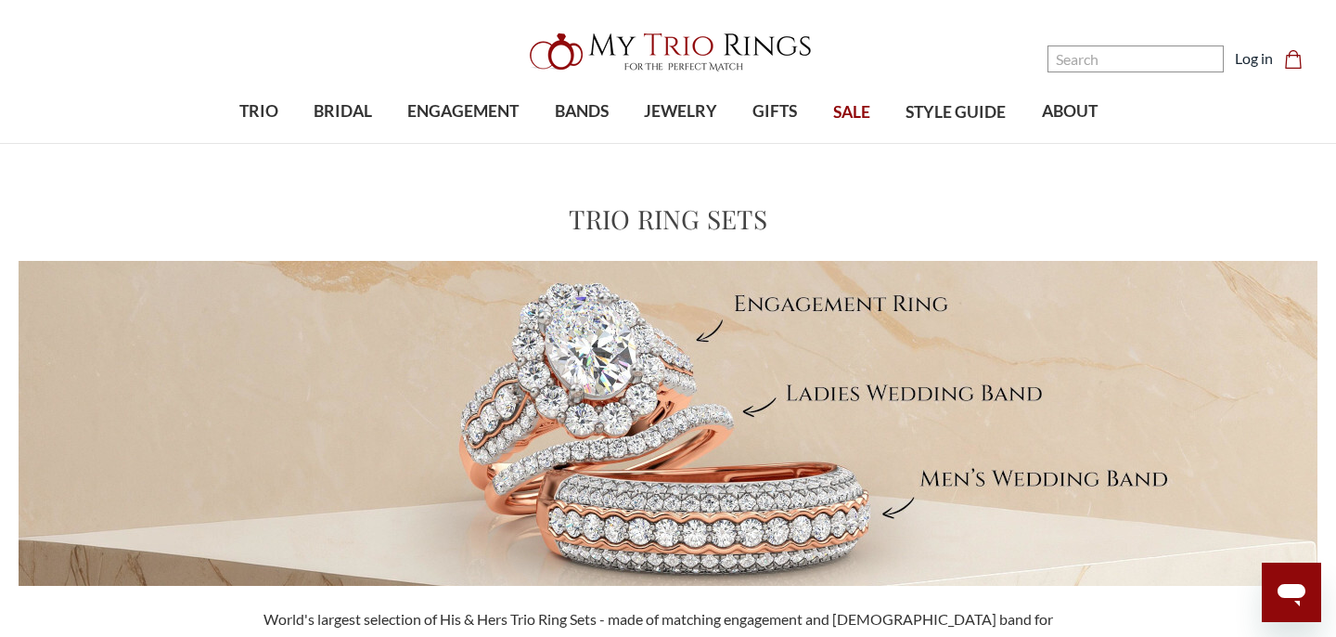
scroll to position [100, 0]
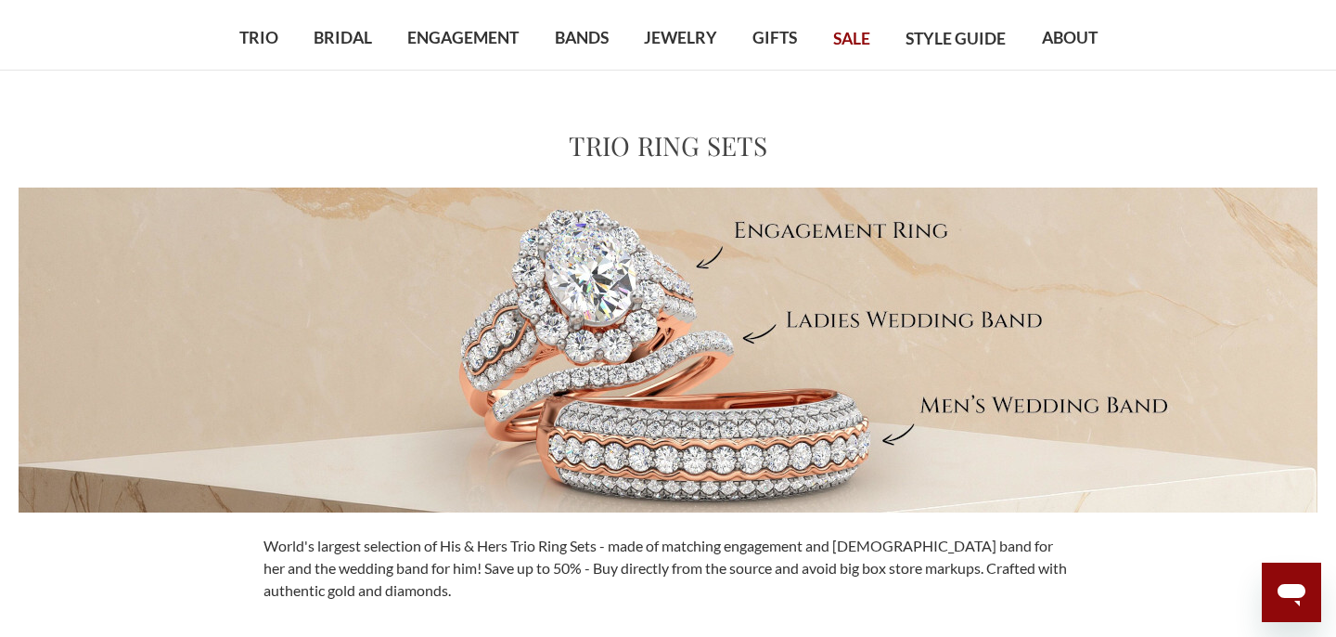
click at [753, 393] on img at bounding box center [668, 349] width 1299 height 325
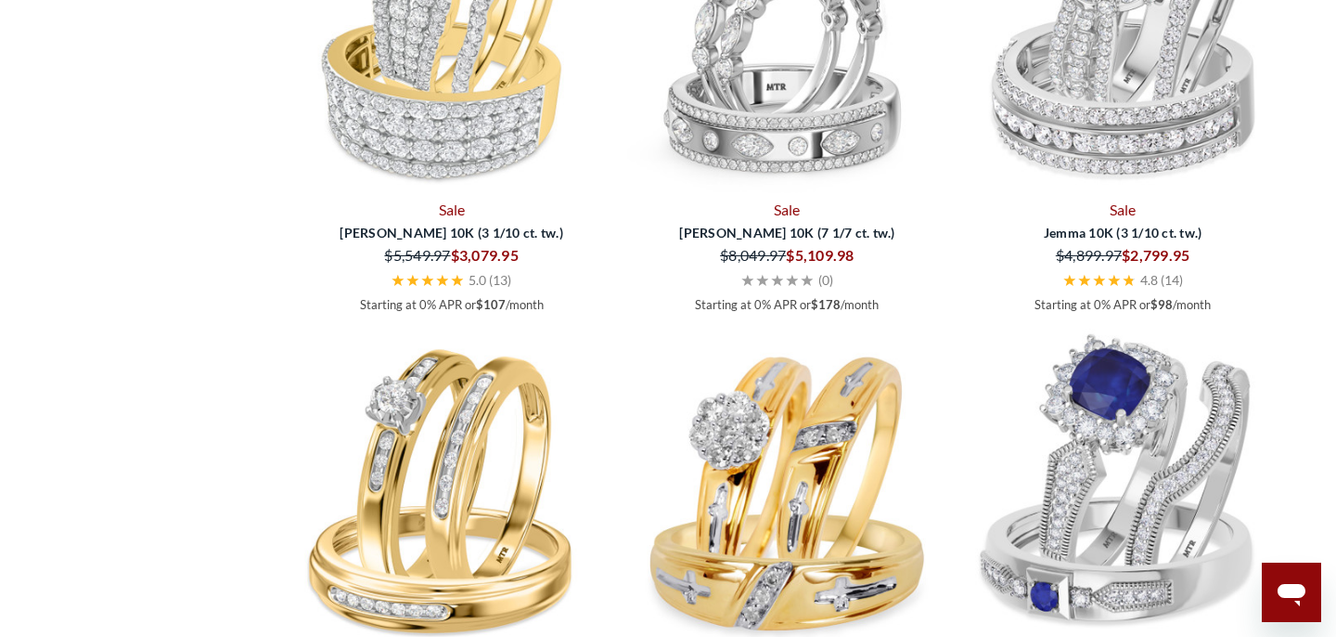
scroll to position [3833, 0]
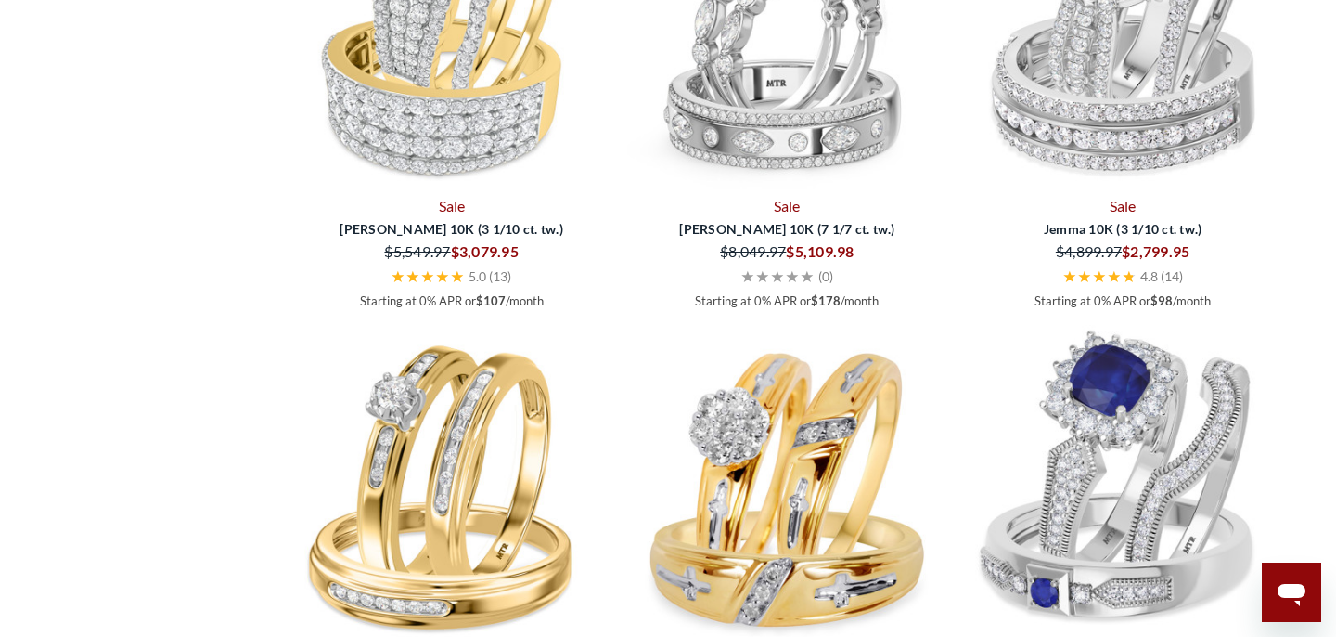
click at [506, 229] on span "Amado 10K (3 1/10 ct. tw.)" at bounding box center [451, 228] width 319 height 19
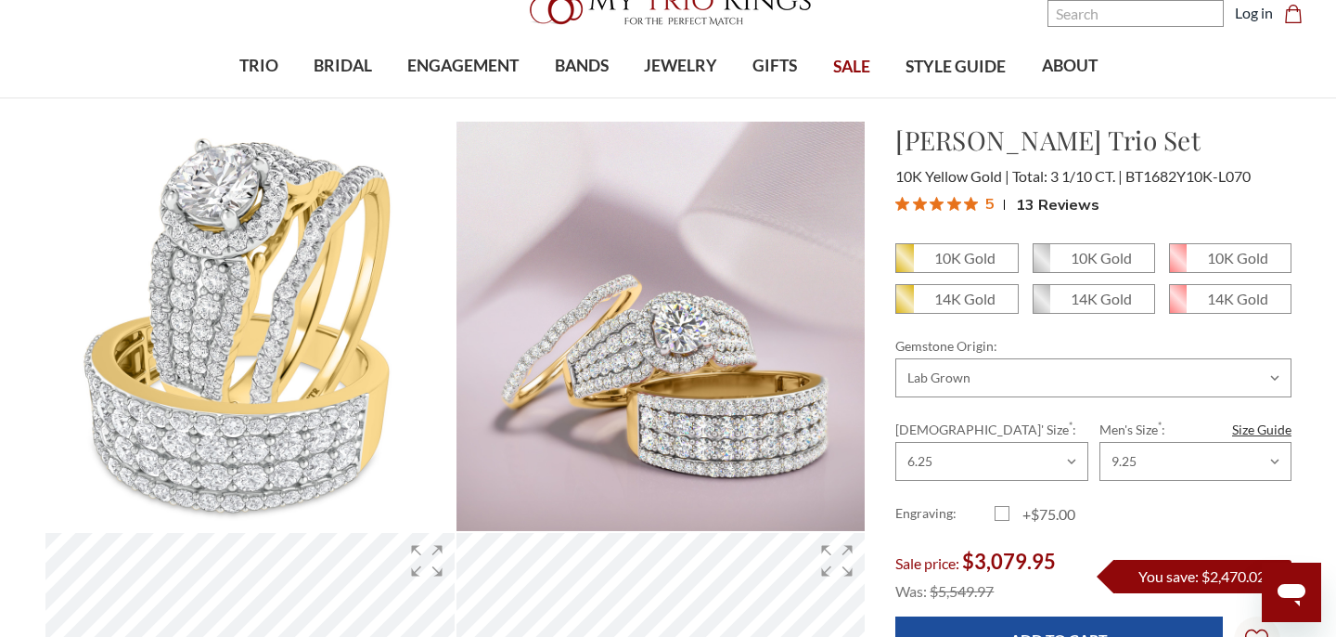
scroll to position [73, 0]
click at [1011, 380] on select "Choose Options Natural Lab Grown" at bounding box center [1093, 376] width 396 height 39
select select "22101729"
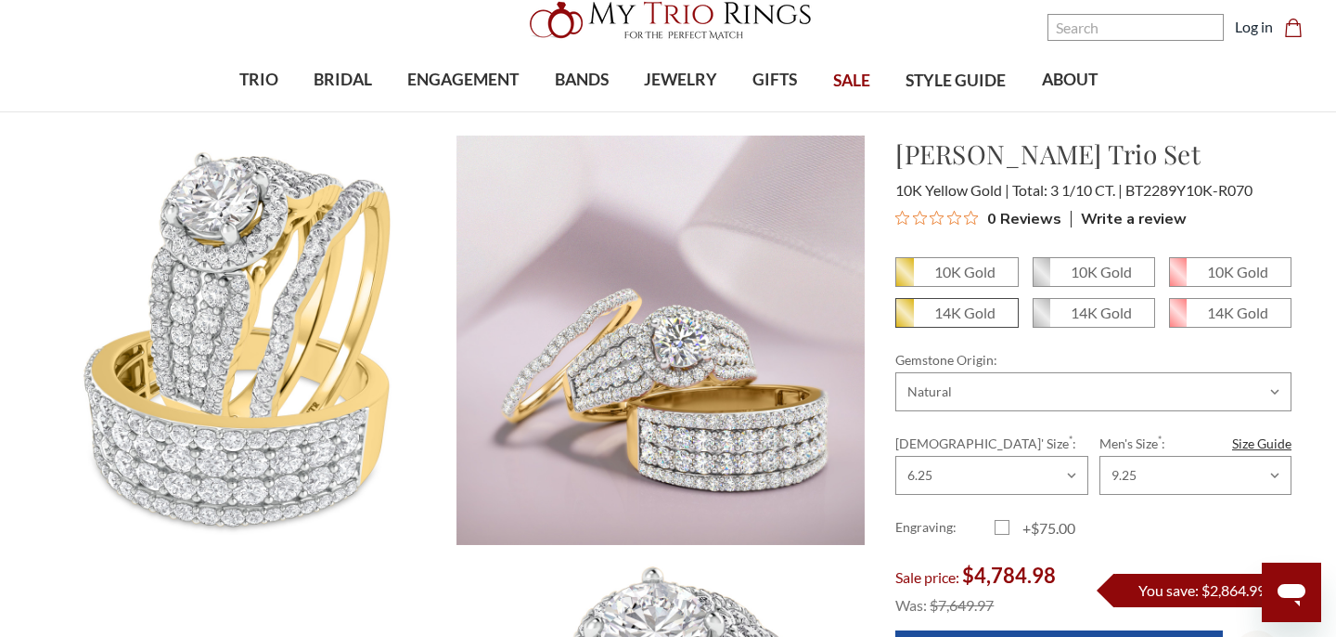
click at [993, 309] on em "14K Gold" at bounding box center [964, 312] width 61 height 18
click at [904, 319] on input "14K Gold" at bounding box center [903, 319] width 1 height 1
radio input "true"
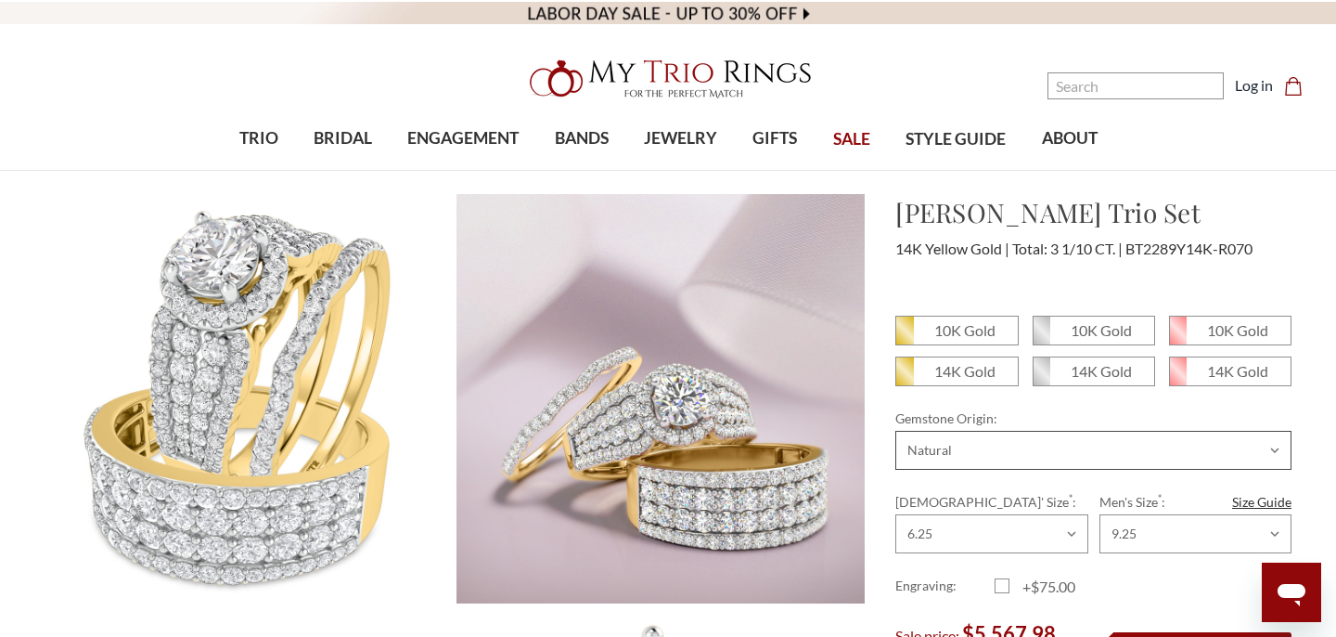
click at [1027, 455] on select "Choose Options Natural Lab Grown" at bounding box center [1093, 450] width 396 height 39
click at [1007, 588] on label "+$75.00" at bounding box center [1044, 586] width 99 height 22
click at [1003, 589] on input "+$75.00" at bounding box center [1002, 589] width 1 height 1
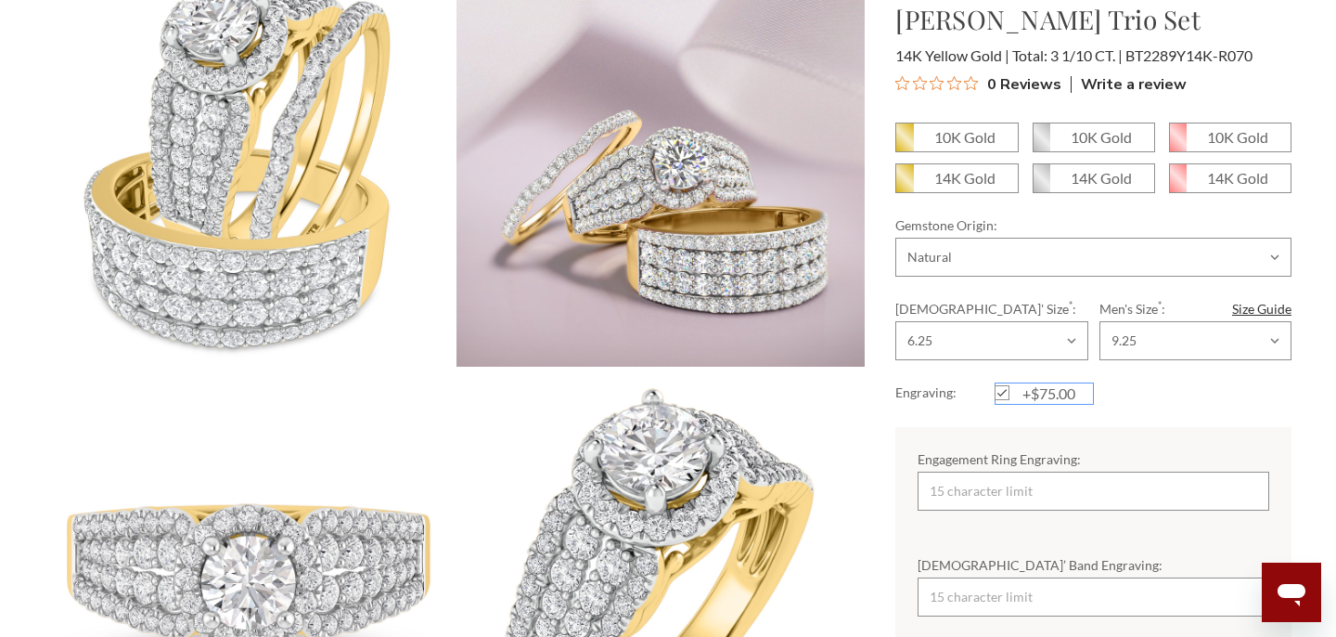
scroll to position [238, 0]
click at [1002, 496] on input "Engagement Ring Engraving:" at bounding box center [1094, 490] width 352 height 39
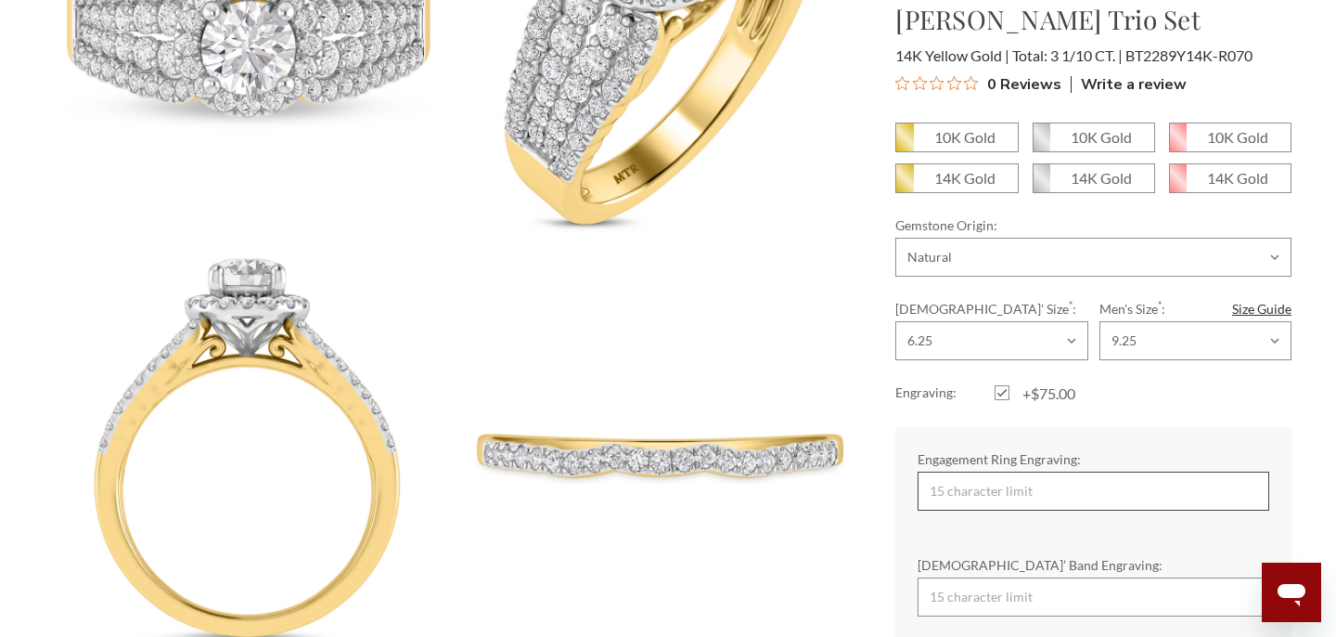
scroll to position [794, 0]
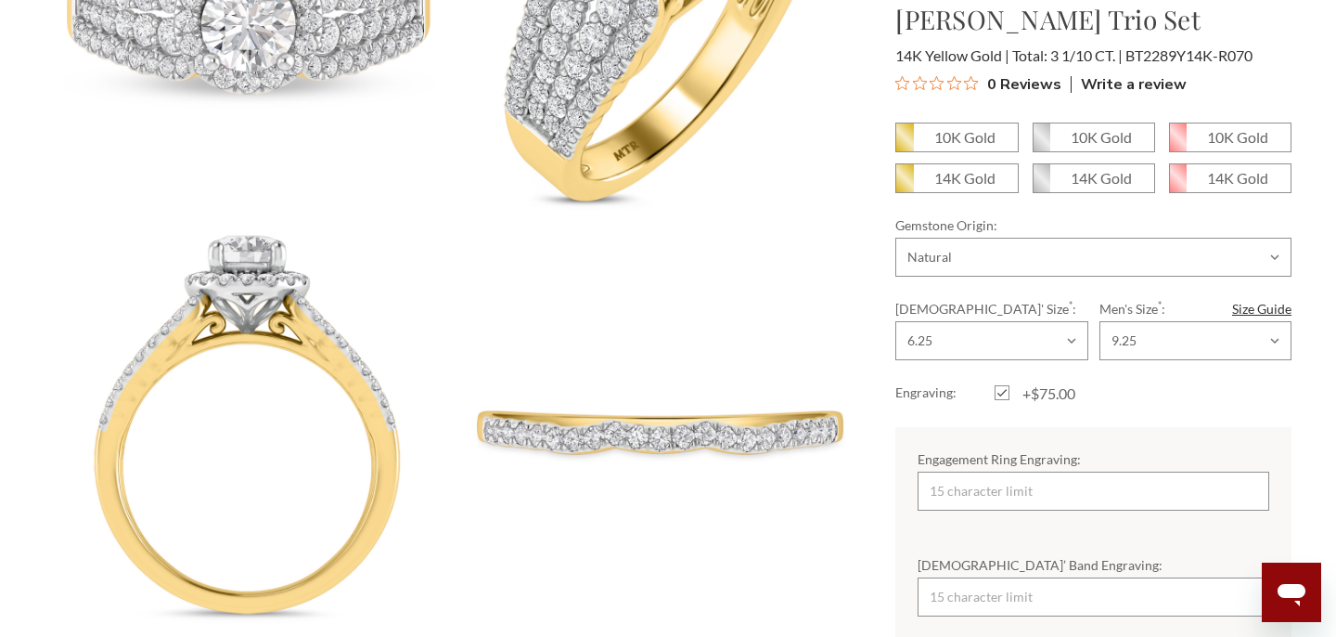
click at [1002, 384] on label "+$75.00" at bounding box center [1044, 393] width 99 height 22
click at [1002, 396] on input "+$75.00" at bounding box center [1002, 396] width 1 height 1
checkbox input "false"
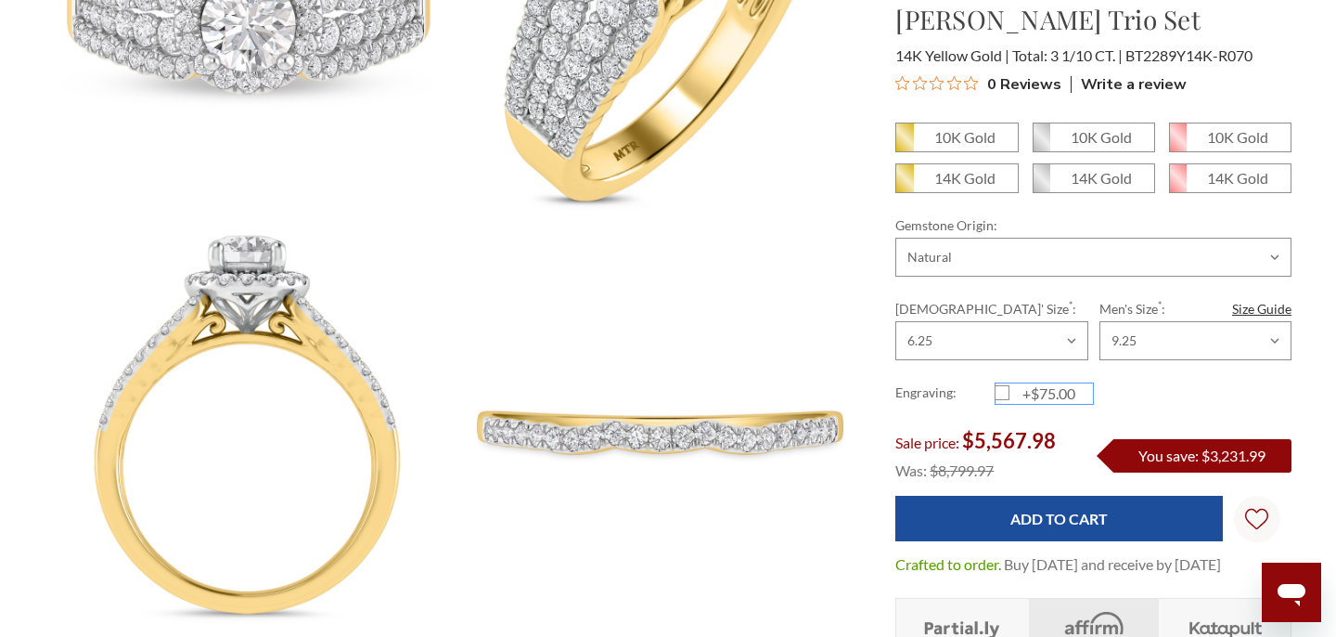
scroll to position [0, 0]
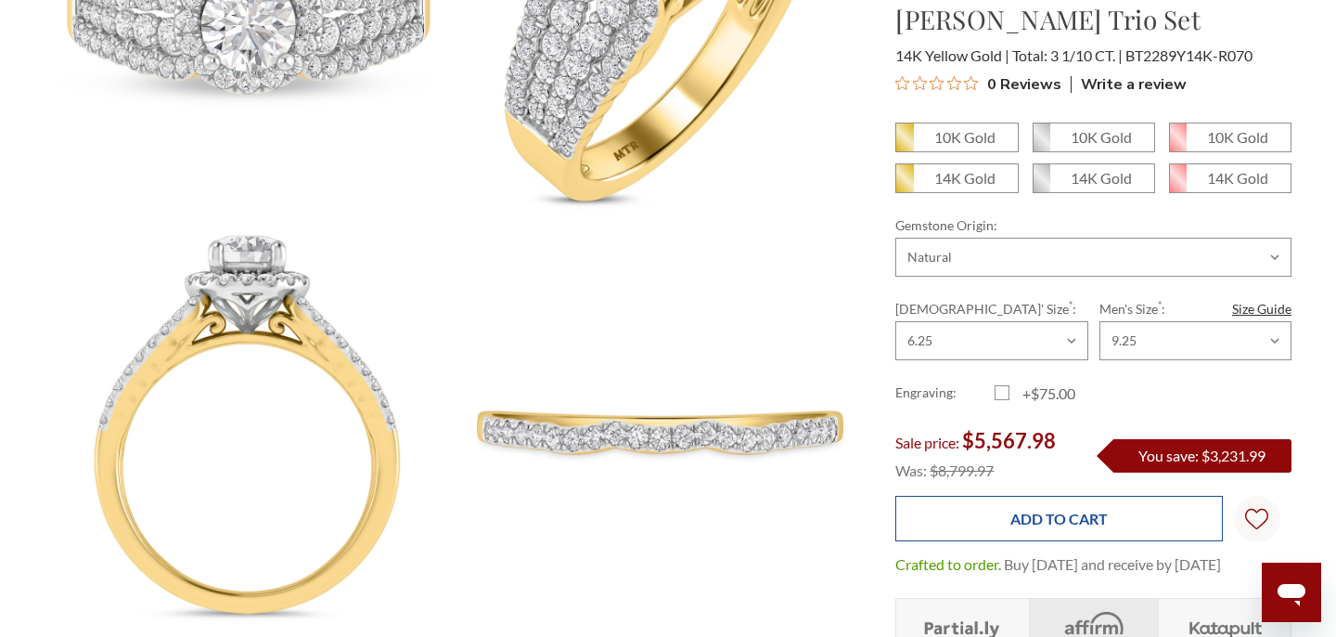
click at [1061, 535] on input "Add to Cart" at bounding box center [1058, 518] width 327 height 45
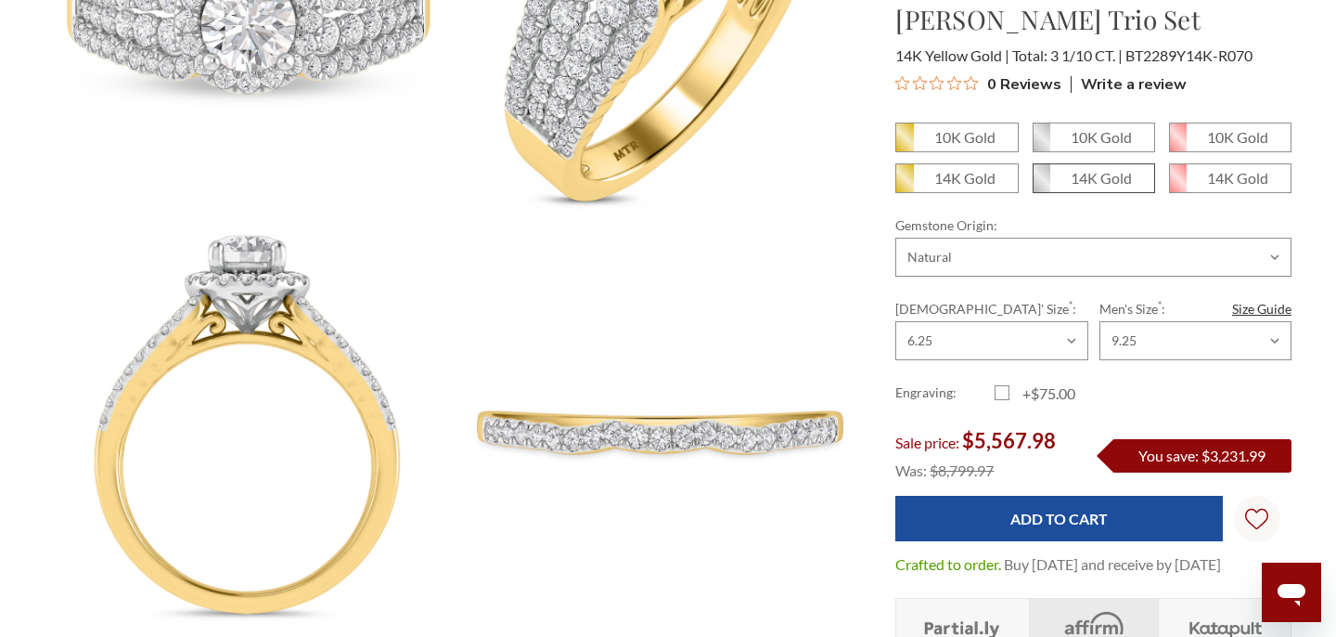
click at [1118, 172] on em "14K Gold" at bounding box center [1101, 178] width 61 height 18
click at [1041, 185] on input "14K Gold" at bounding box center [1040, 185] width 1 height 1
radio input "true"
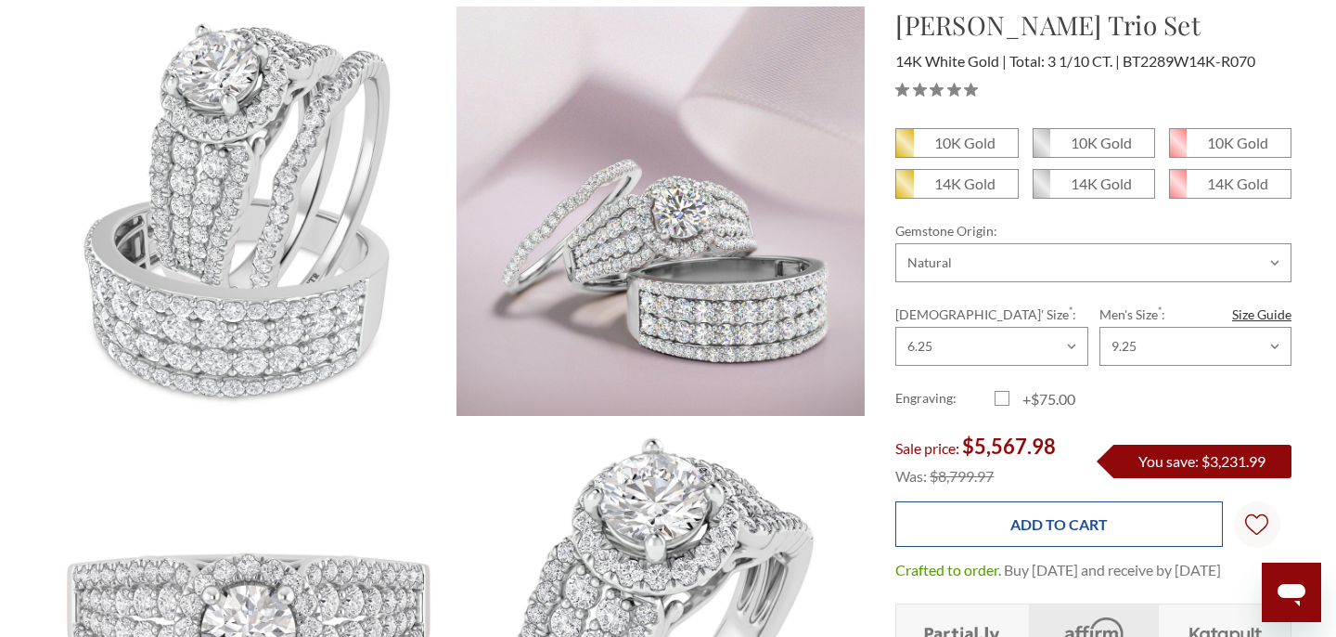
click at [1075, 535] on input "Add to Cart" at bounding box center [1058, 523] width 327 height 45
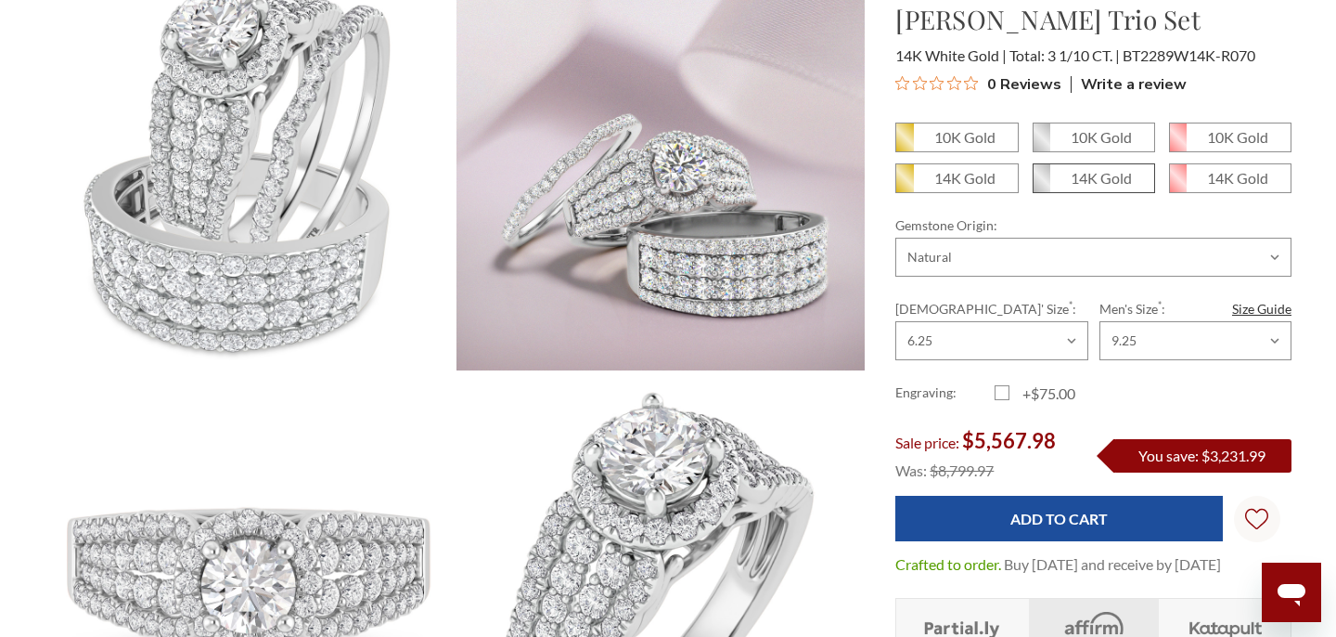
click at [1106, 183] on em "14K Gold" at bounding box center [1101, 178] width 61 height 18
click at [1041, 185] on input "14K Gold" at bounding box center [1040, 185] width 1 height 1
radio input "true"
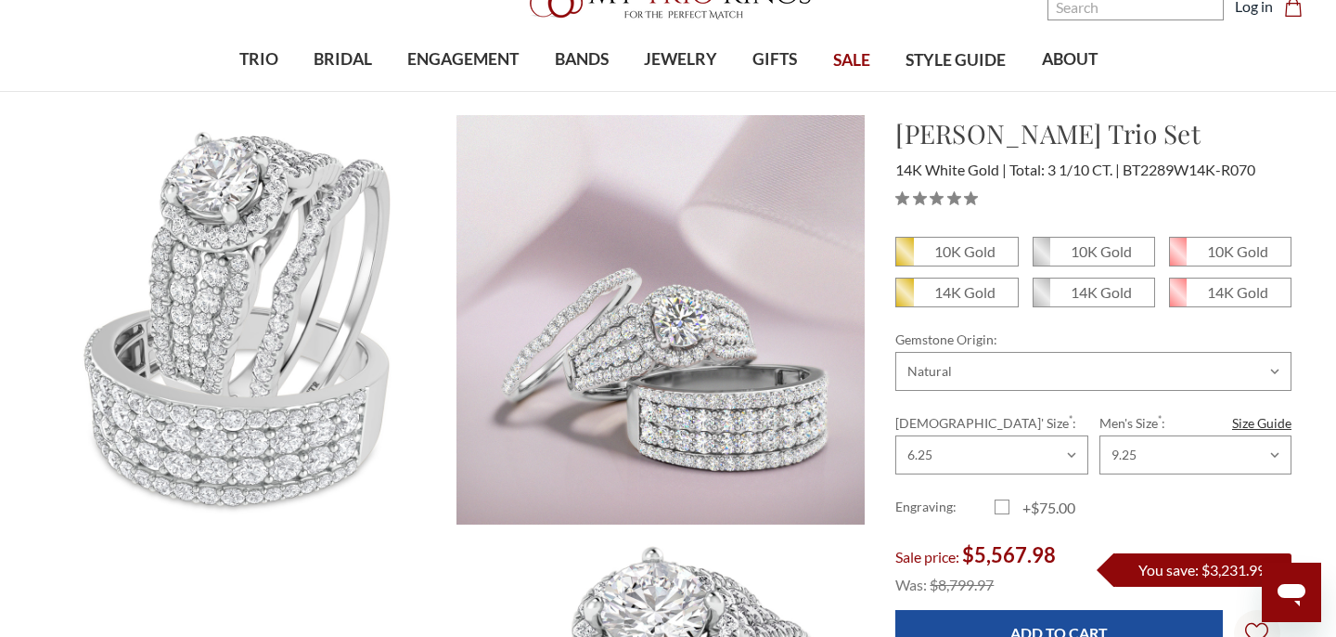
scroll to position [110, 0]
